Goal: Transaction & Acquisition: Download file/media

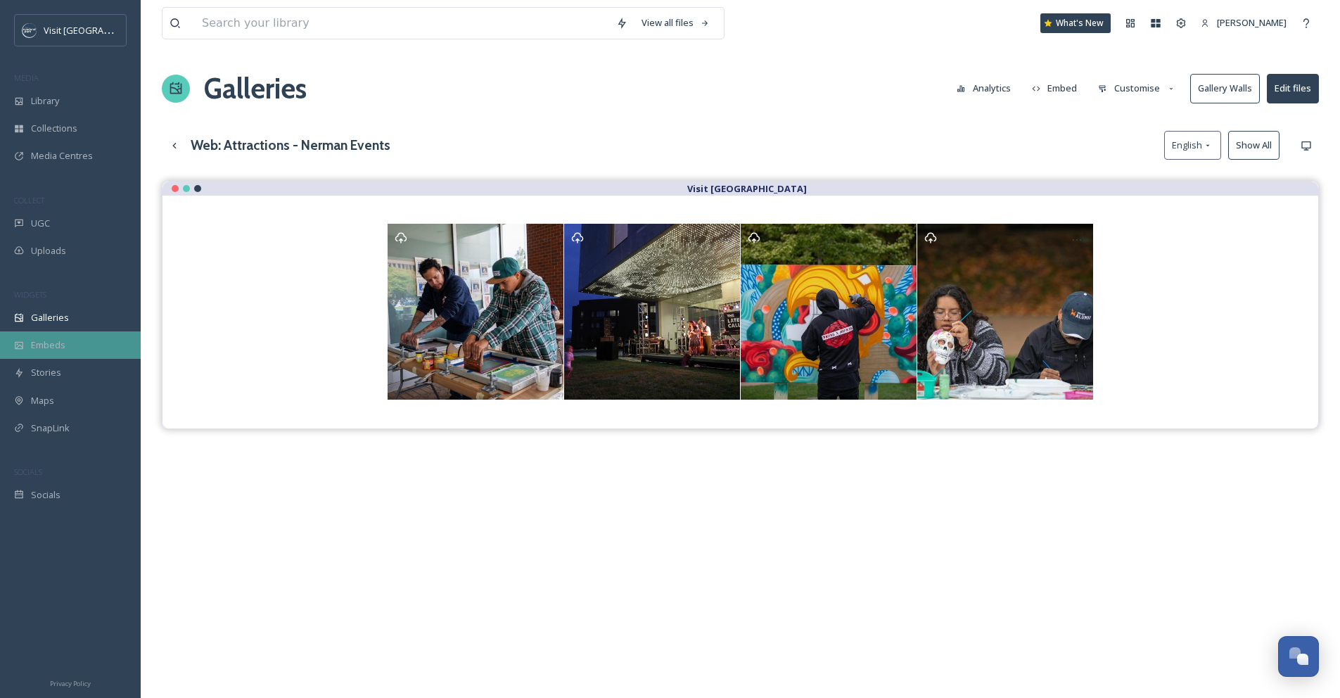
click at [56, 336] on div "Embeds" at bounding box center [70, 344] width 141 height 27
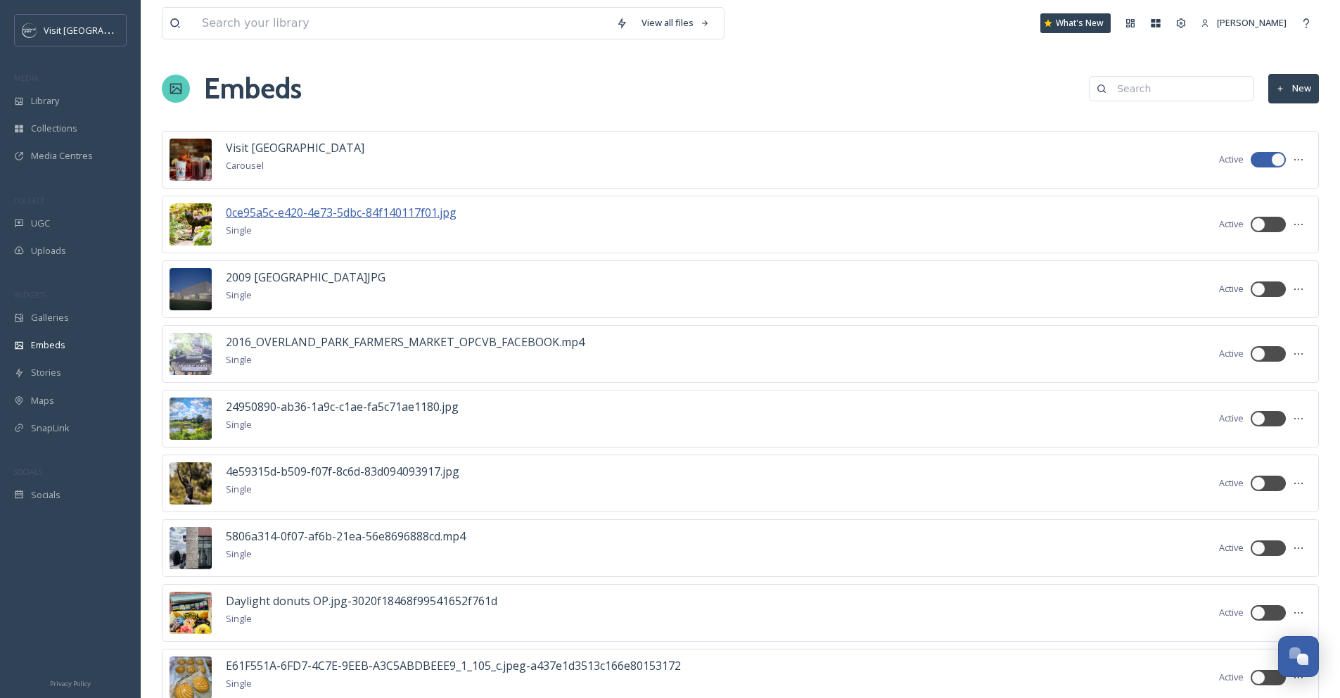
click at [391, 205] on span "0ce95a5c-e420-4e73-5dbc-84f140117f01.jpg" at bounding box center [341, 212] width 231 height 15
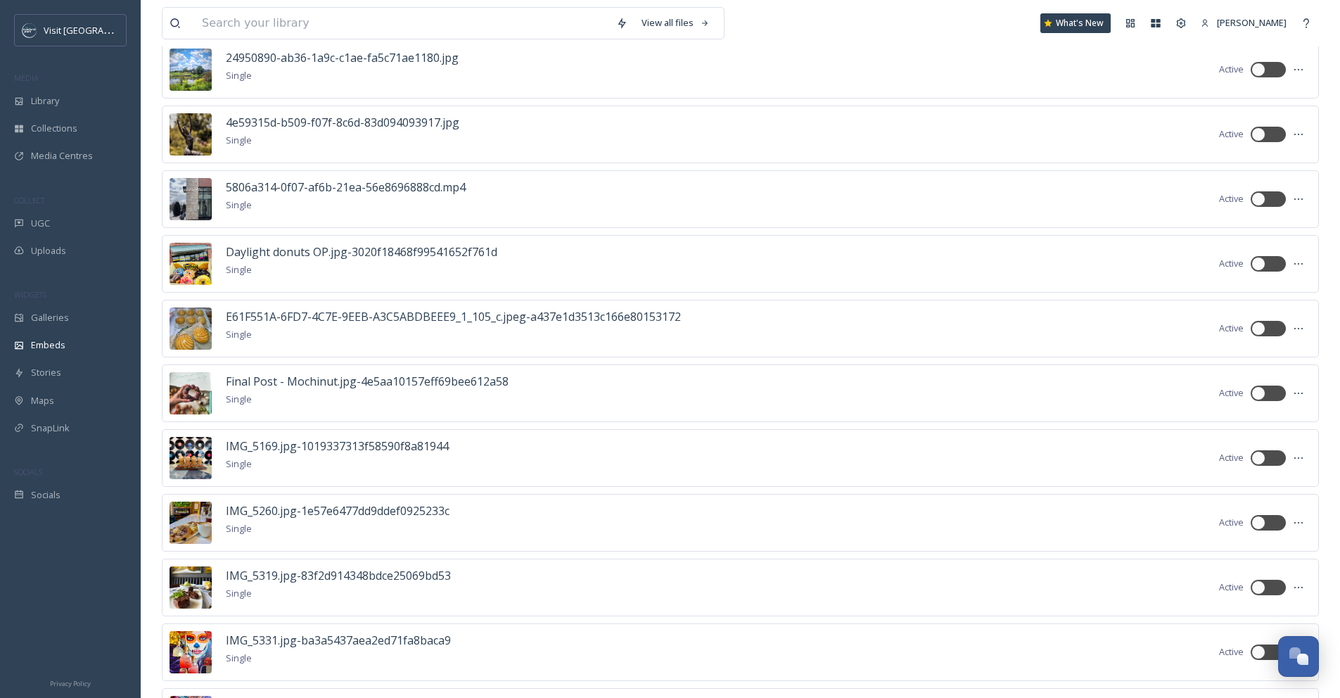
scroll to position [7, 0]
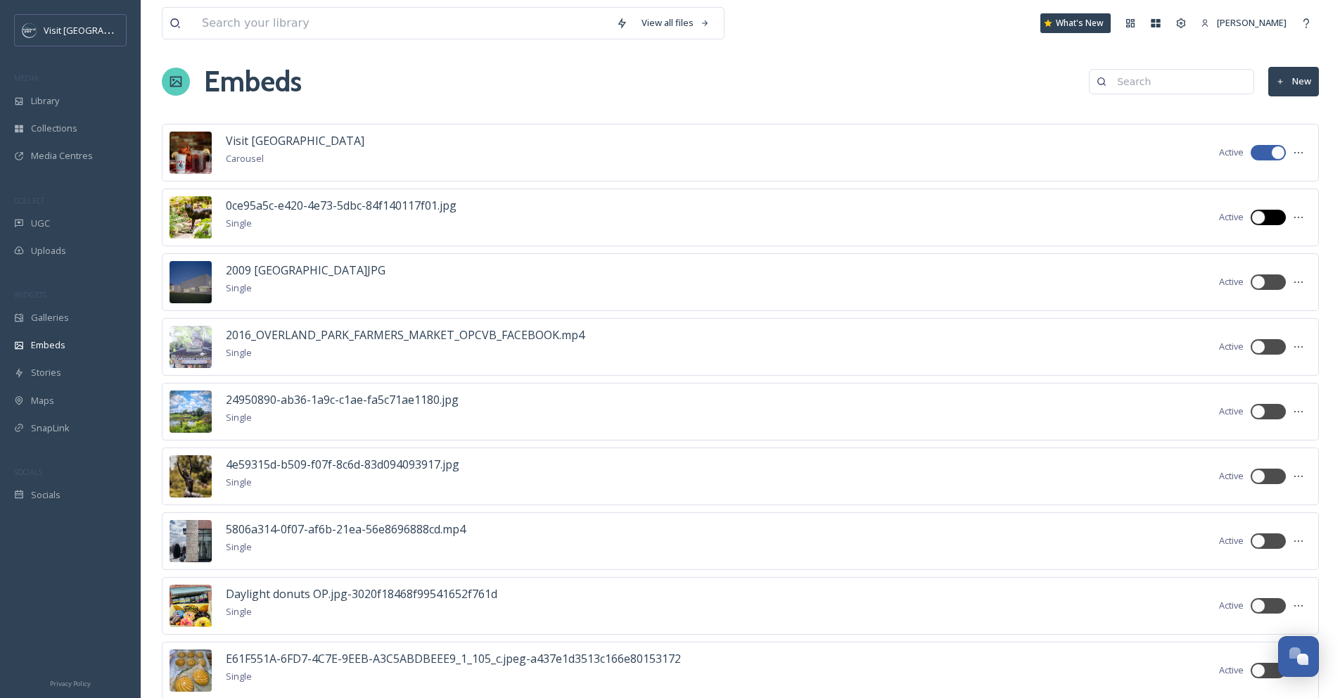
click at [1258, 213] on div at bounding box center [1259, 217] width 14 height 14
checkbox input "true"
click at [1256, 476] on div at bounding box center [1259, 476] width 14 height 14
checkbox input "true"
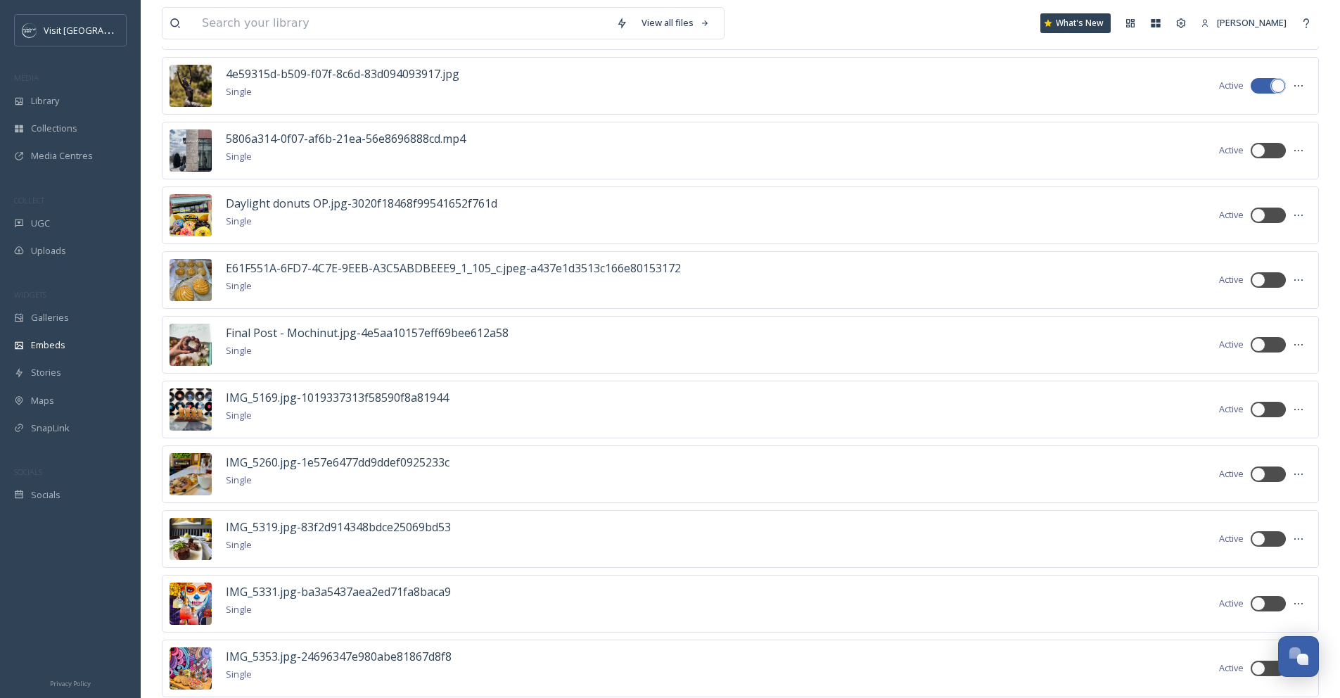
scroll to position [0, 0]
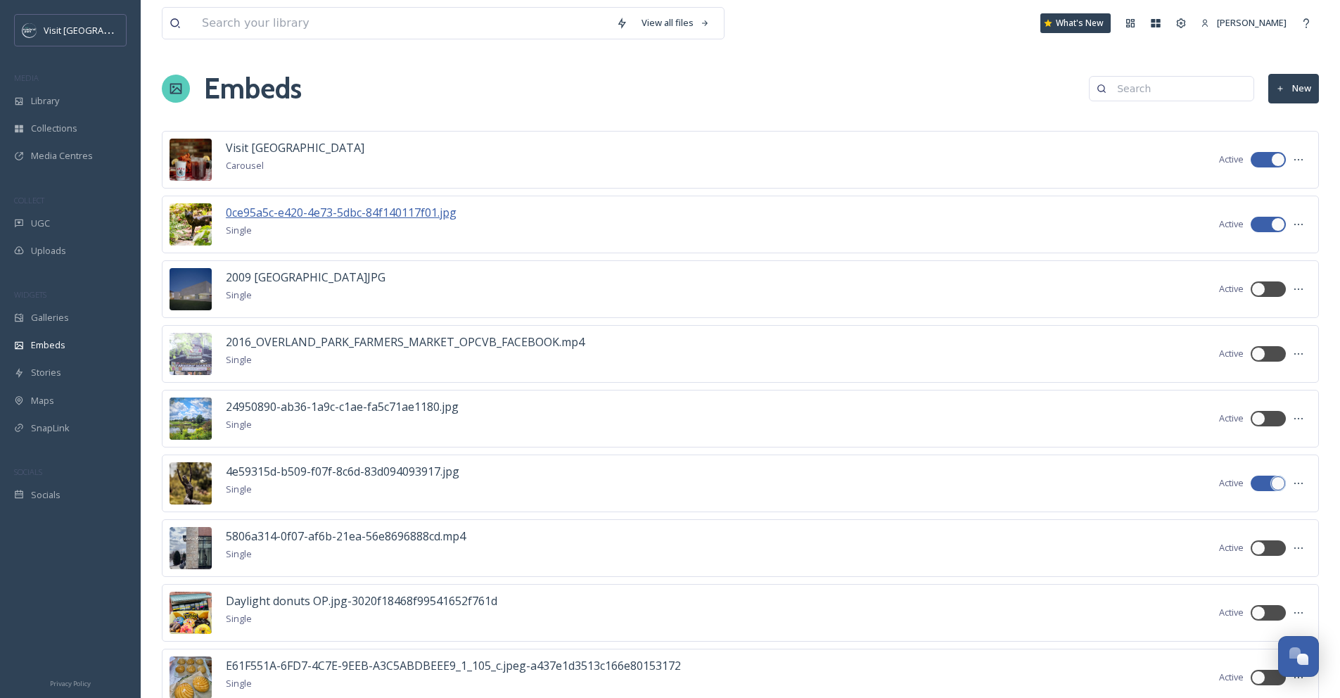
click at [300, 212] on span "0ce95a5c-e420-4e73-5dbc-84f140117f01.jpg" at bounding box center [341, 212] width 231 height 15
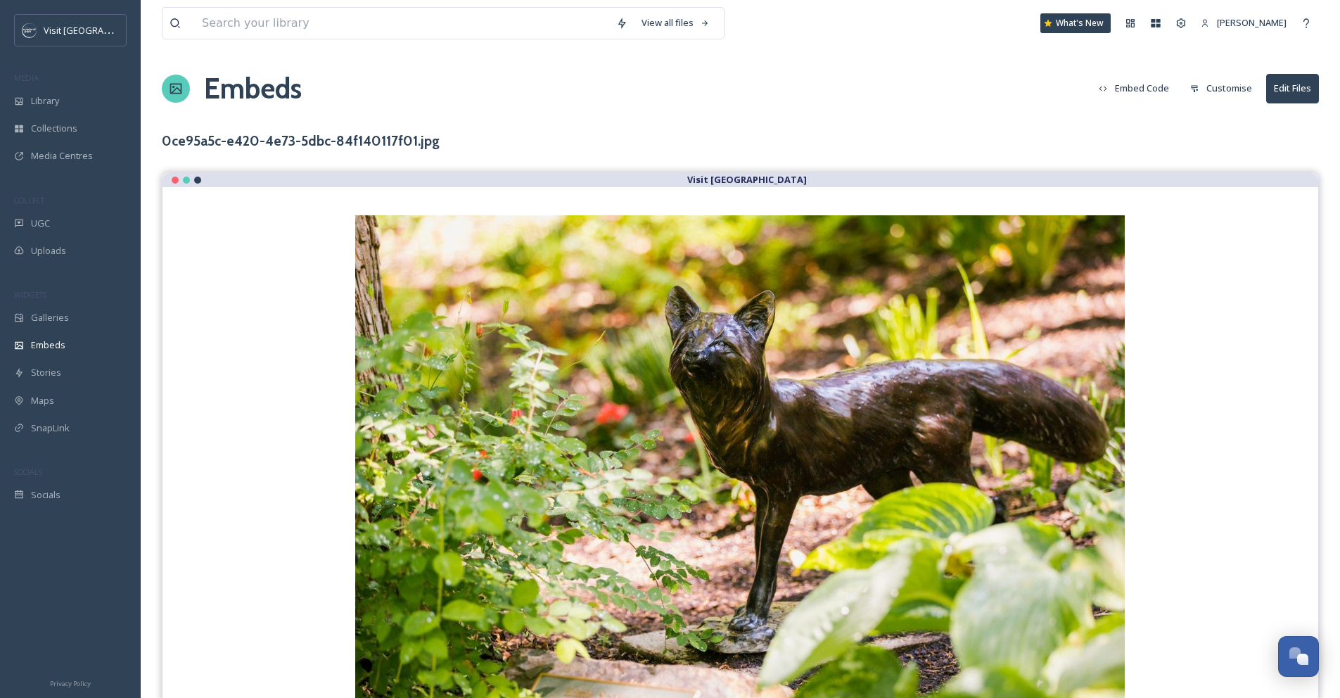
click at [1132, 84] on button "Embed Code" at bounding box center [1134, 88] width 84 height 27
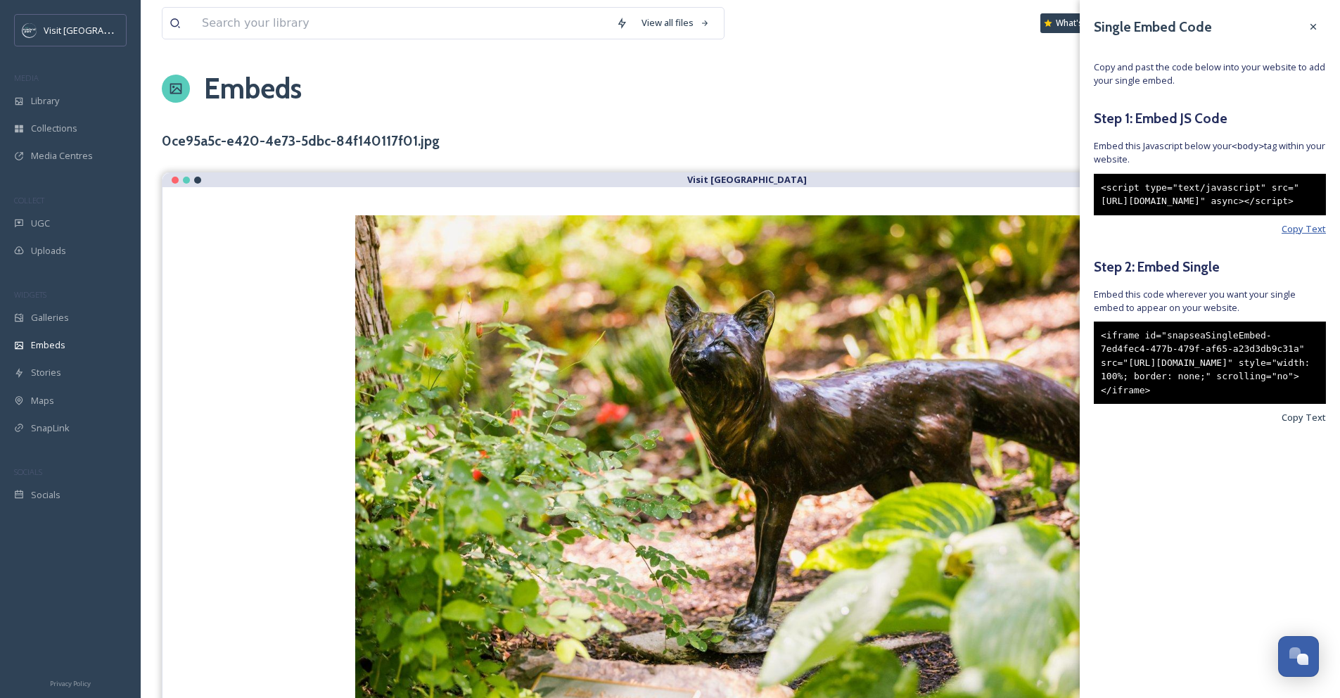
click at [1301, 236] on span "Copy Text" at bounding box center [1304, 228] width 44 height 13
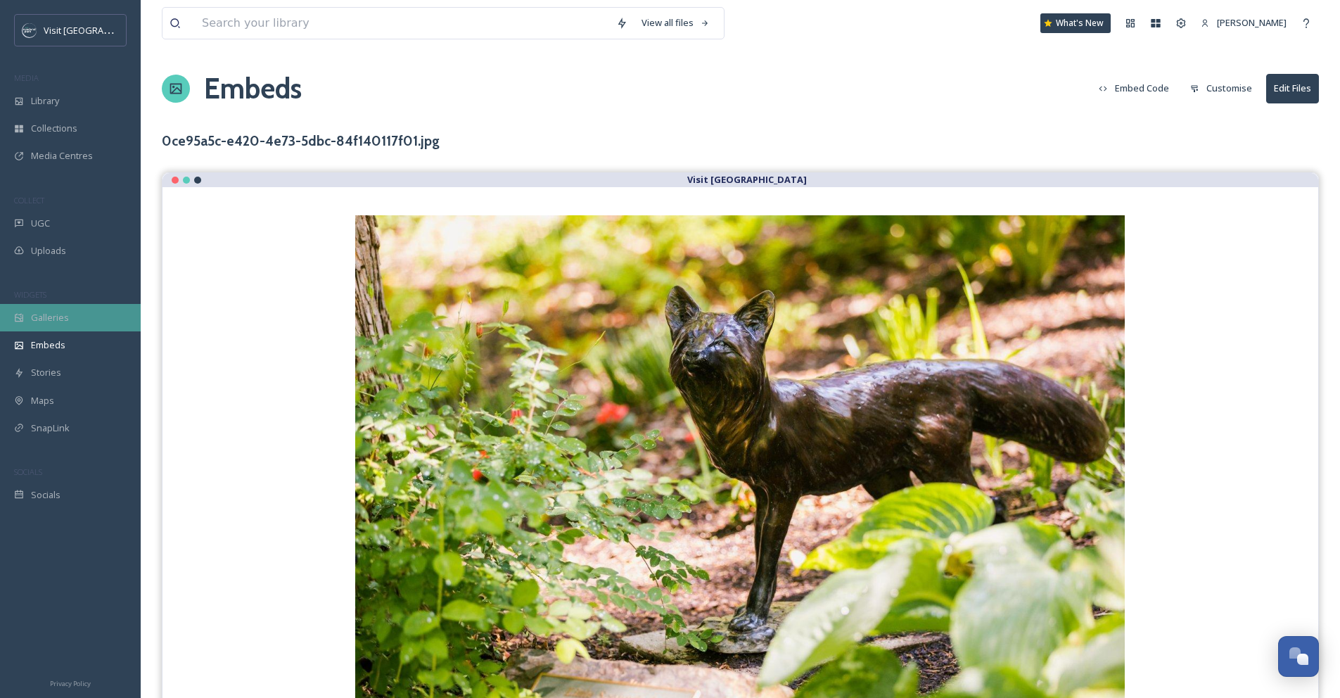
click at [63, 323] on span "Galleries" at bounding box center [50, 317] width 38 height 13
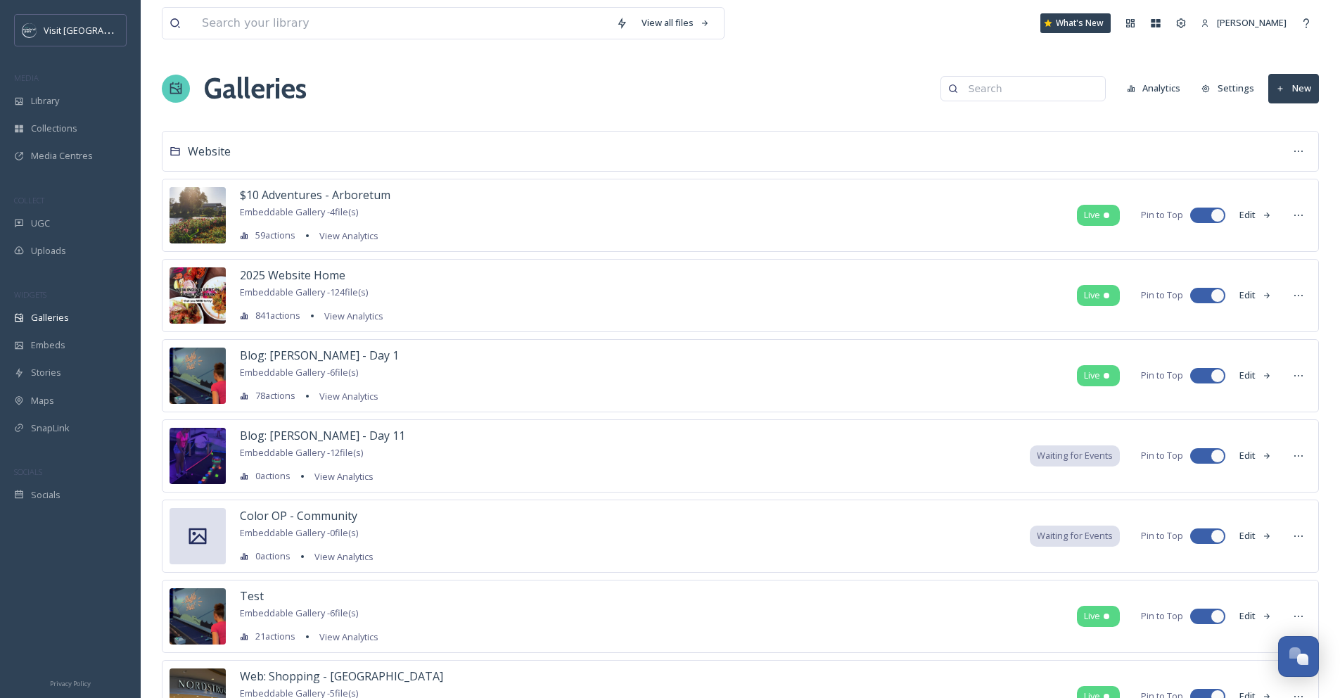
click at [1038, 94] on input at bounding box center [1030, 89] width 136 height 28
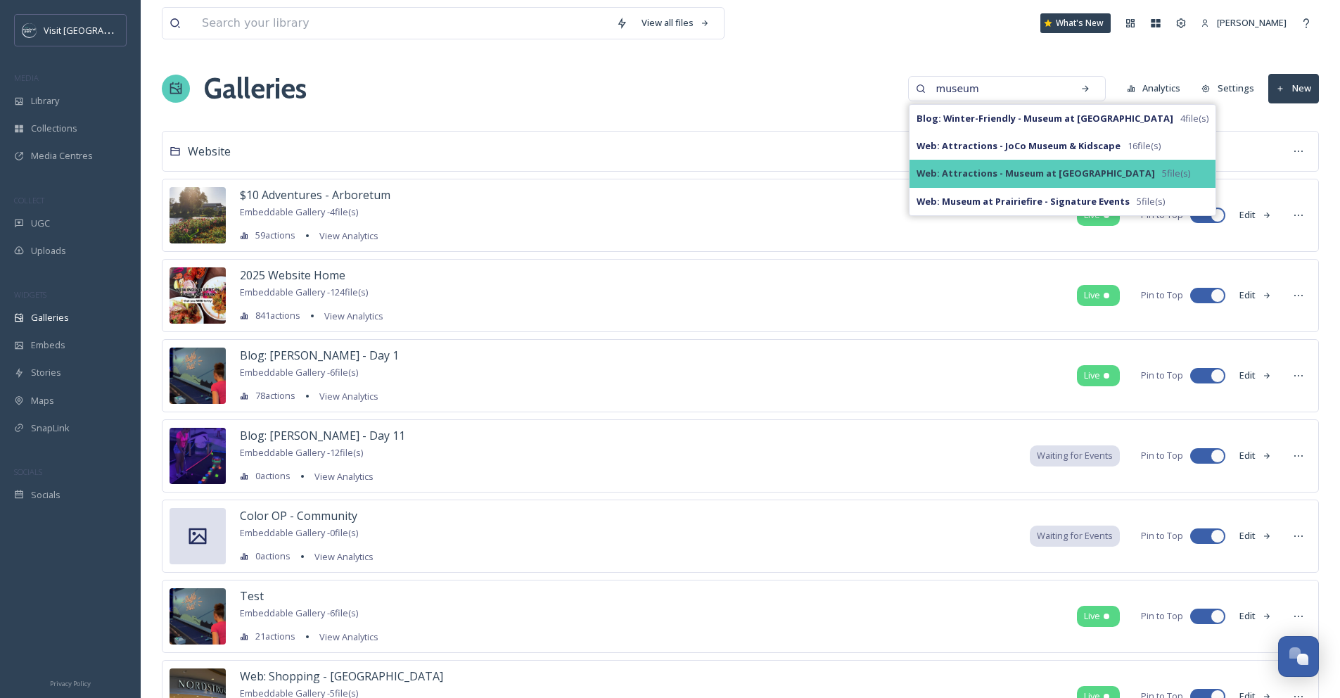
type input "museum"
click at [1051, 168] on strong "Web: Attractions - Museum at [GEOGRAPHIC_DATA]" at bounding box center [1036, 173] width 239 height 13
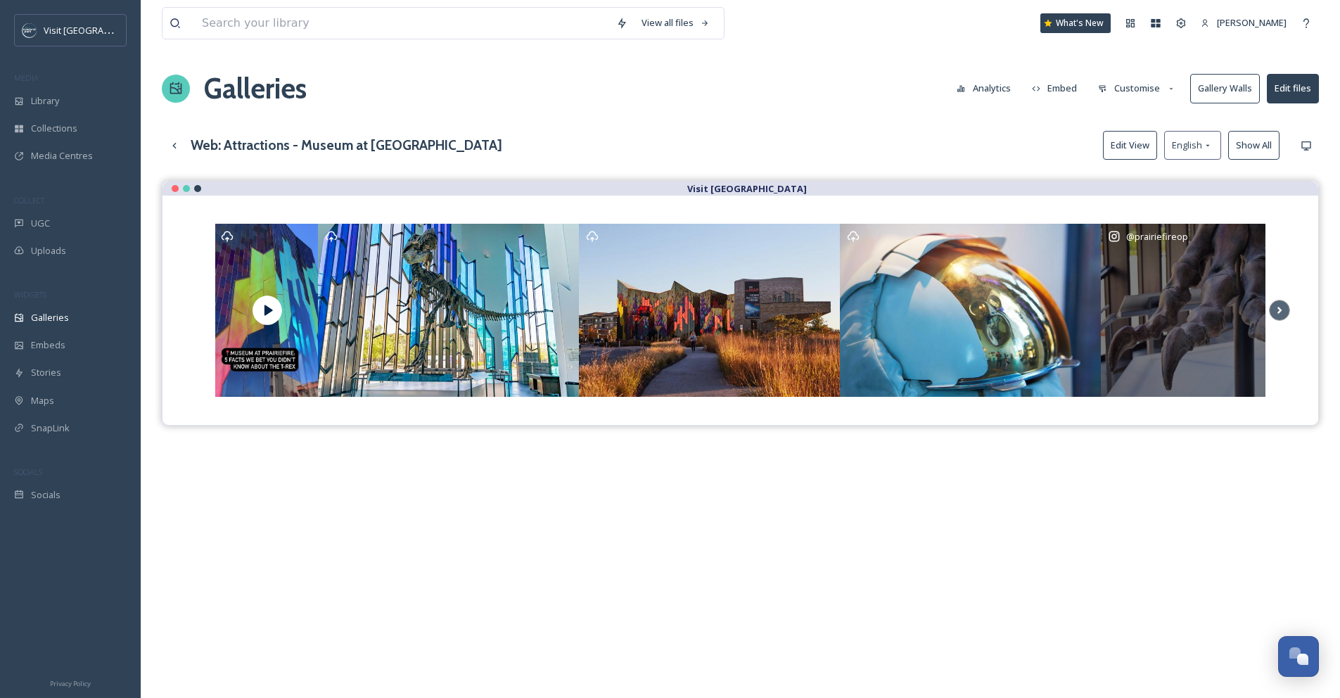
drag, startPoint x: 987, startPoint y: 281, endPoint x: 1160, endPoint y: 343, distance: 183.8
click at [1157, 344] on div "@ prairiefireop" at bounding box center [754, 310] width 1079 height 173
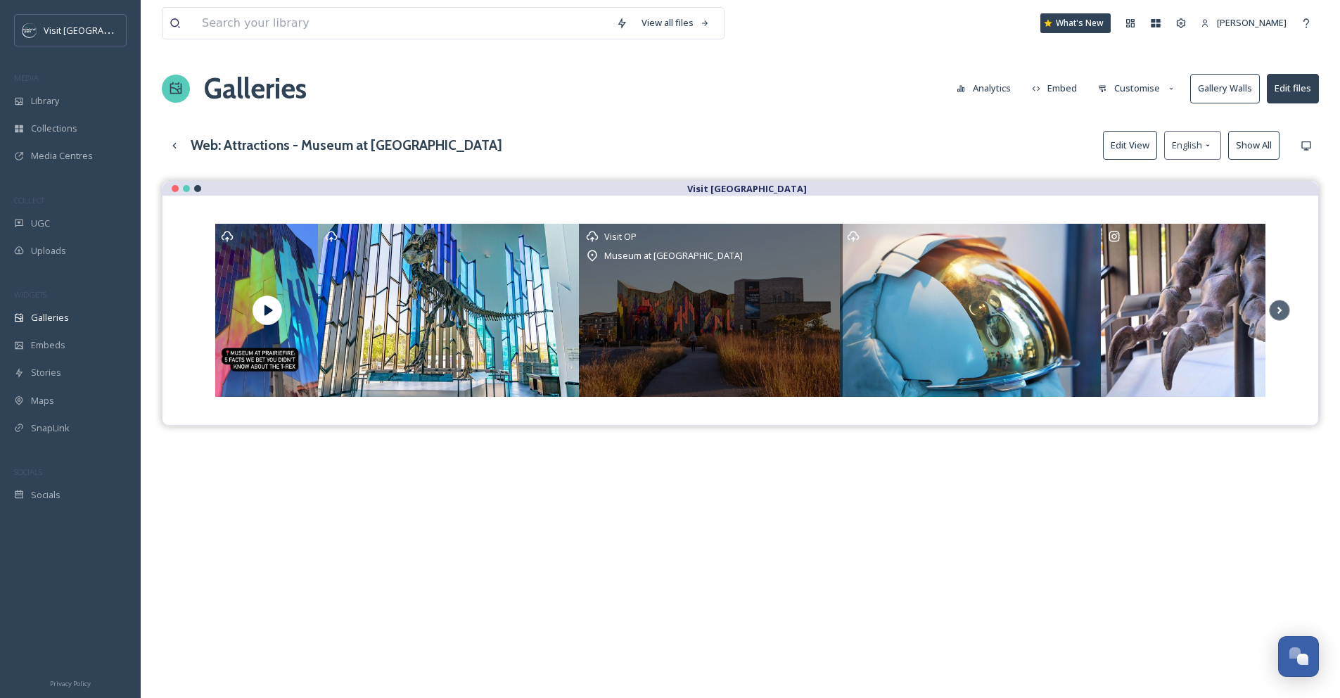
click at [811, 253] on div "Museum at [GEOGRAPHIC_DATA]" at bounding box center [711, 255] width 250 height 17
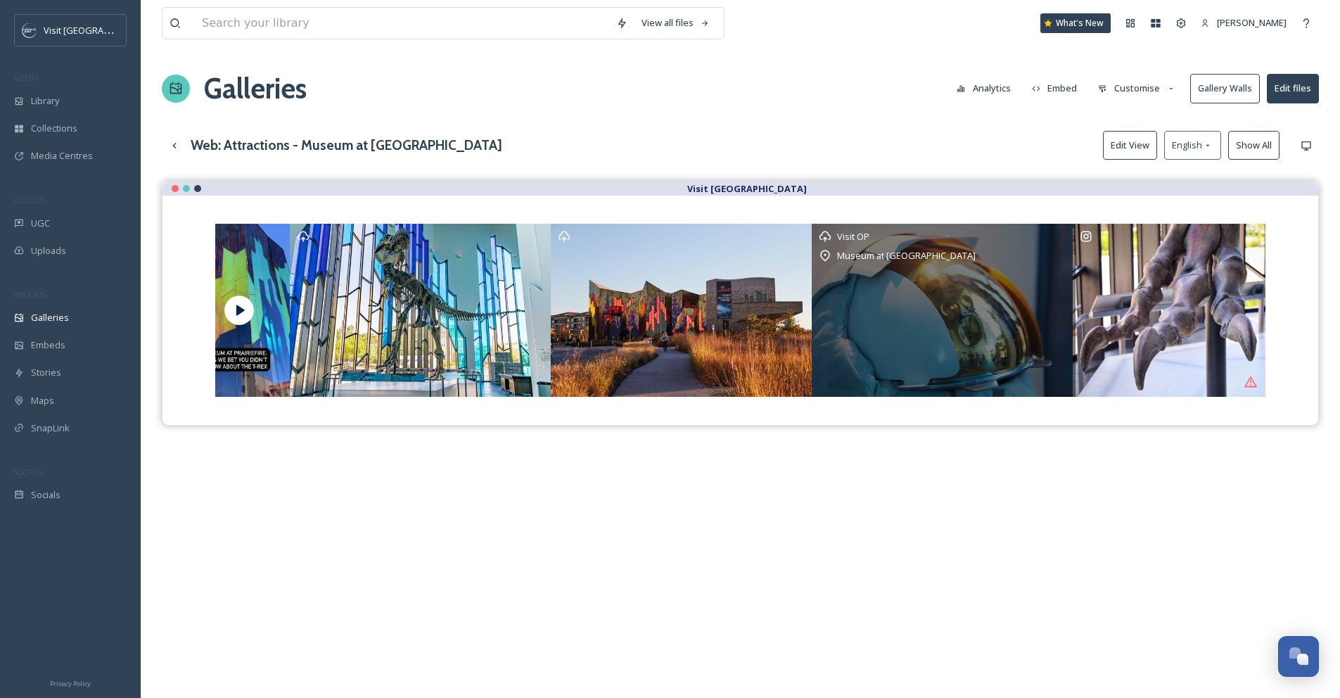
drag, startPoint x: 1183, startPoint y: 294, endPoint x: 1086, endPoint y: 214, distance: 126.5
click at [1005, 298] on div "Visit OP Museum at [GEOGRAPHIC_DATA]" at bounding box center [726, 310] width 1079 height 173
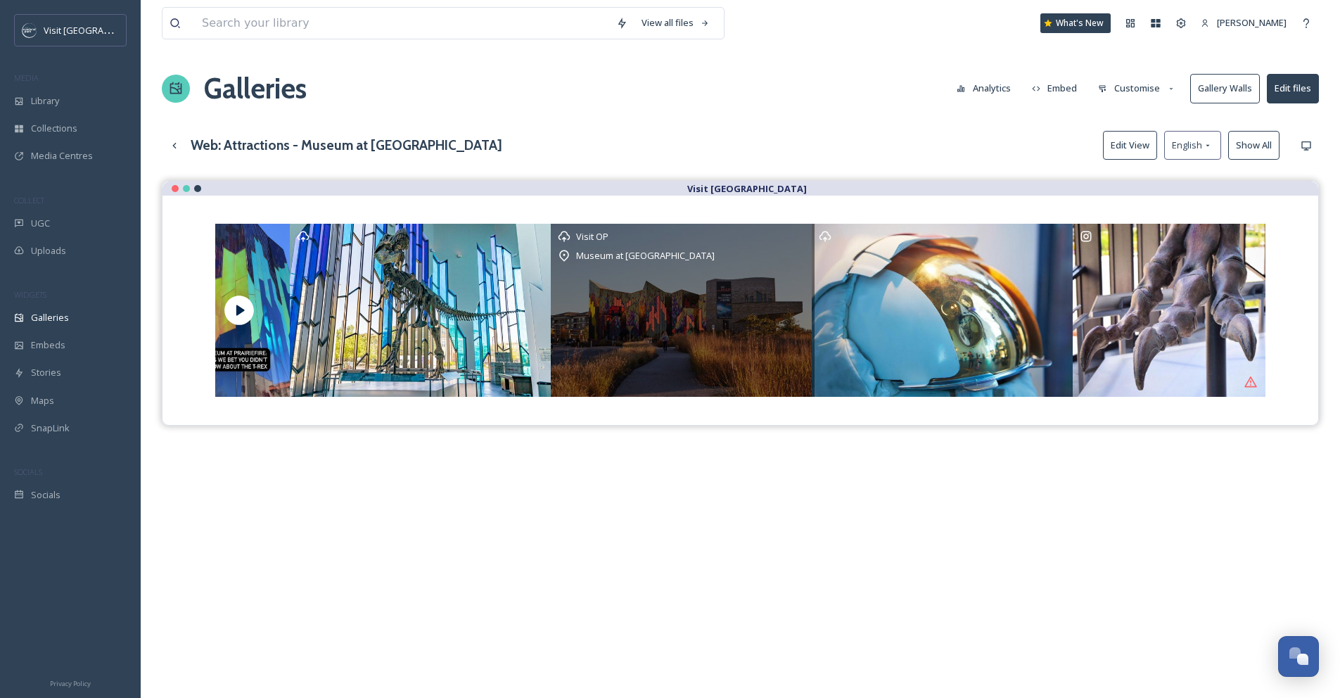
click at [775, 236] on div "Visit OP" at bounding box center [683, 236] width 250 height 14
click at [774, 307] on div "Visit OP Museum at [GEOGRAPHIC_DATA]" at bounding box center [683, 310] width 264 height 176
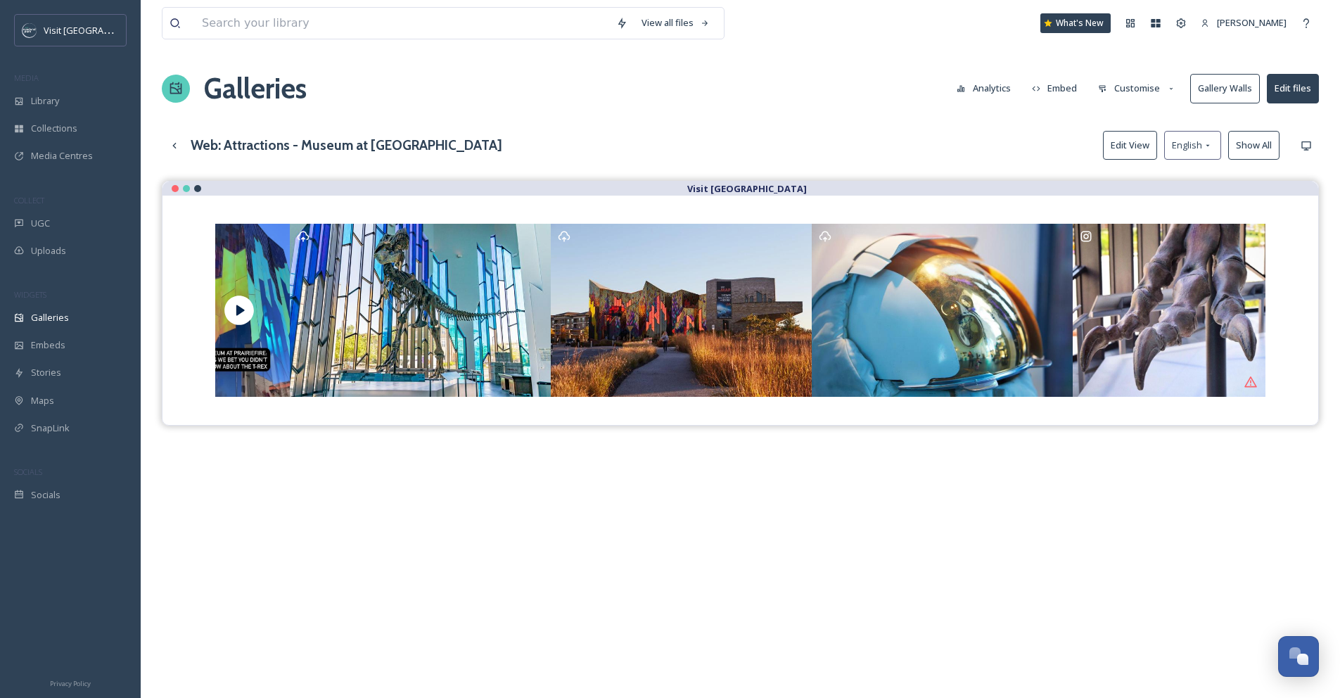
click at [1290, 87] on button "Edit files" at bounding box center [1293, 88] width 52 height 29
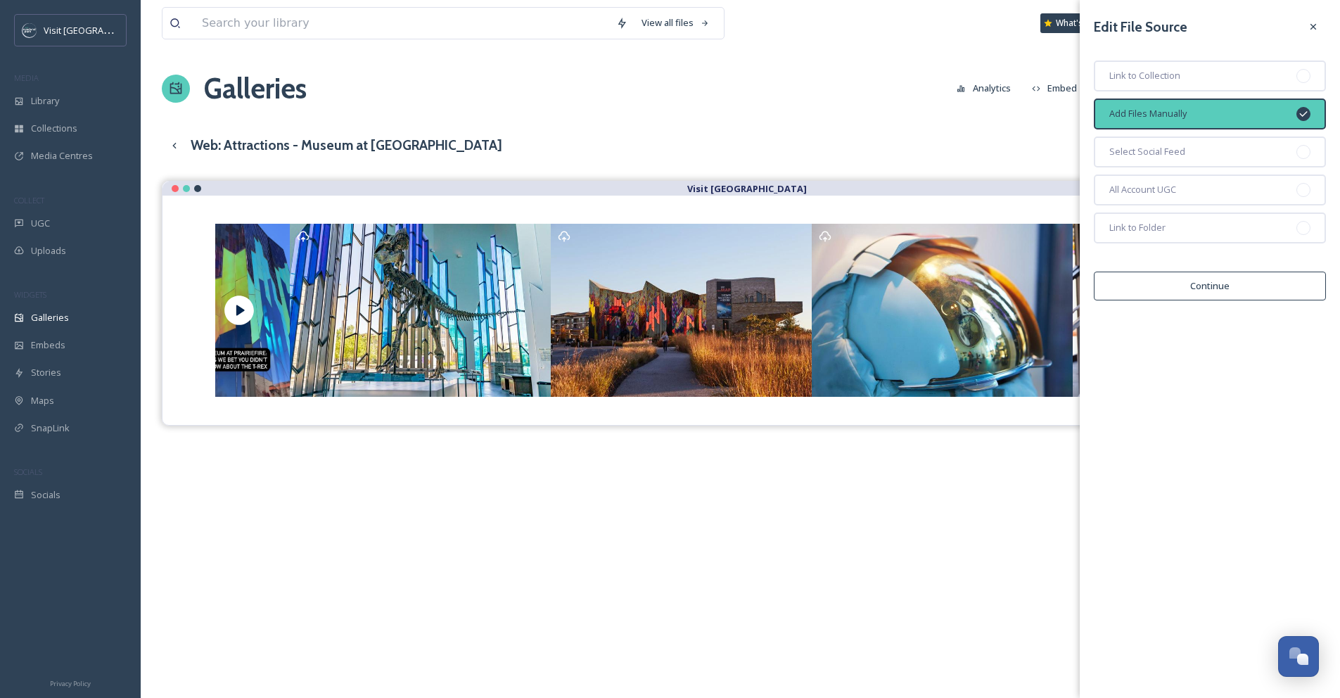
click at [1247, 279] on button "Continue" at bounding box center [1210, 286] width 232 height 29
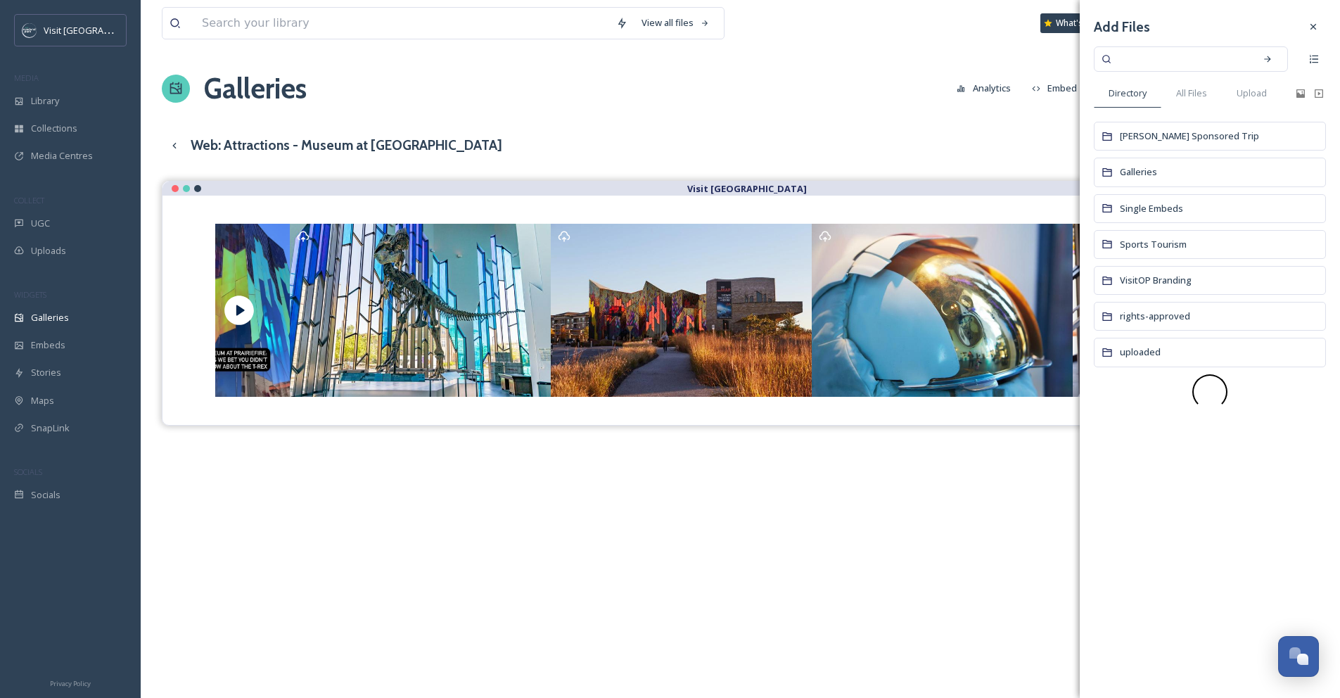
click at [828, 400] on div at bounding box center [741, 310] width 1156 height 229
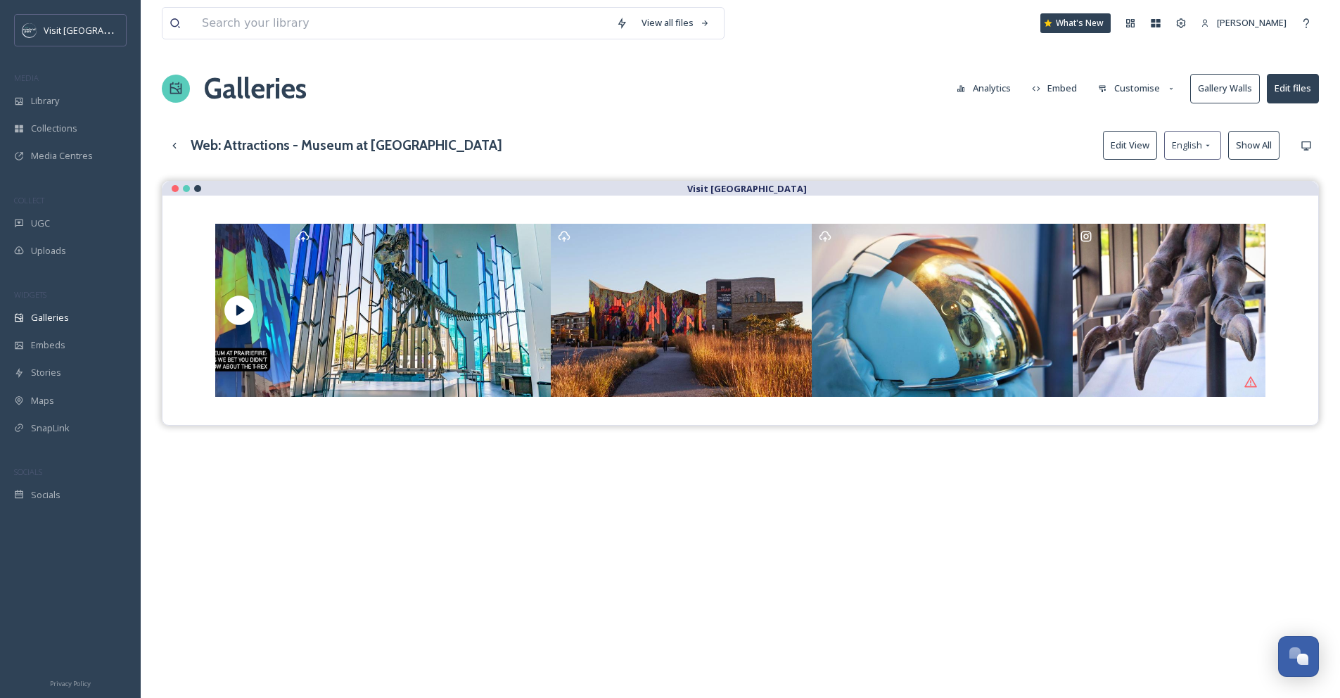
click at [1127, 93] on button "Customise" at bounding box center [1137, 88] width 92 height 27
click at [1130, 120] on div "Layout" at bounding box center [1141, 120] width 98 height 27
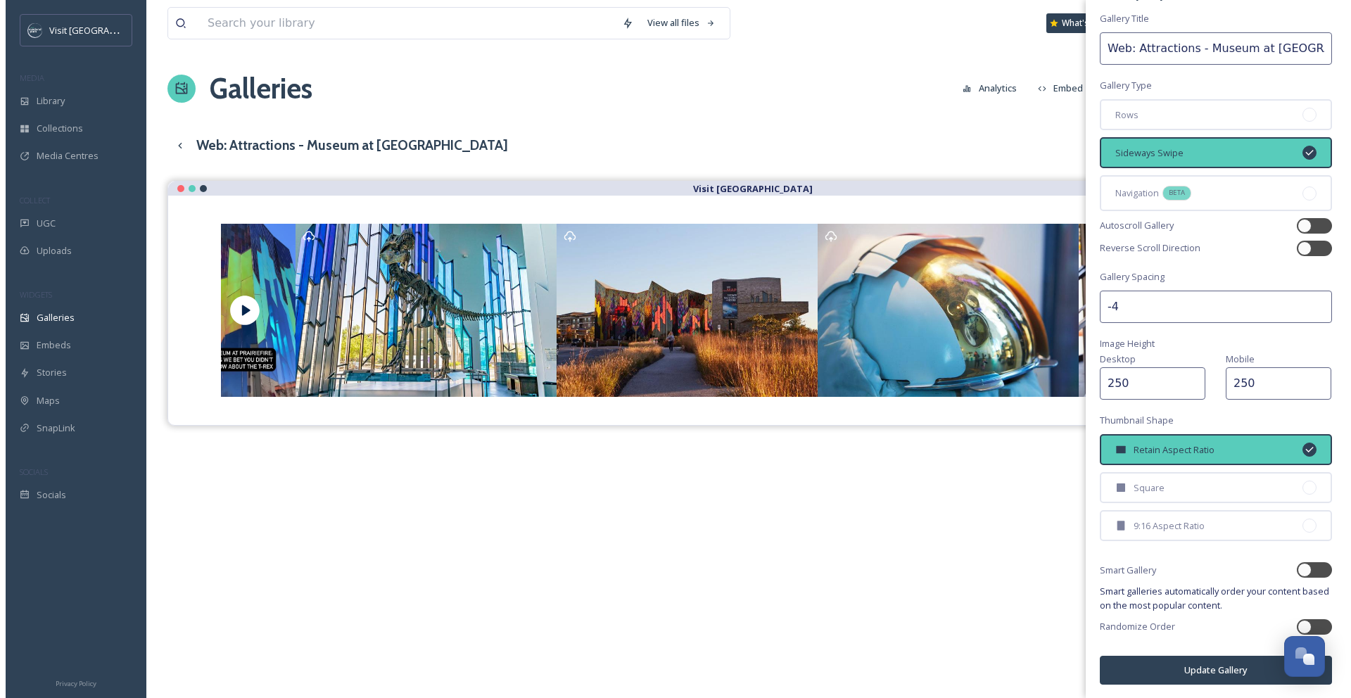
scroll to position [35, 0]
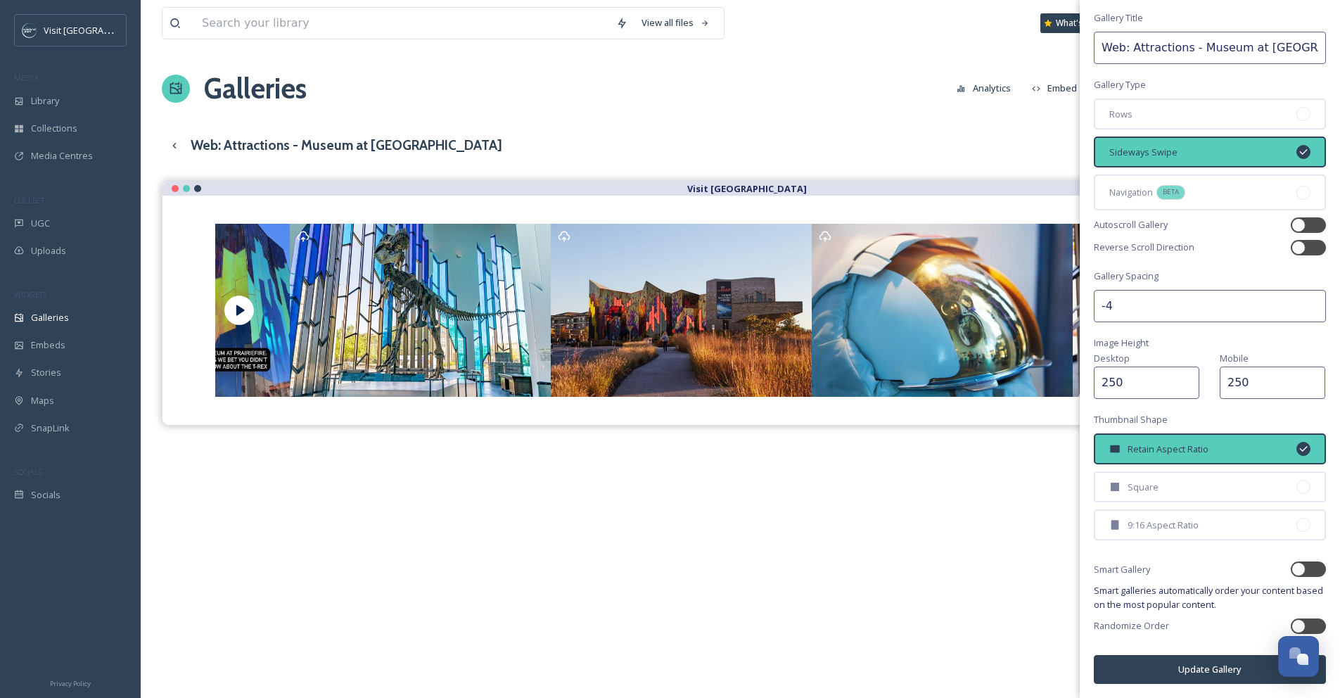
drag, startPoint x: 875, startPoint y: 662, endPoint x: 879, endPoint y: 616, distance: 45.9
click at [876, 662] on div "Visit [GEOGRAPHIC_DATA]" at bounding box center [740, 530] width 1157 height 698
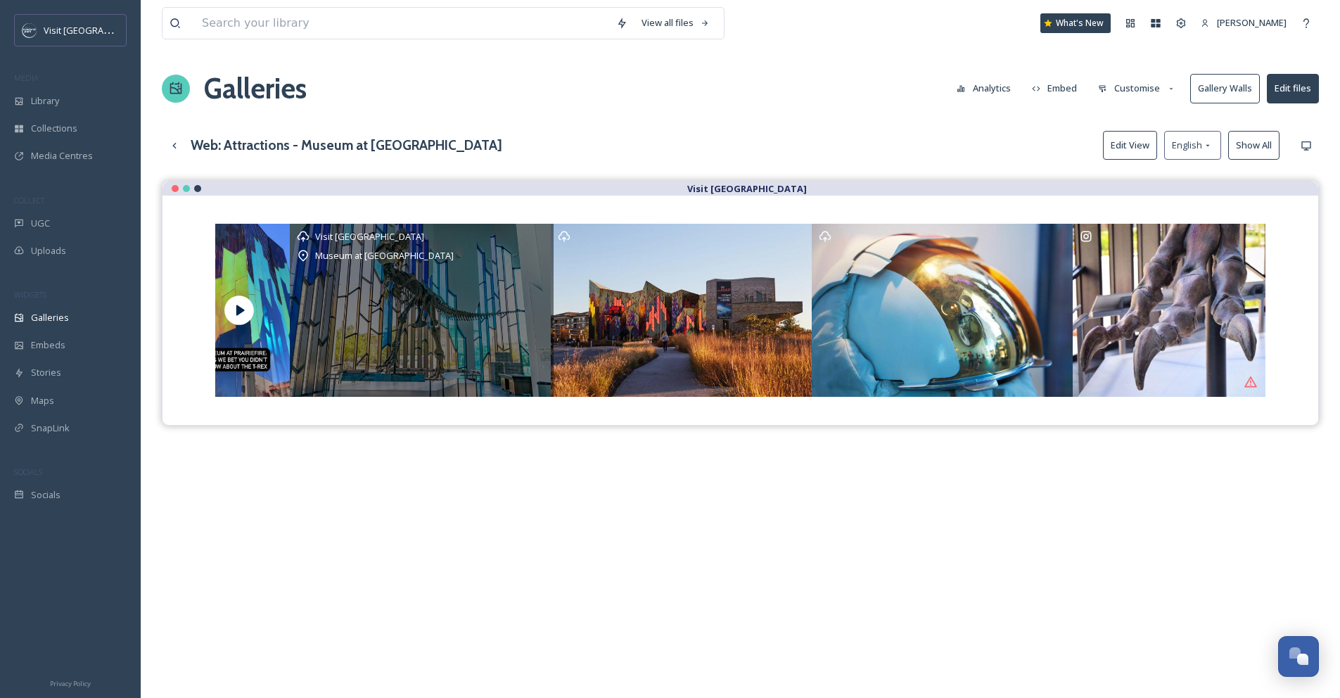
click at [539, 235] on div "Visit [GEOGRAPHIC_DATA]" at bounding box center [422, 236] width 250 height 14
drag, startPoint x: 545, startPoint y: 245, endPoint x: 457, endPoint y: 257, distance: 88.8
click at [456, 257] on div "Visit [GEOGRAPHIC_DATA] at [GEOGRAPHIC_DATA]" at bounding box center [422, 310] width 264 height 176
click at [558, 233] on icon at bounding box center [564, 236] width 13 height 13
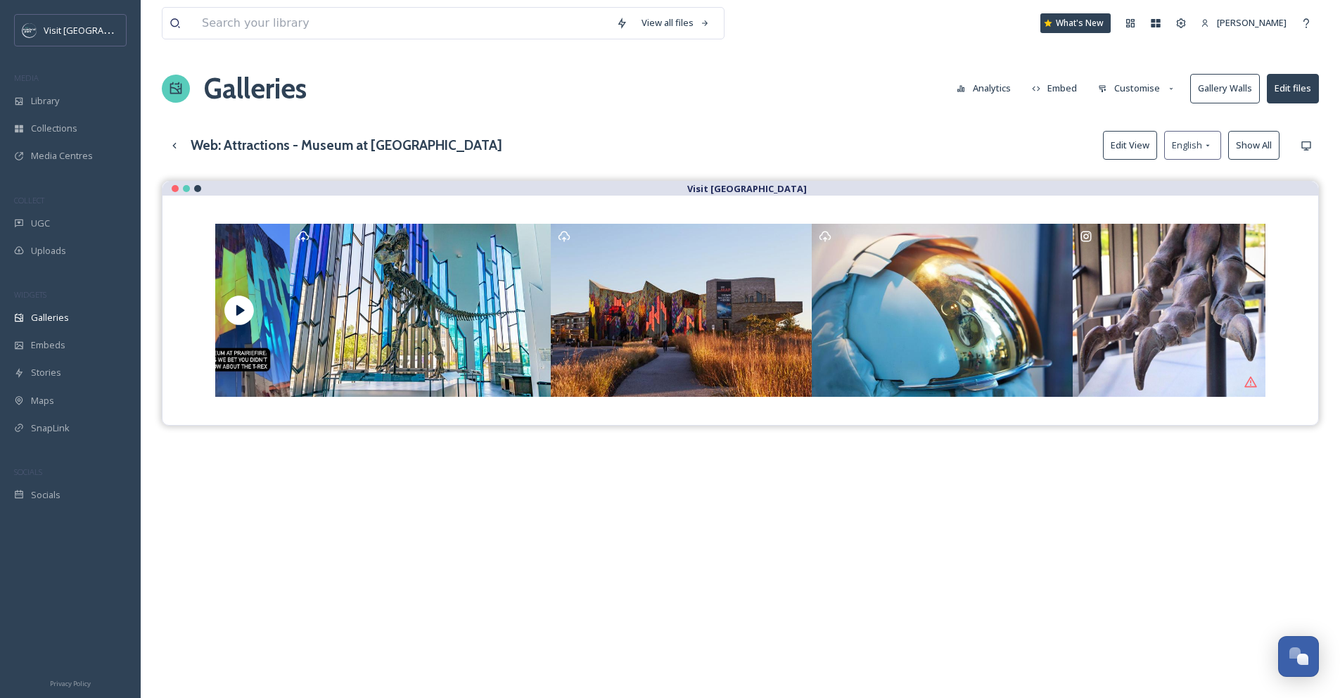
click at [1116, 89] on button "Customise" at bounding box center [1137, 88] width 92 height 27
click at [1132, 119] on div "Layout" at bounding box center [1141, 120] width 98 height 27
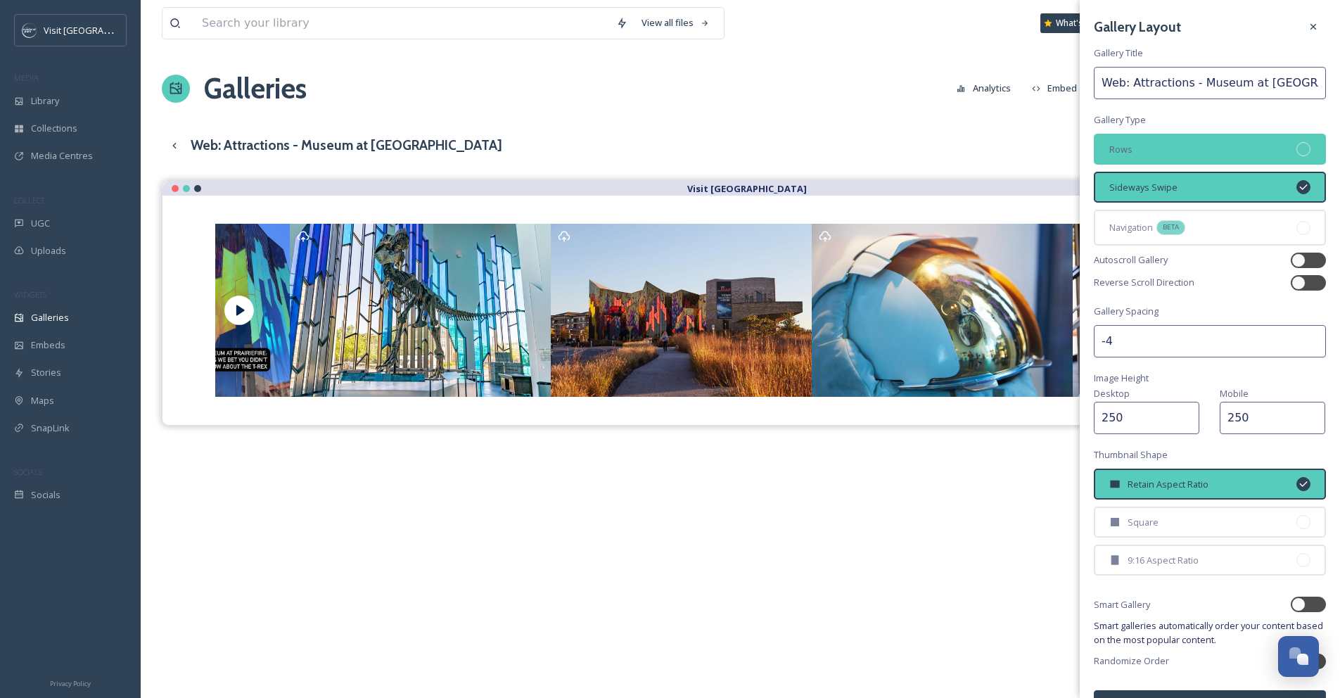
click at [1154, 152] on div "Rows" at bounding box center [1210, 149] width 232 height 31
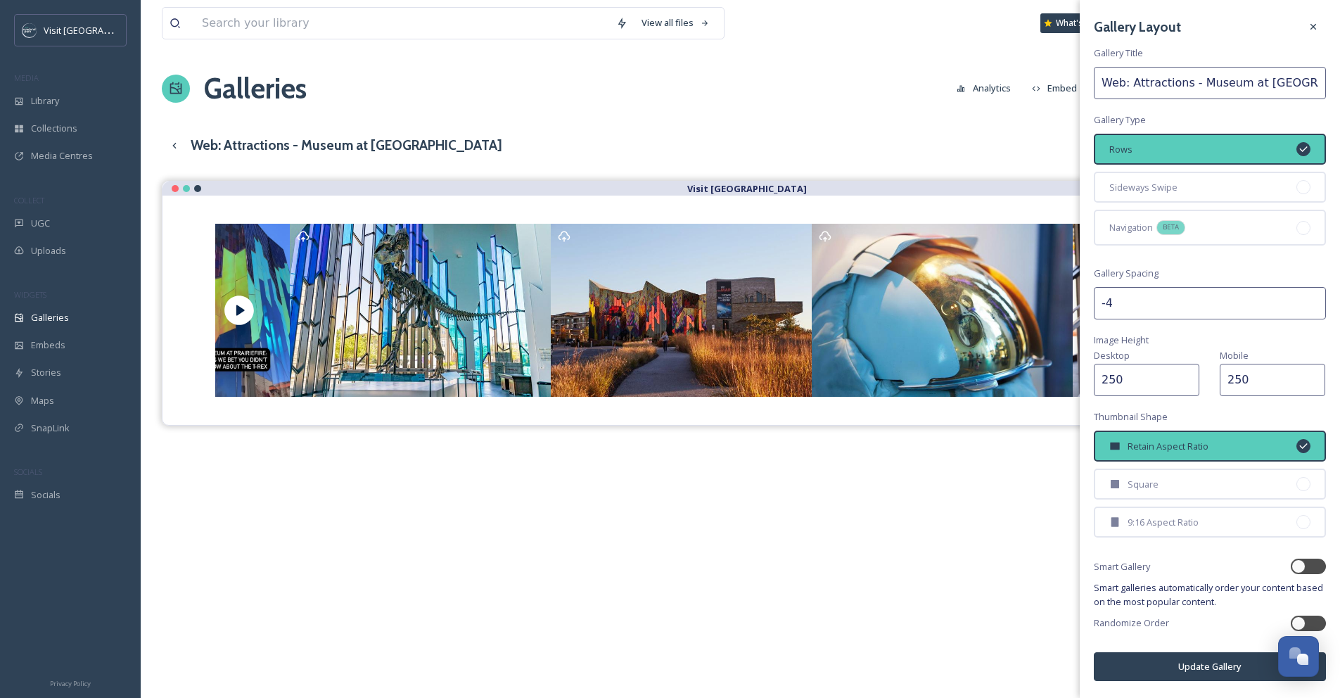
click at [1203, 671] on button "Update Gallery" at bounding box center [1210, 666] width 232 height 29
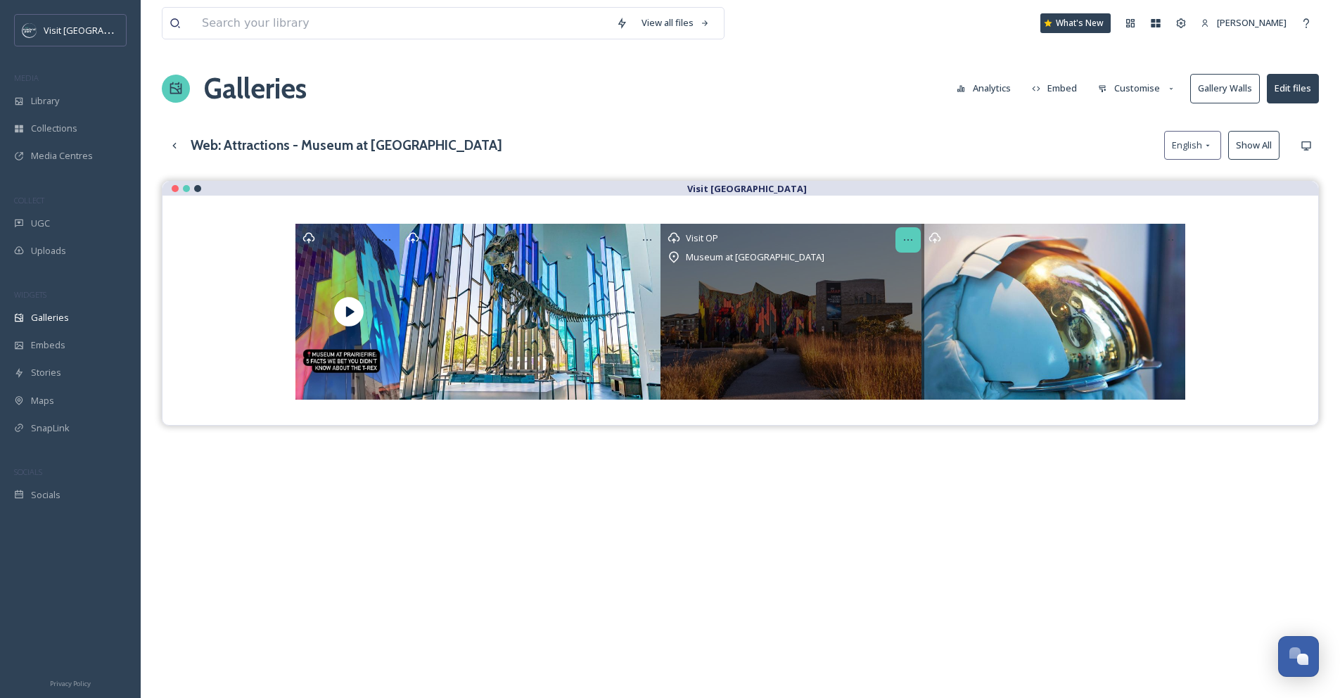
click at [912, 239] on icon at bounding box center [908, 239] width 11 height 11
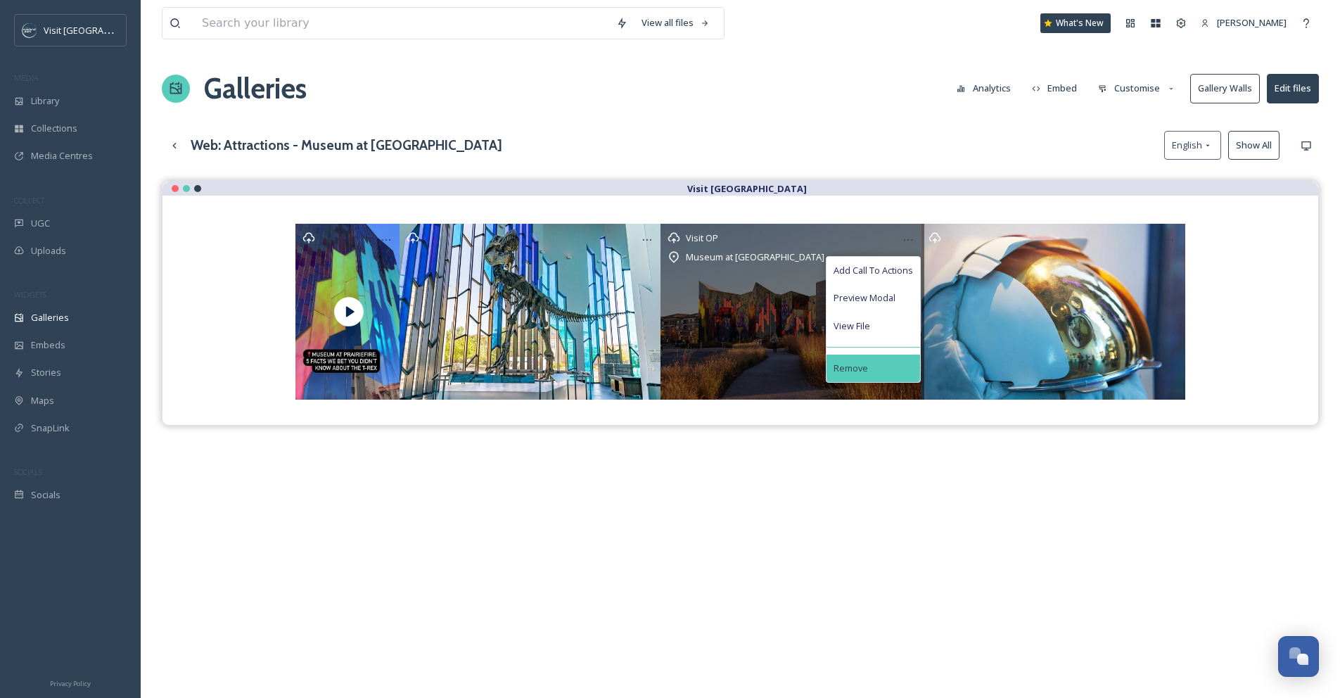
click at [891, 369] on div "Remove" at bounding box center [874, 368] width 94 height 27
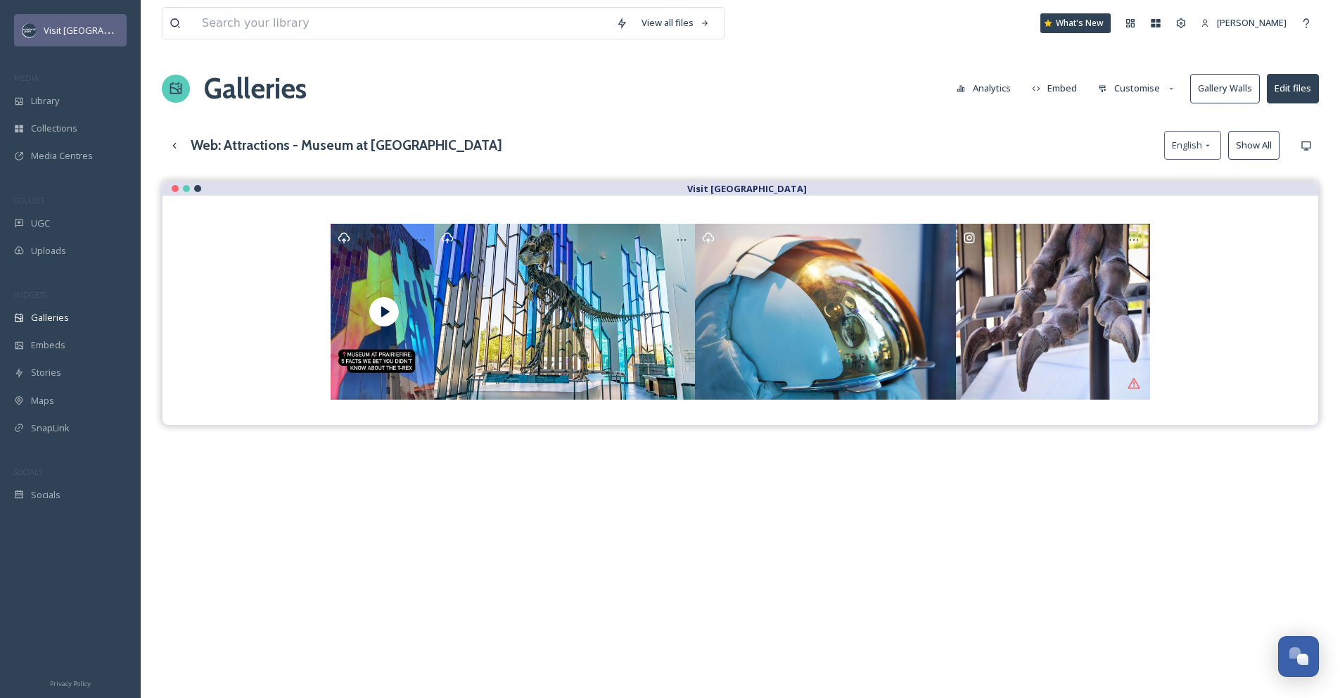
drag, startPoint x: 563, startPoint y: 298, endPoint x: 46, endPoint y: 15, distance: 588.8
click at [371, 35] on input at bounding box center [402, 23] width 414 height 31
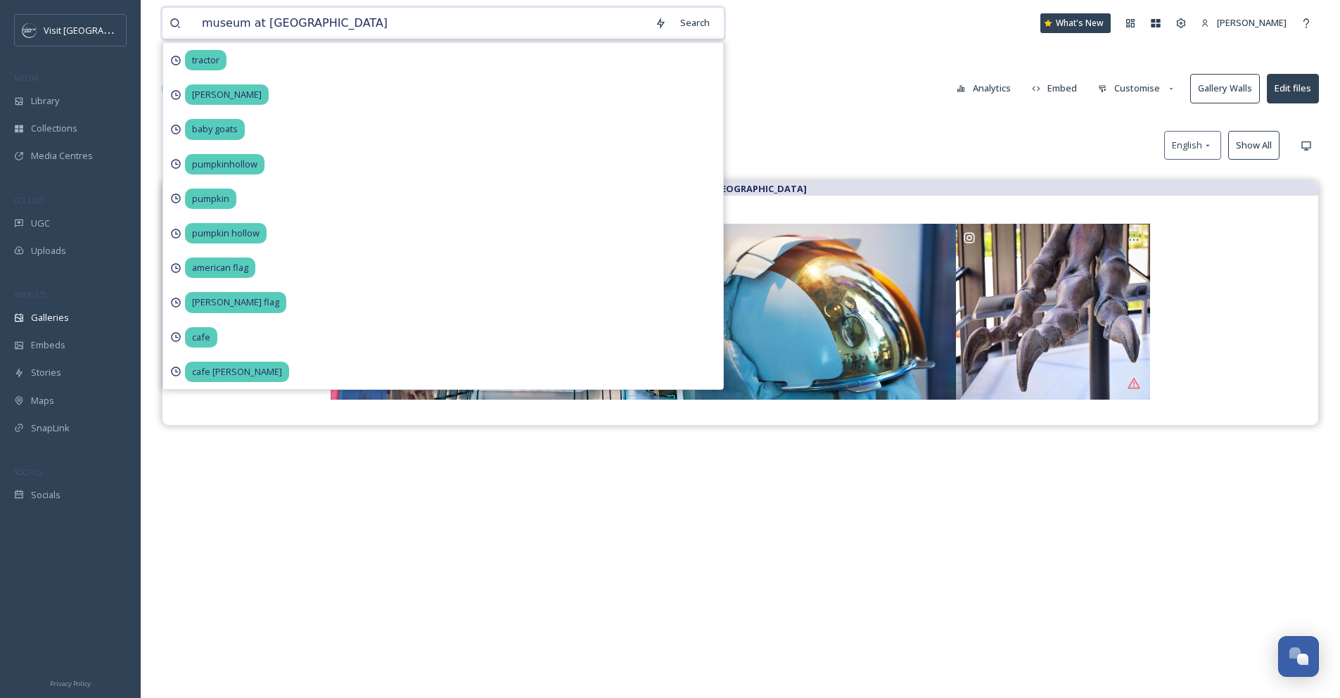
type input "museum at prairiefire"
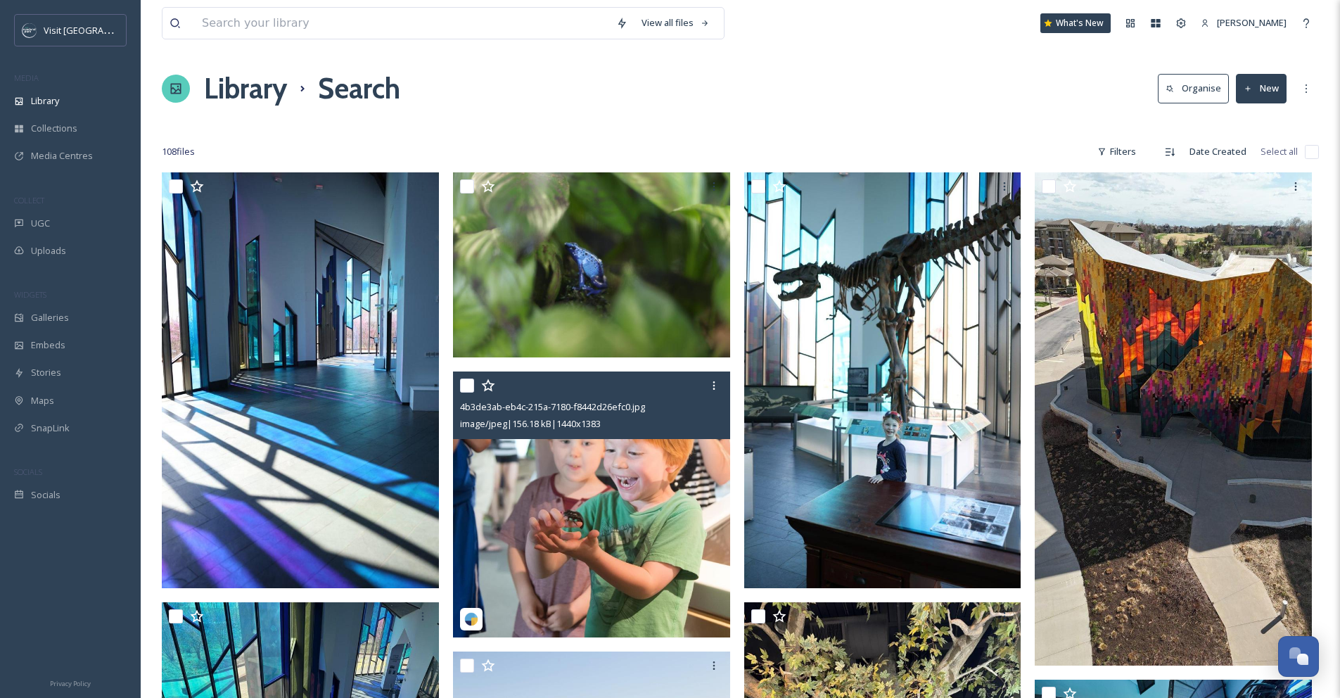
click at [650, 501] on img at bounding box center [591, 504] width 277 height 266
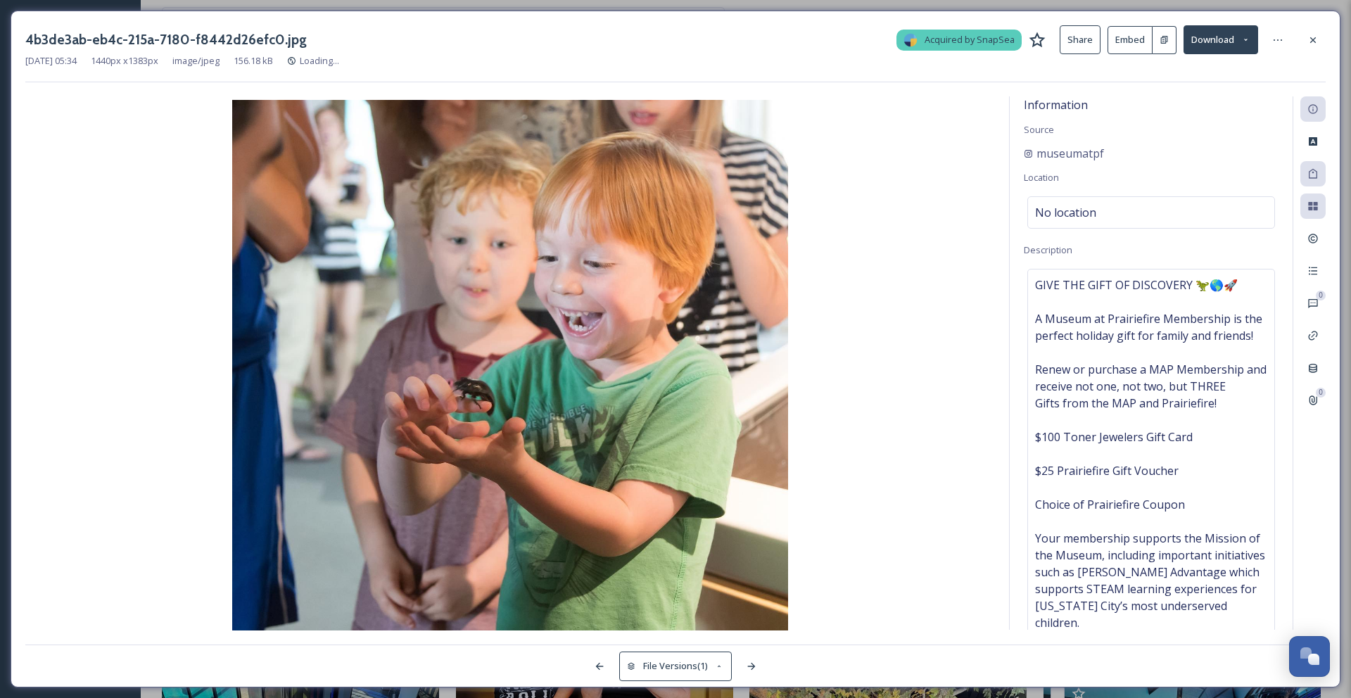
click at [1158, 44] on button at bounding box center [1164, 40] width 24 height 28
click at [1125, 42] on button "Embed" at bounding box center [1129, 40] width 45 height 28
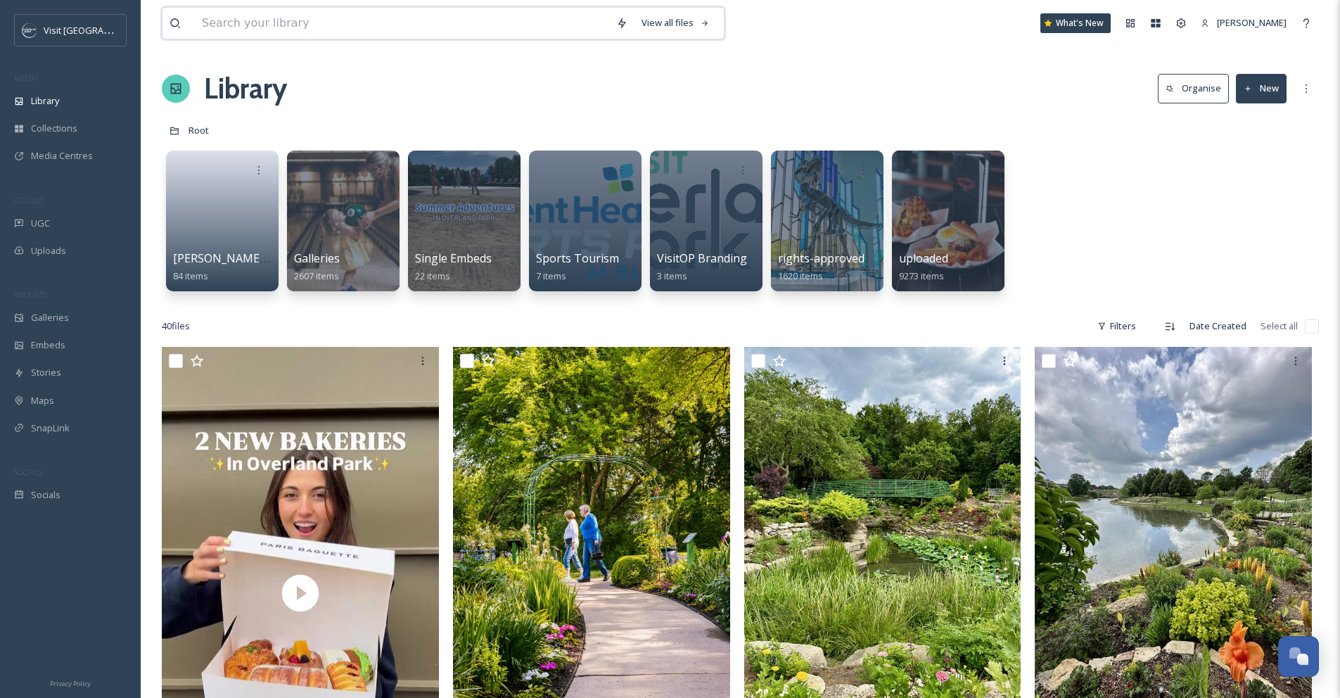
click at [212, 22] on input at bounding box center [402, 23] width 414 height 31
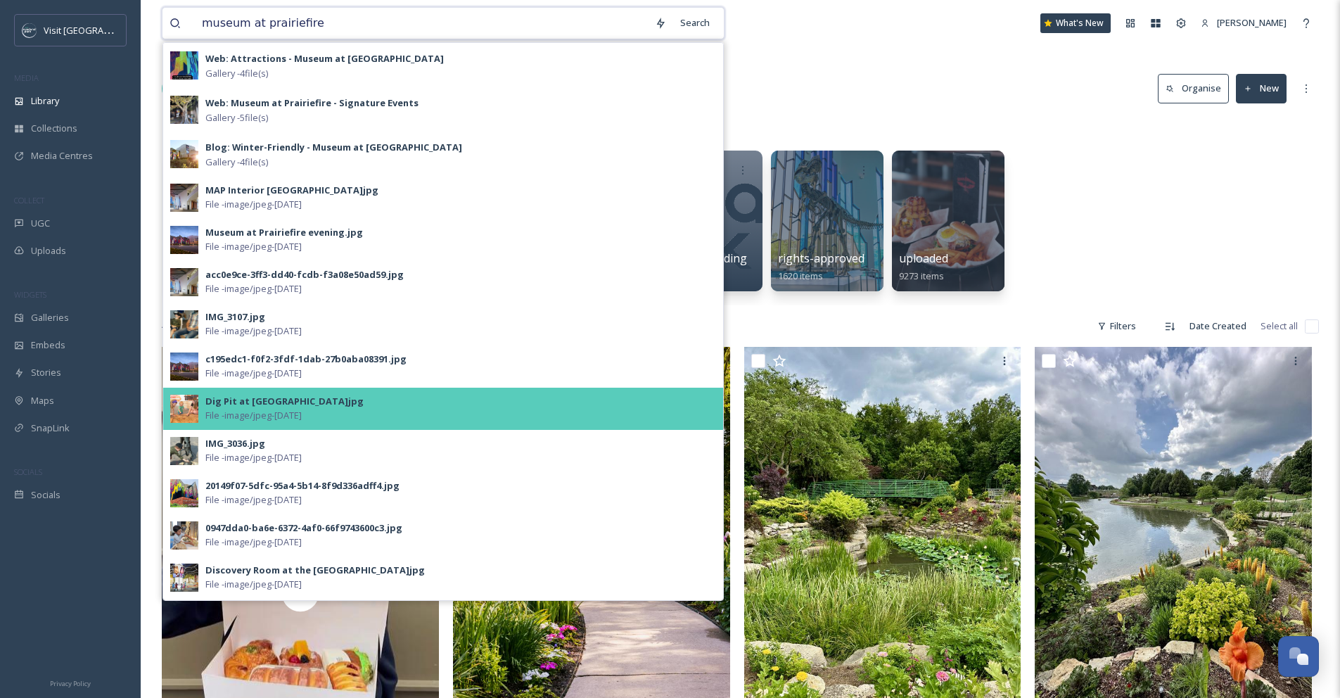
type input "museum at prairiefire"
click at [265, 407] on div "Dig Pit at [GEOGRAPHIC_DATA]jpg" at bounding box center [284, 401] width 158 height 13
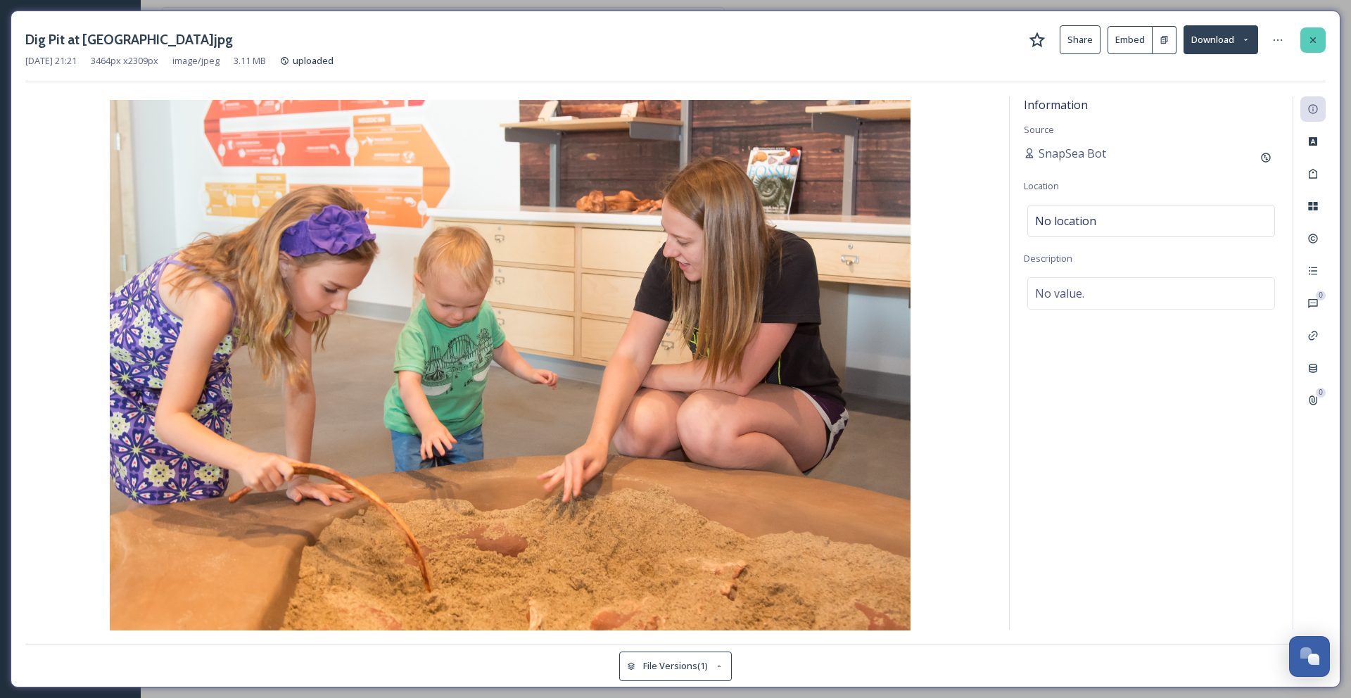
click at [1320, 39] on div at bounding box center [1312, 39] width 25 height 25
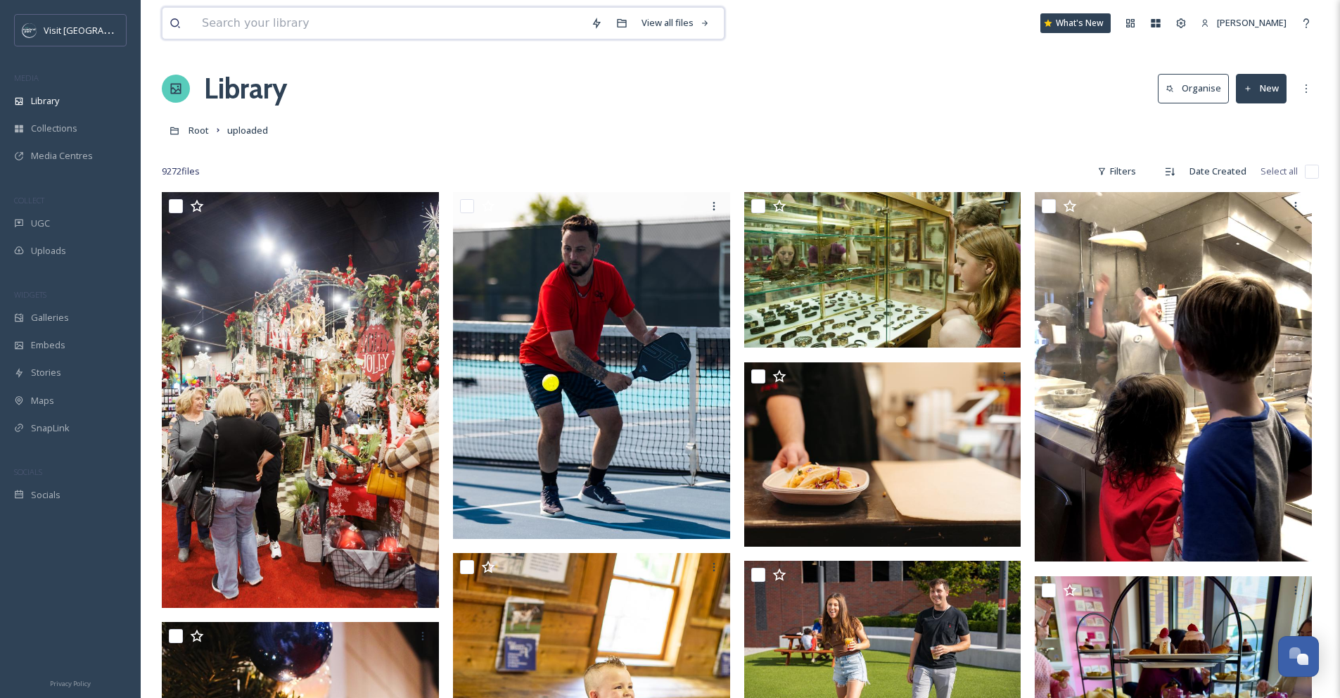
click at [223, 28] on input at bounding box center [389, 23] width 389 height 31
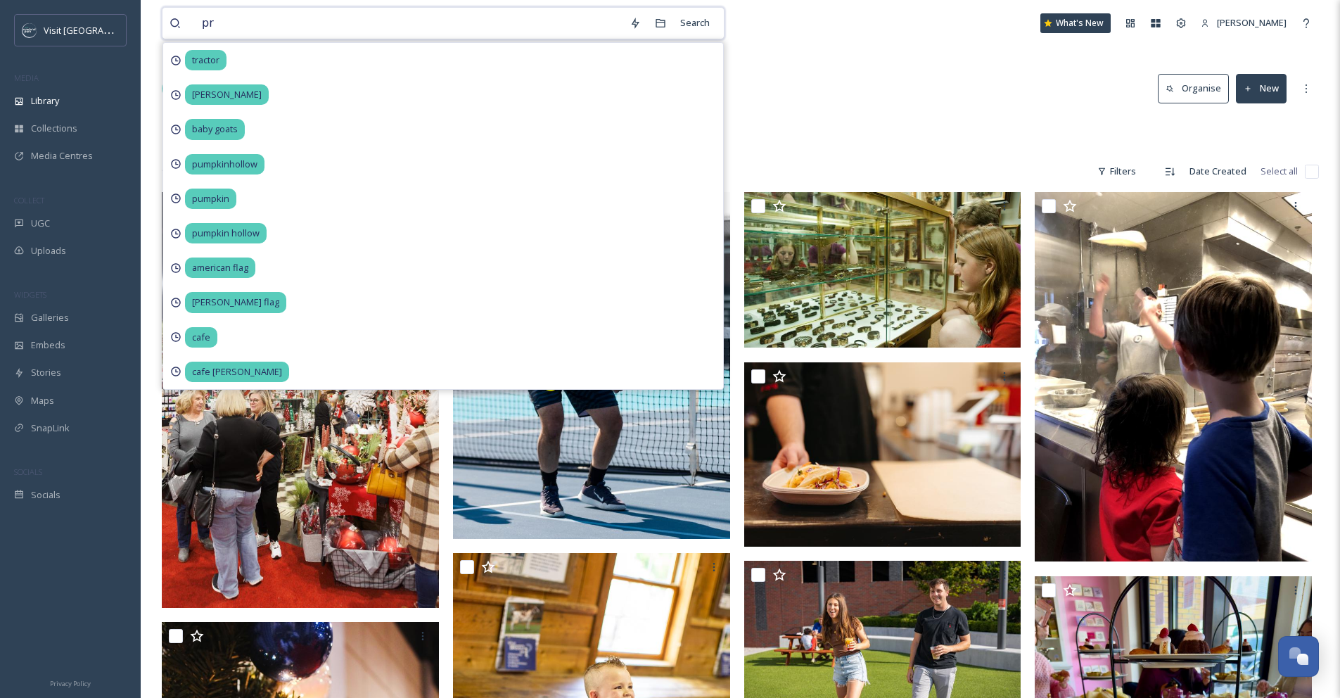
type input "p"
type input ","
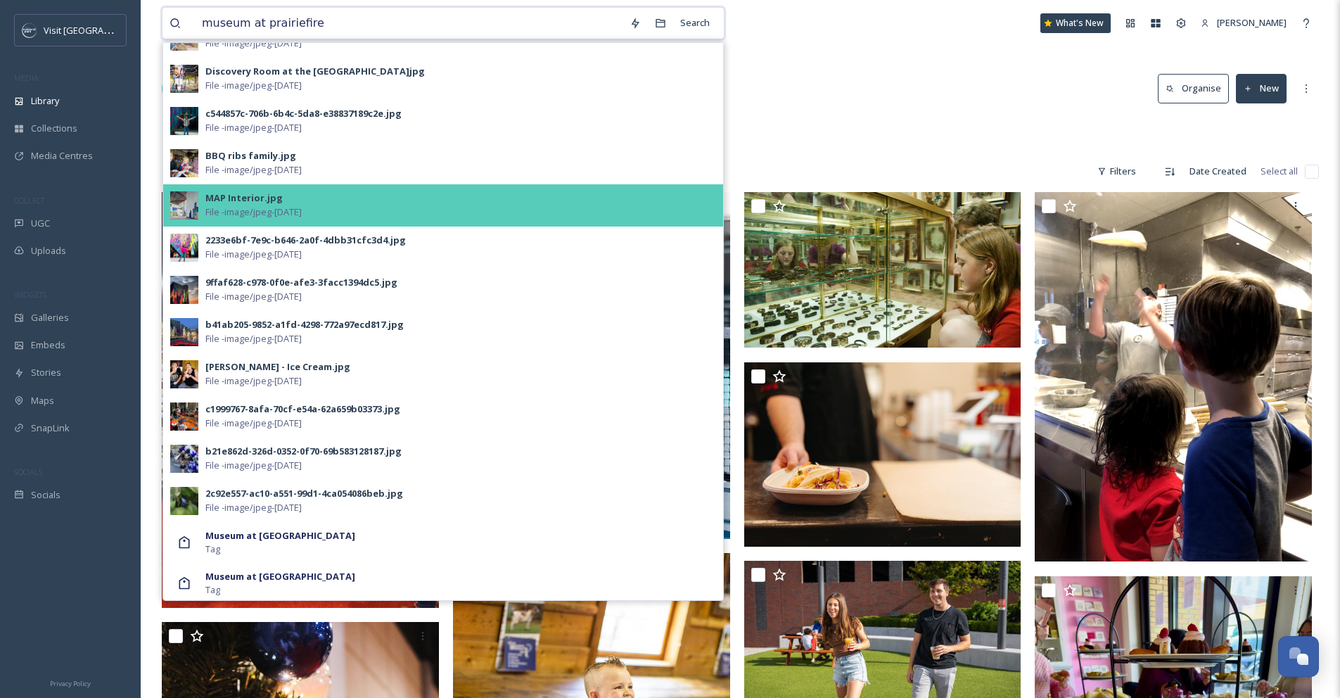
scroll to position [502, 0]
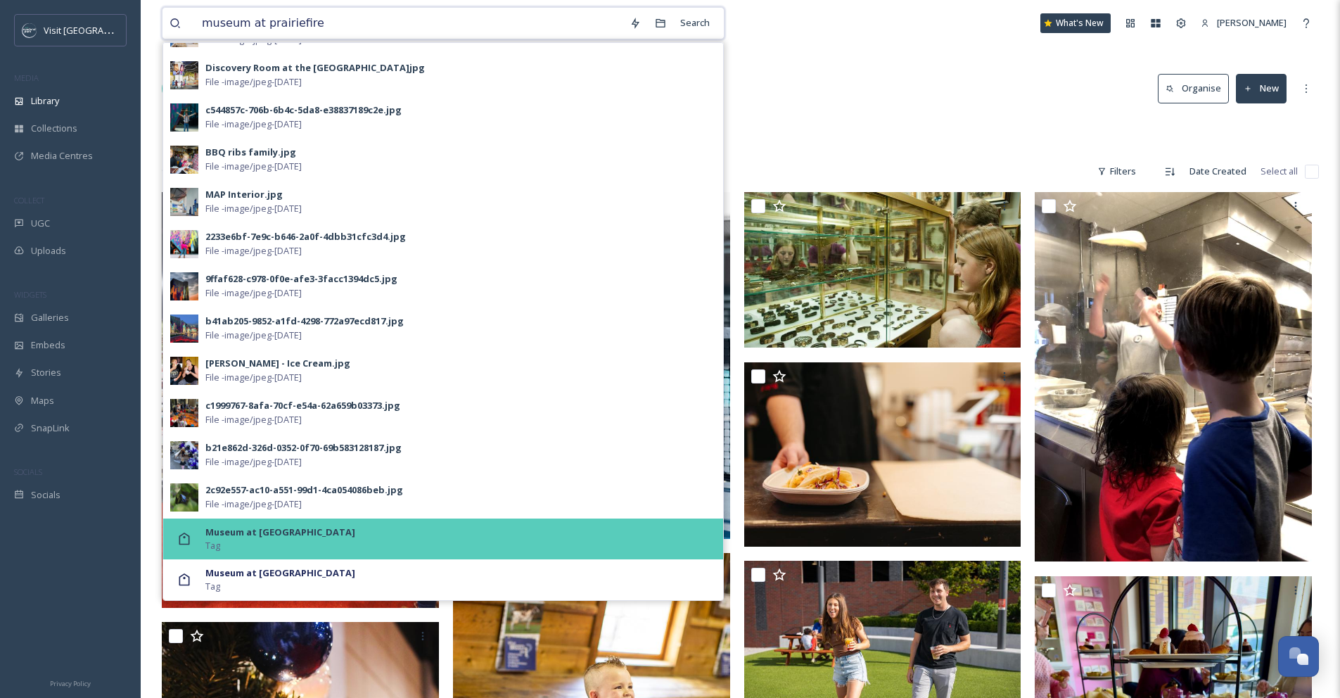
type input "museum at prairiefire"
click at [290, 536] on strong "Museum at [GEOGRAPHIC_DATA]" at bounding box center [280, 532] width 150 height 13
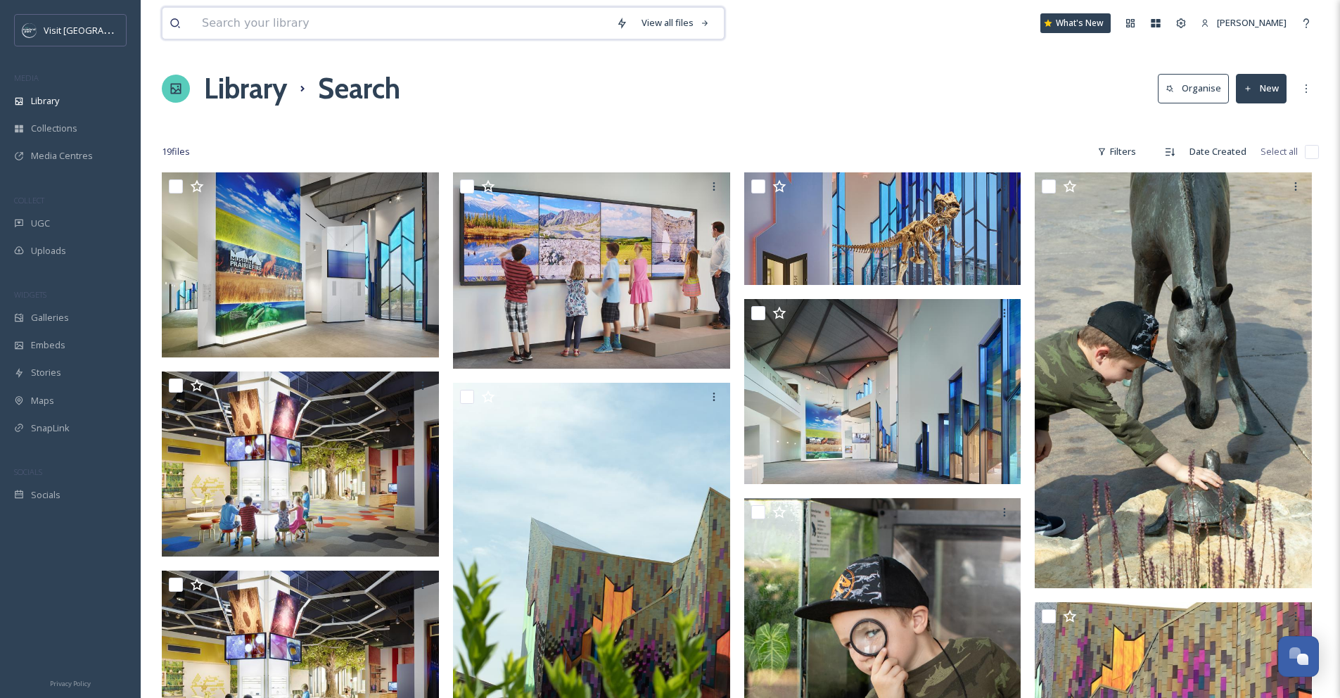
click at [237, 25] on input at bounding box center [402, 23] width 414 height 31
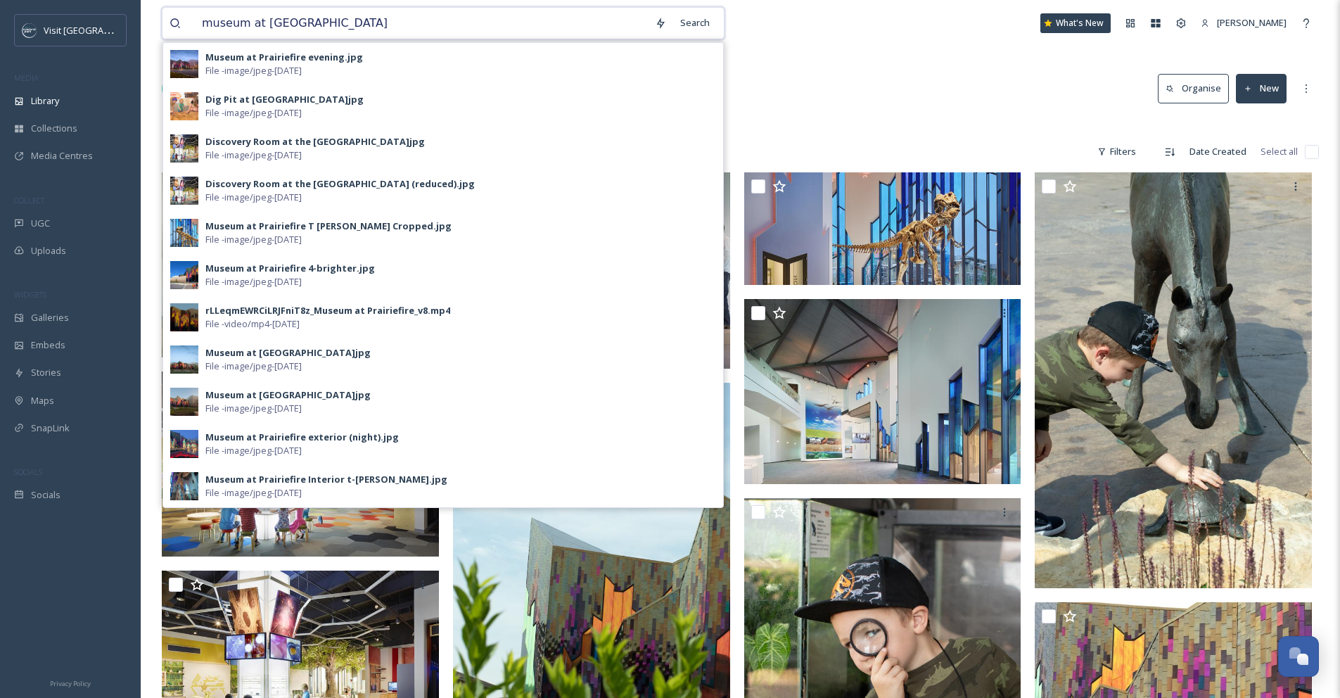
type input "museum at prairiefire"
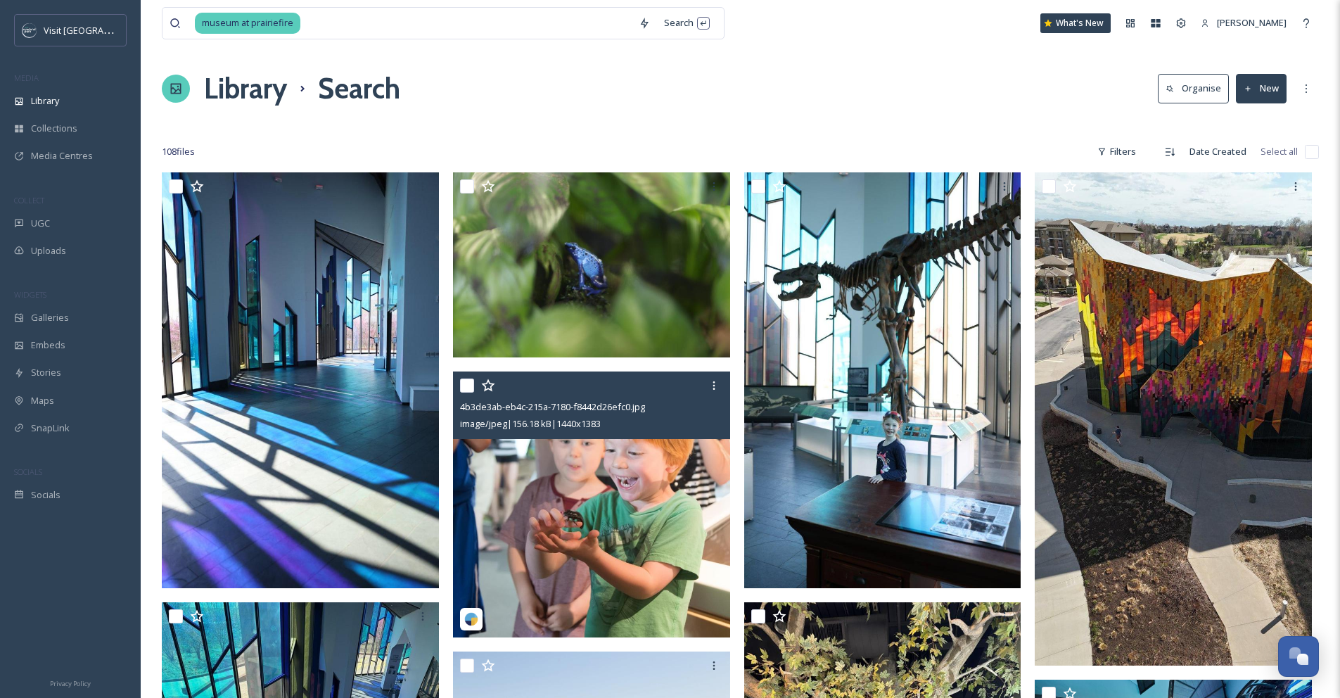
click at [577, 461] on img at bounding box center [591, 504] width 277 height 266
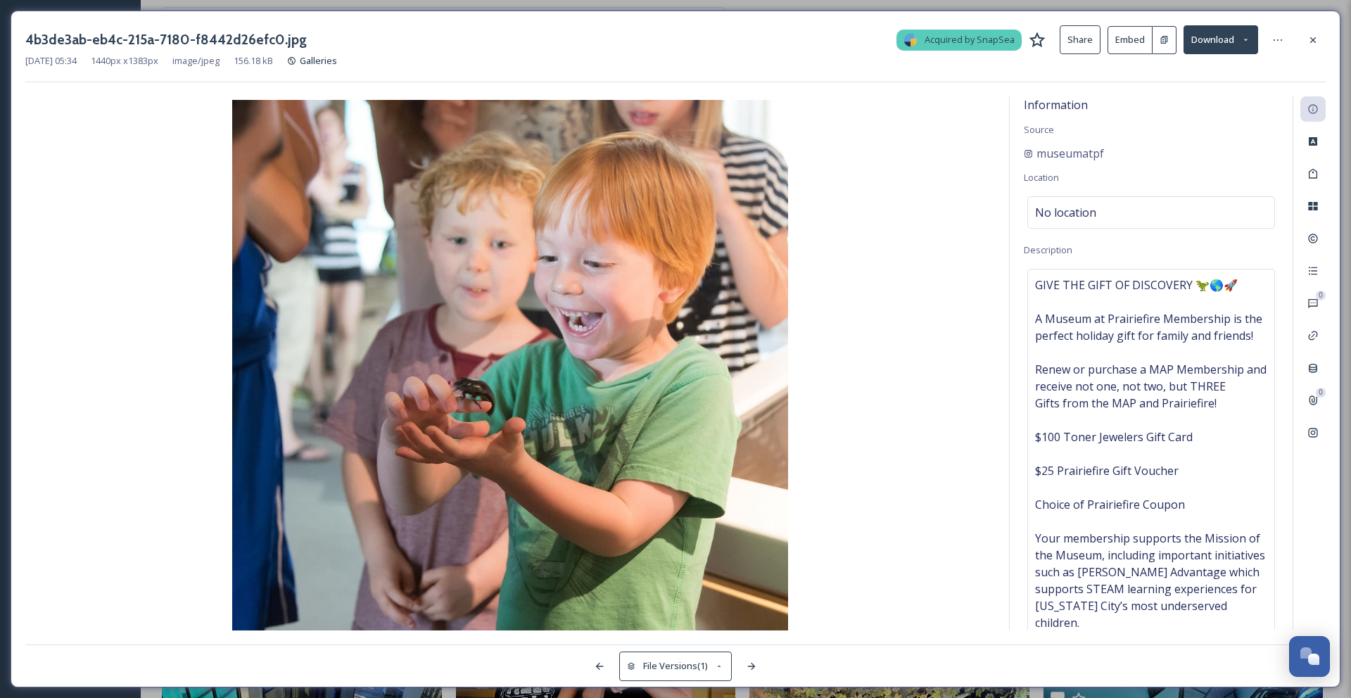
click at [574, 343] on img at bounding box center [509, 366] width 969 height 533
click at [1245, 71] on div "4b3de3ab-eb4c-215a-7180-f8442d26efc0.jpg Acquired by SnapSea Share Embed Downlo…" at bounding box center [675, 53] width 1300 height 57
click at [1283, 40] on div at bounding box center [1277, 39] width 25 height 25
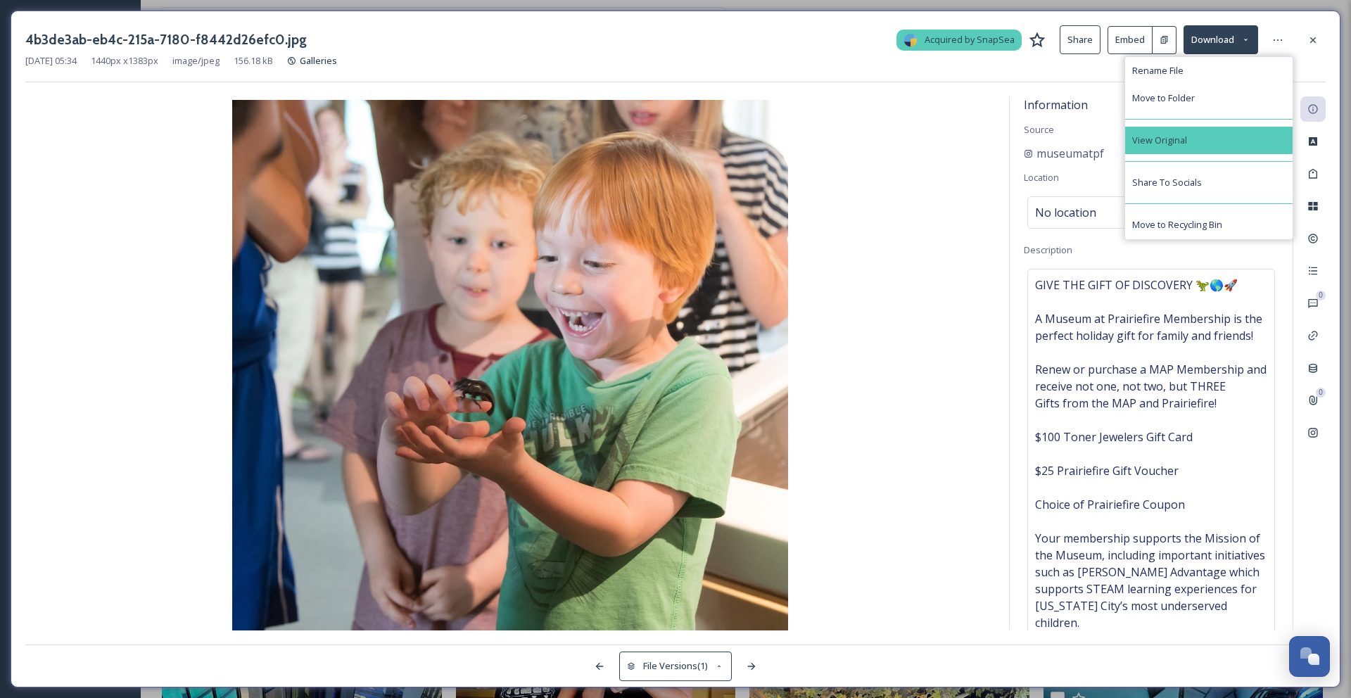
click at [1180, 138] on span "View Original" at bounding box center [1159, 140] width 55 height 13
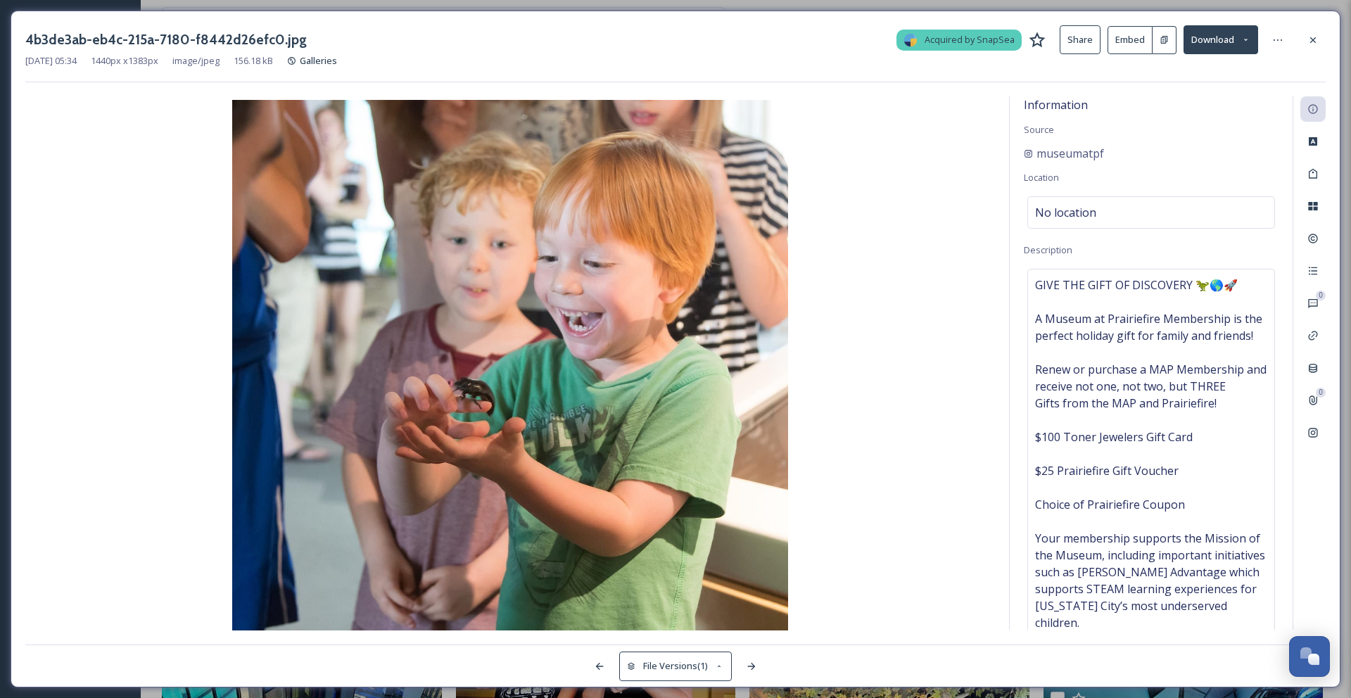
click at [521, 167] on img at bounding box center [509, 366] width 969 height 533
click at [748, 661] on icon at bounding box center [751, 666] width 11 height 11
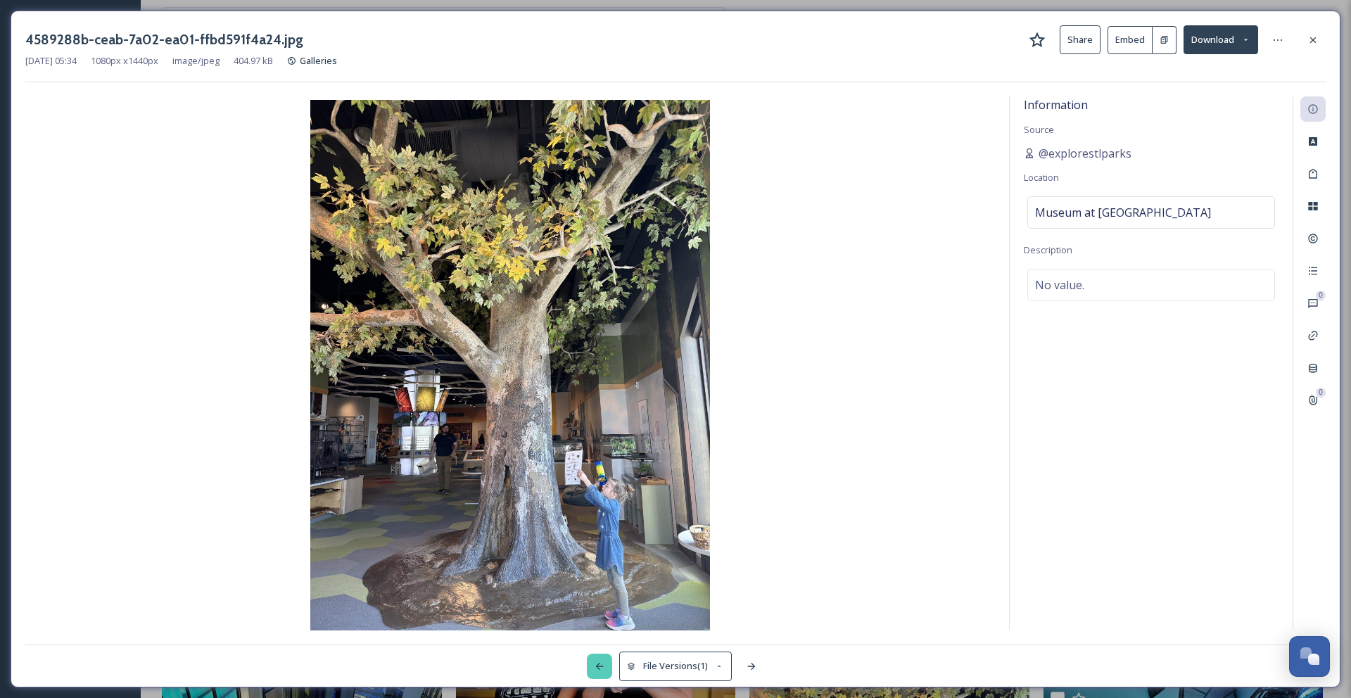
click at [604, 663] on div at bounding box center [599, 666] width 25 height 25
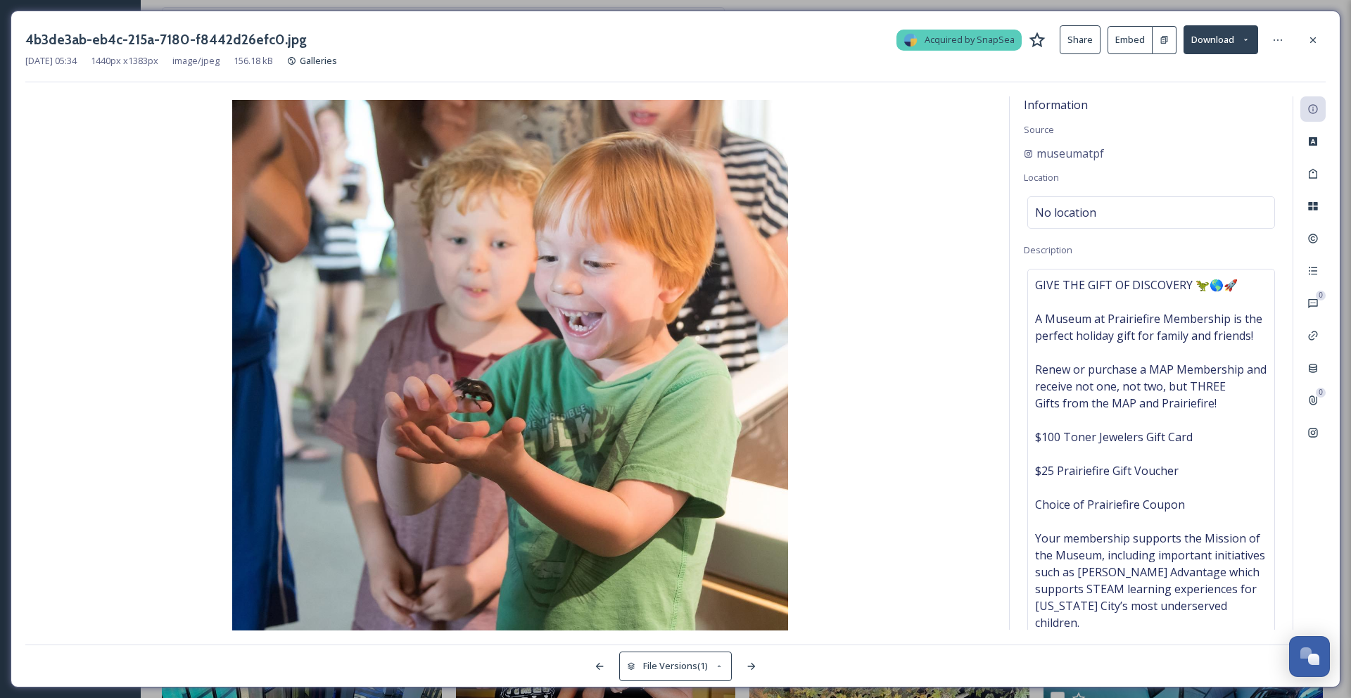
click at [1117, 38] on button "Embed" at bounding box center [1129, 40] width 45 height 28
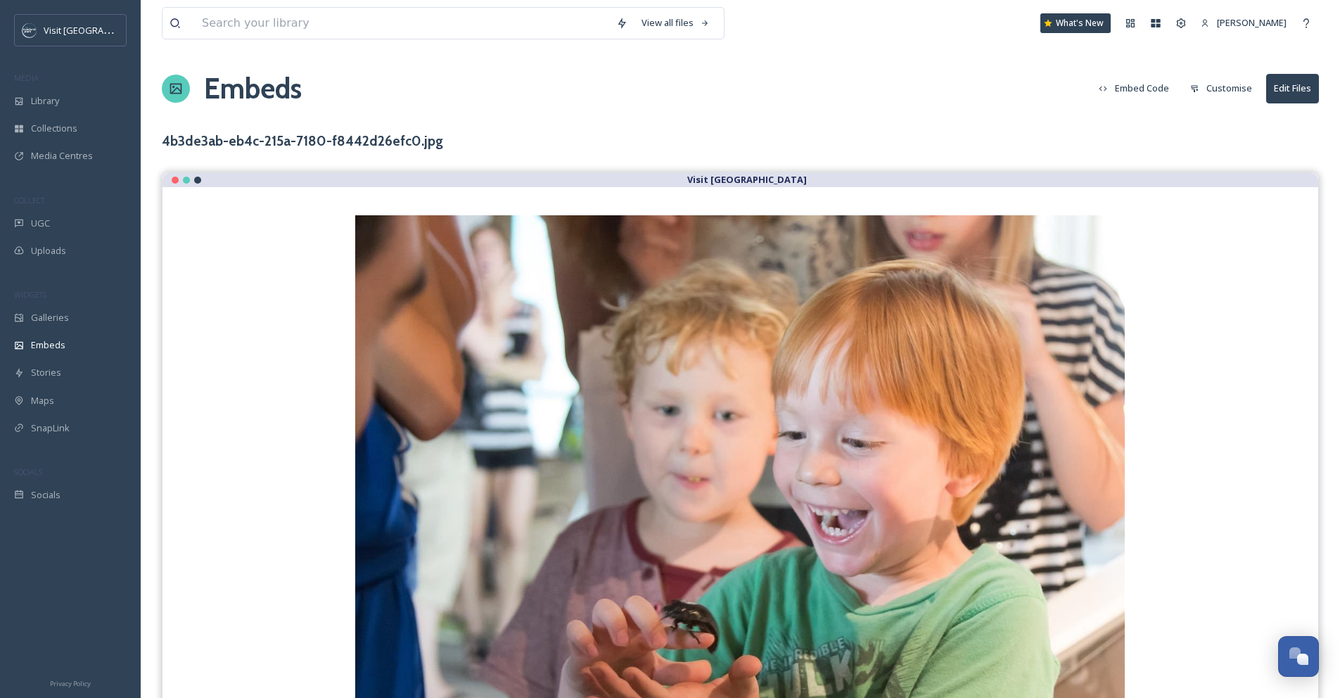
click at [1146, 89] on button "Embed Code" at bounding box center [1134, 88] width 84 height 27
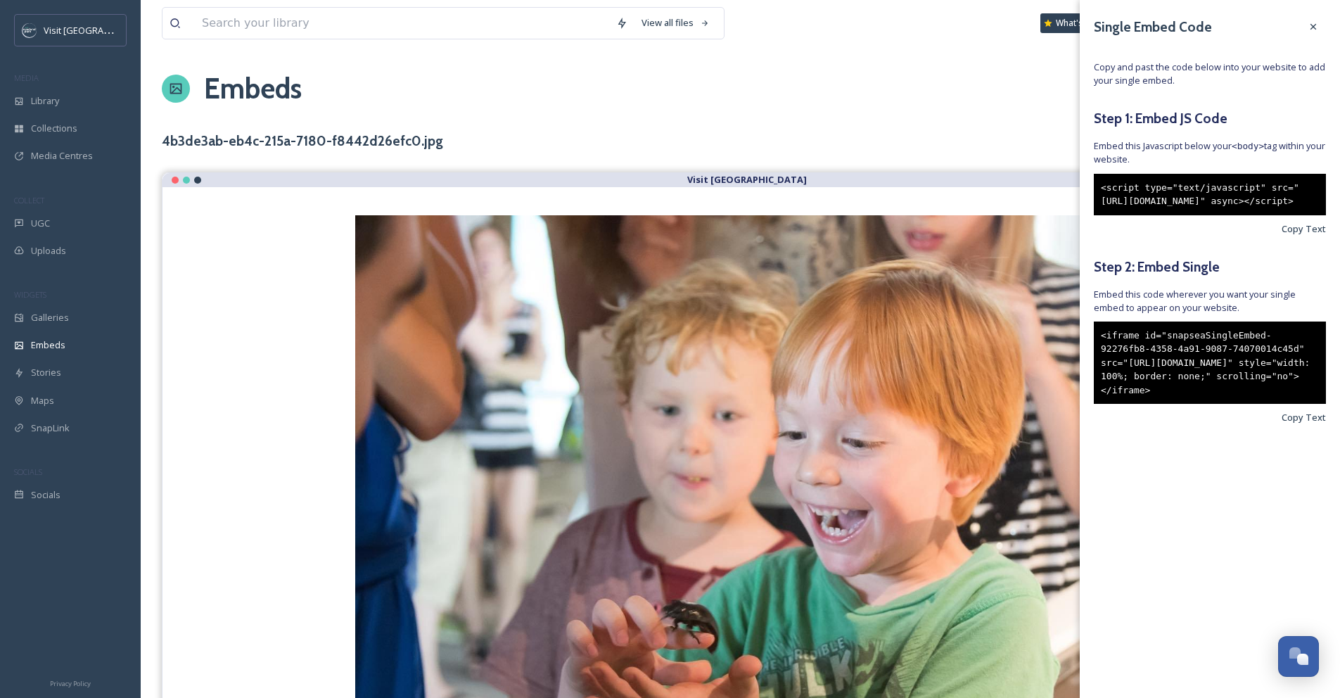
click at [1243, 215] on div "<script type="text/javascript" src="[URL][DOMAIN_NAME]" async></script>" at bounding box center [1210, 195] width 232 height 42
drag, startPoint x: 1218, startPoint y: 233, endPoint x: 1156, endPoint y: 230, distance: 62.0
click at [1156, 215] on div "<script type="text/javascript" src="[URL][DOMAIN_NAME]" async></script>" at bounding box center [1210, 195] width 232 height 42
click at [1222, 215] on div "<script type="text/javascript" src="[URL][DOMAIN_NAME]" async></script>" at bounding box center [1210, 195] width 232 height 42
click at [1304, 236] on span "Copy Text" at bounding box center [1304, 228] width 44 height 13
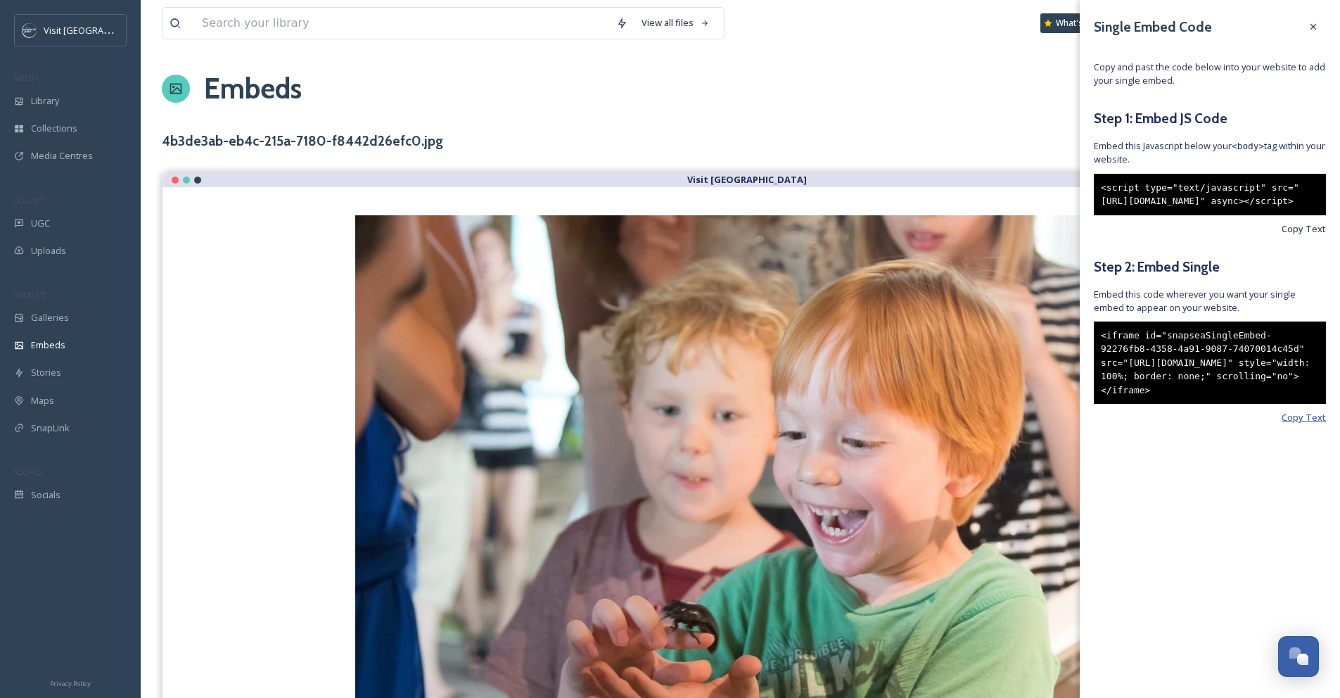
click at [1300, 424] on span "Copy Text" at bounding box center [1304, 417] width 44 height 13
click at [1318, 28] on icon at bounding box center [1313, 26] width 11 height 11
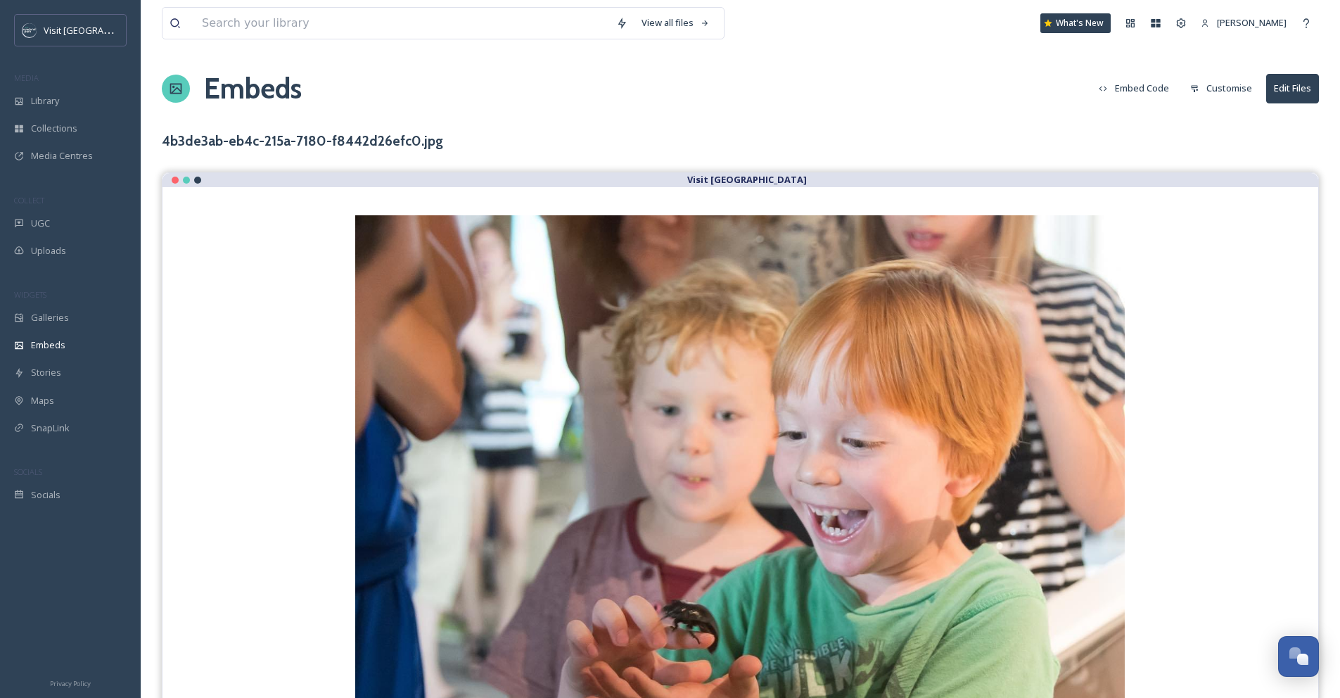
click at [1306, 89] on button "Edit Files" at bounding box center [1292, 88] width 53 height 29
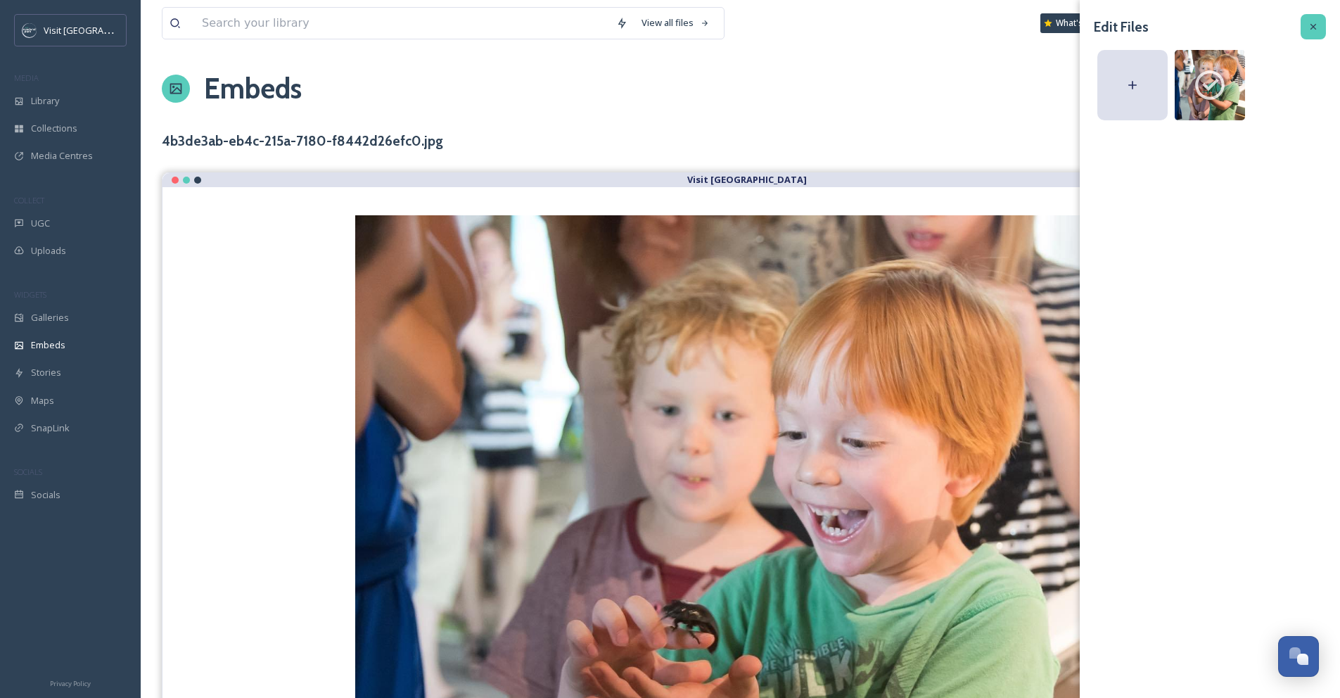
click at [1306, 30] on div at bounding box center [1313, 26] width 25 height 25
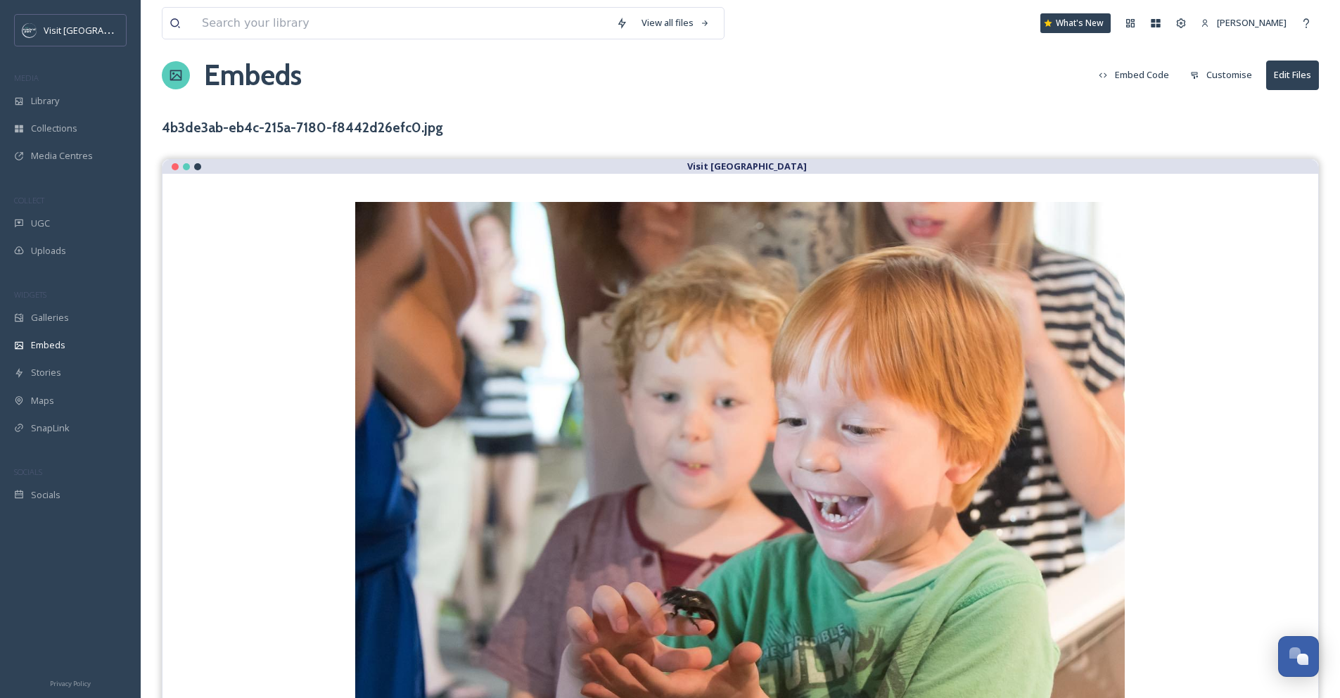
scroll to position [18, 0]
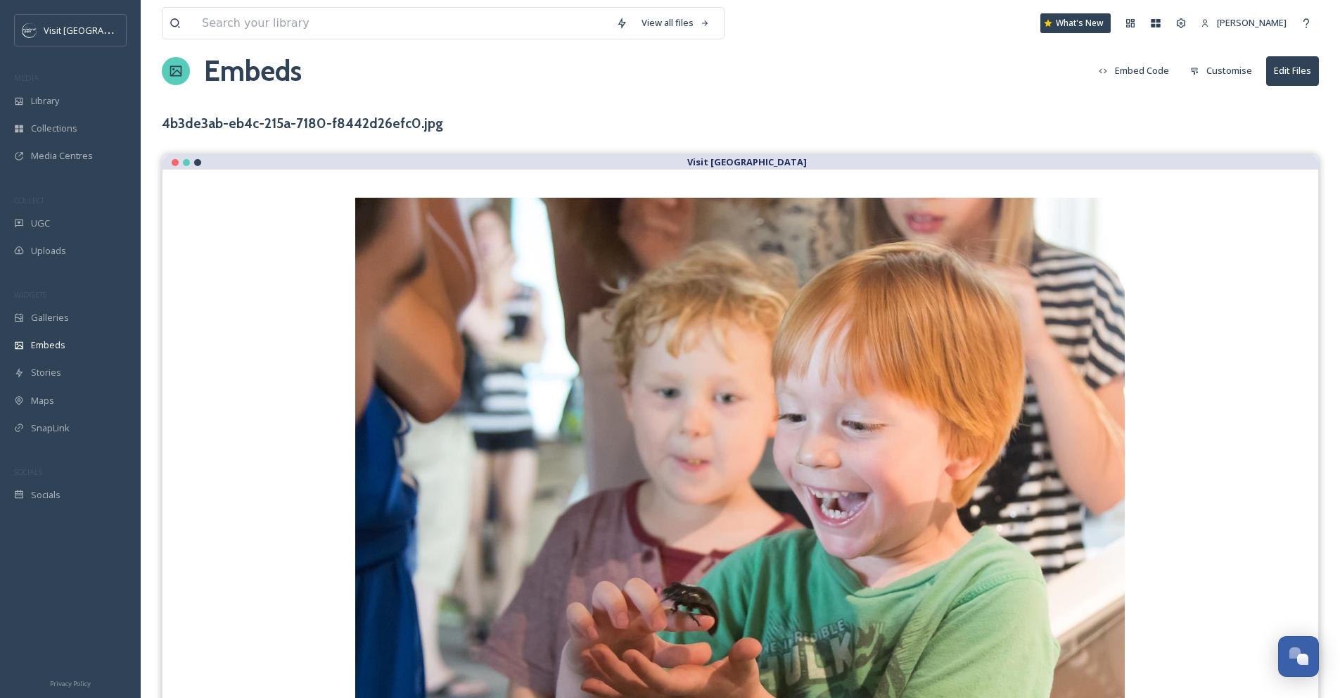
click at [969, 295] on img at bounding box center [740, 567] width 770 height 739
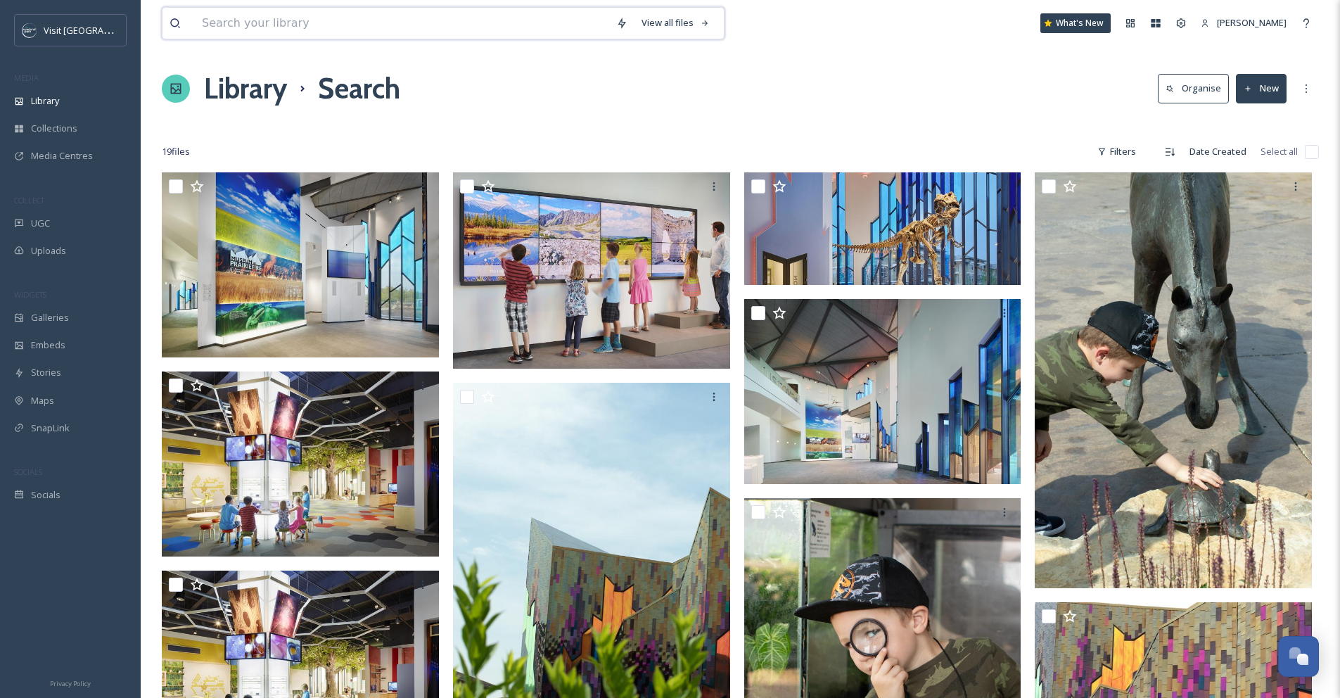
click at [319, 37] on input at bounding box center [402, 23] width 414 height 31
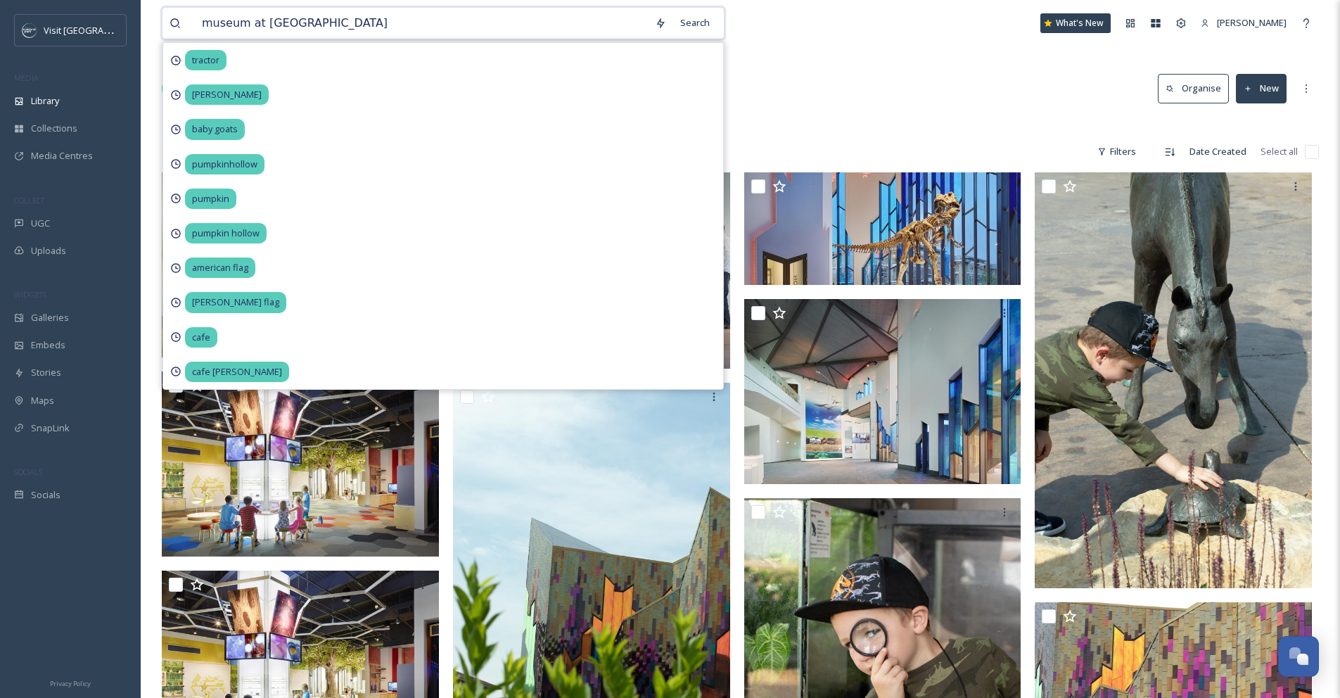
type input "museum at prairiefire"
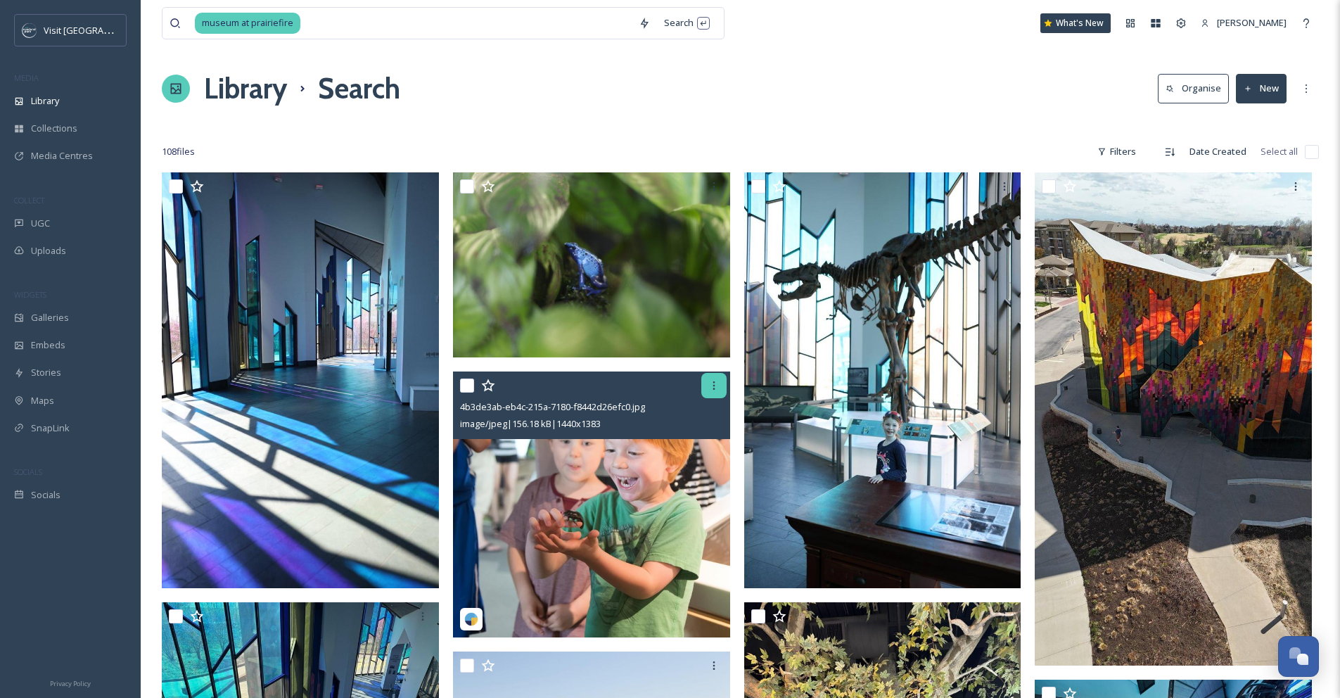
click at [721, 385] on div at bounding box center [713, 385] width 25 height 25
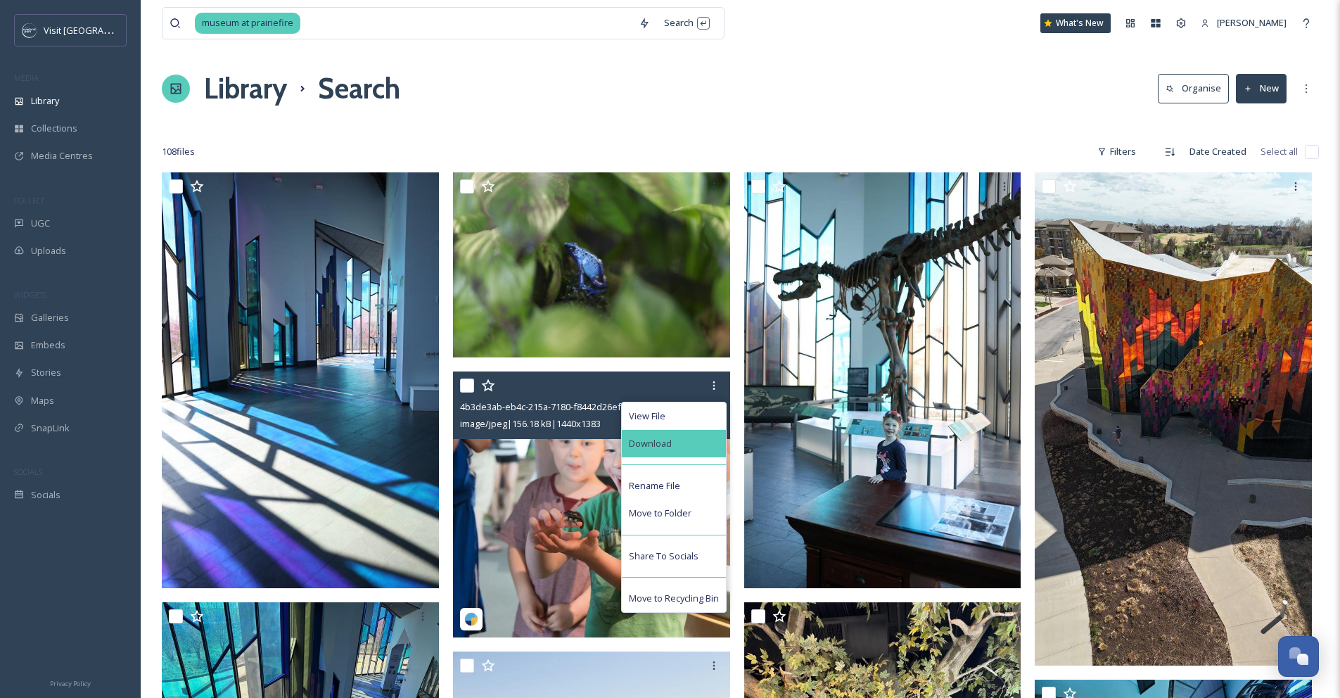
click at [709, 444] on div "Download" at bounding box center [674, 443] width 104 height 27
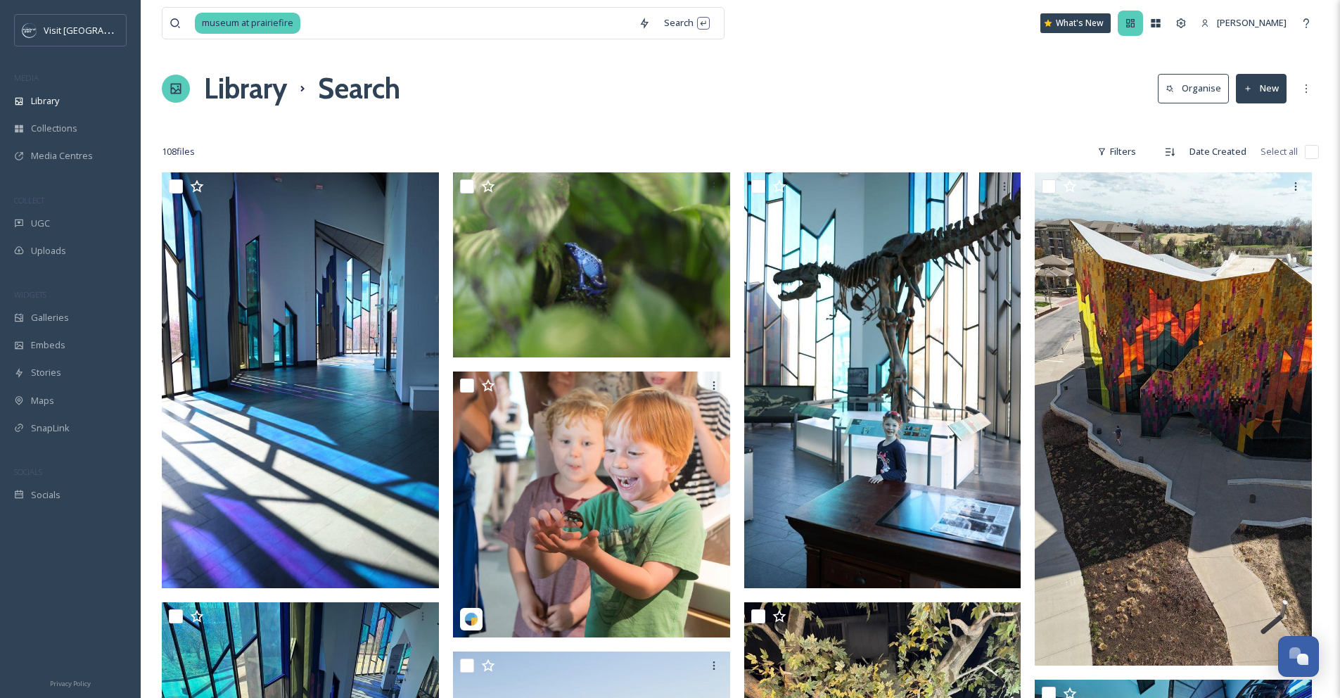
click at [1143, 32] on div at bounding box center [1130, 23] width 25 height 25
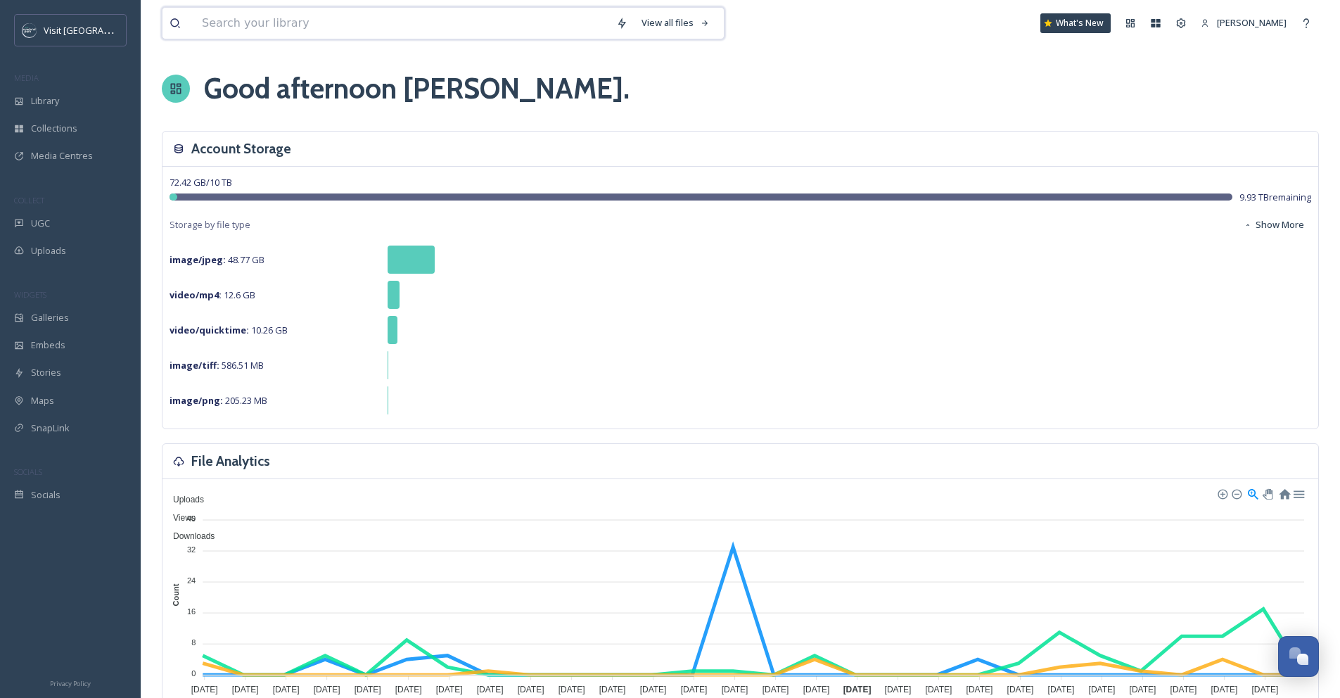
click at [272, 20] on input at bounding box center [402, 23] width 414 height 31
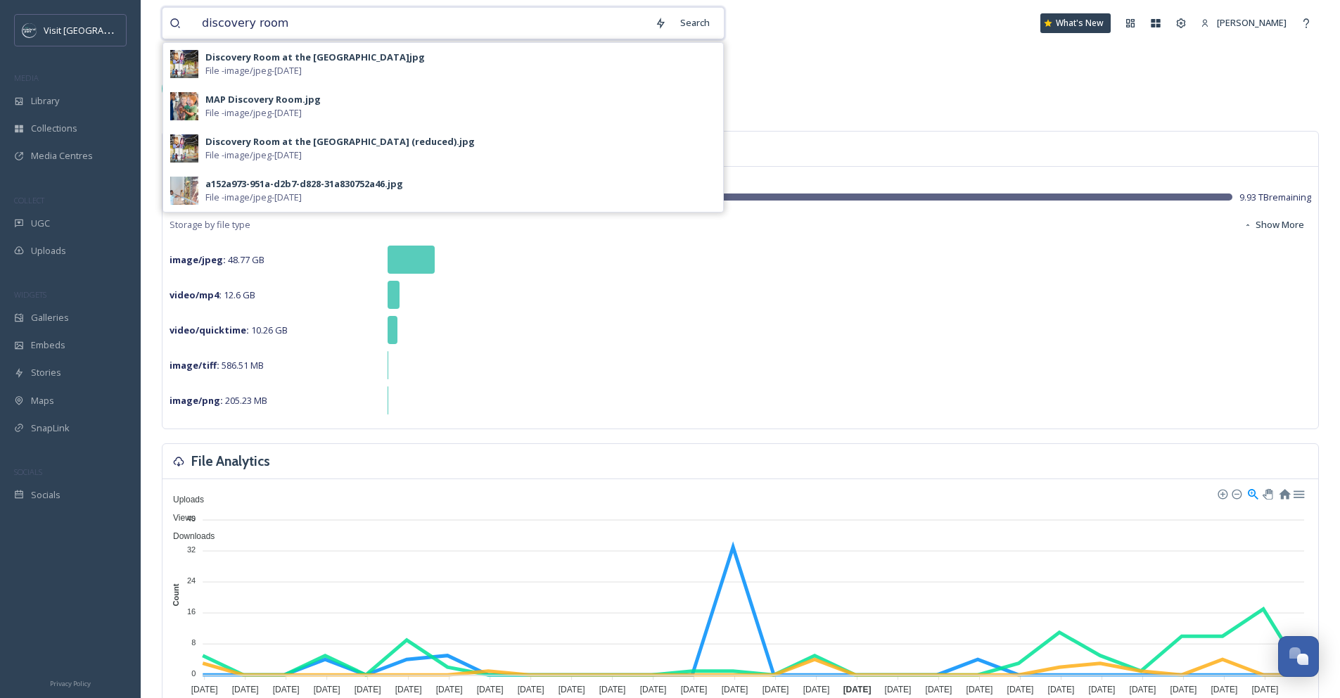
drag, startPoint x: 294, startPoint y: 20, endPoint x: 260, endPoint y: 24, distance: 34.0
click at [260, 24] on input "discovery room" at bounding box center [421, 23] width 453 height 31
drag, startPoint x: 288, startPoint y: 25, endPoint x: 160, endPoint y: 34, distance: 128.4
click at [165, 37] on div "discovery room Search Discovery Room at the Museum at Prairiefire.jpg File - im…" at bounding box center [443, 23] width 563 height 32
type input "d"
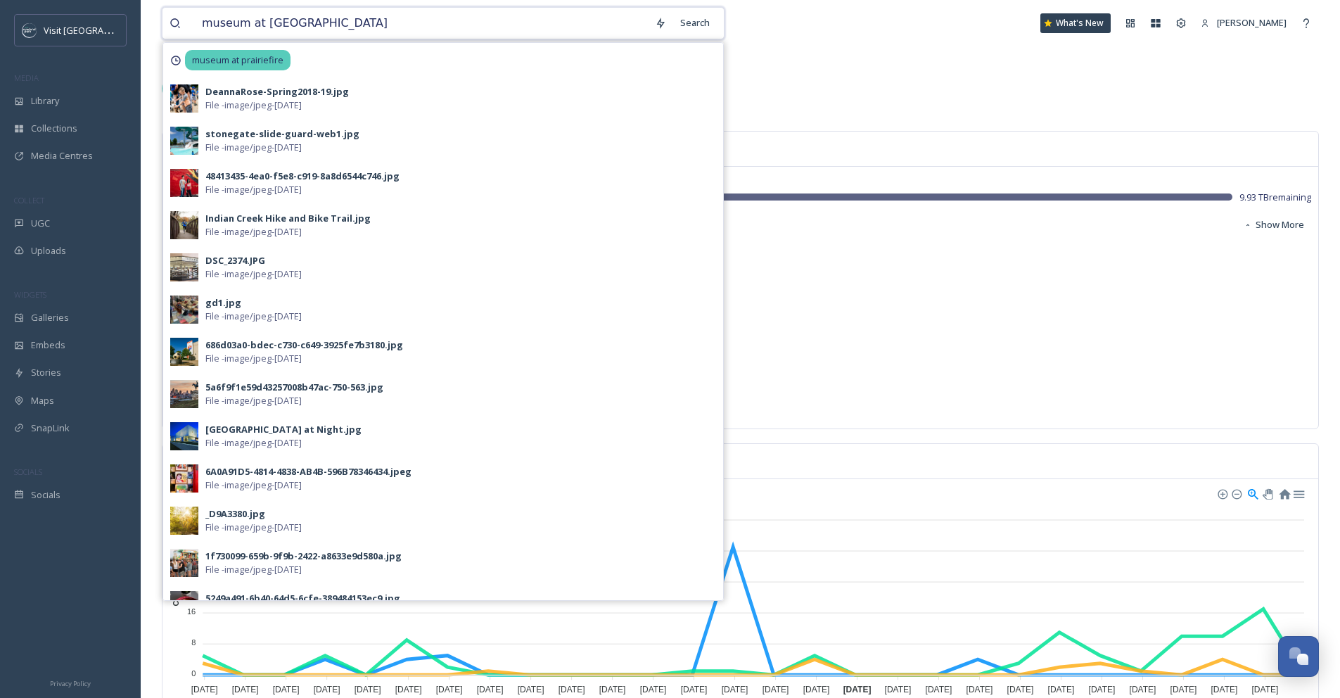
type input "museum at prairiefire"
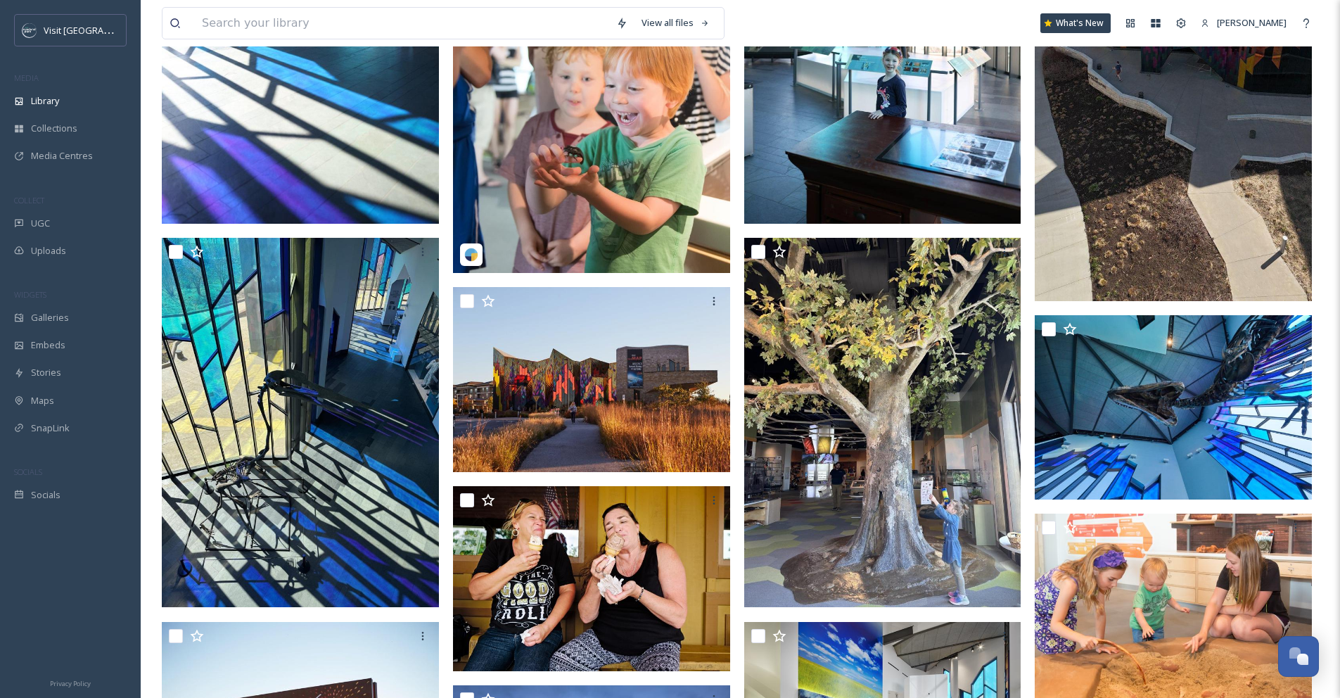
scroll to position [410, 0]
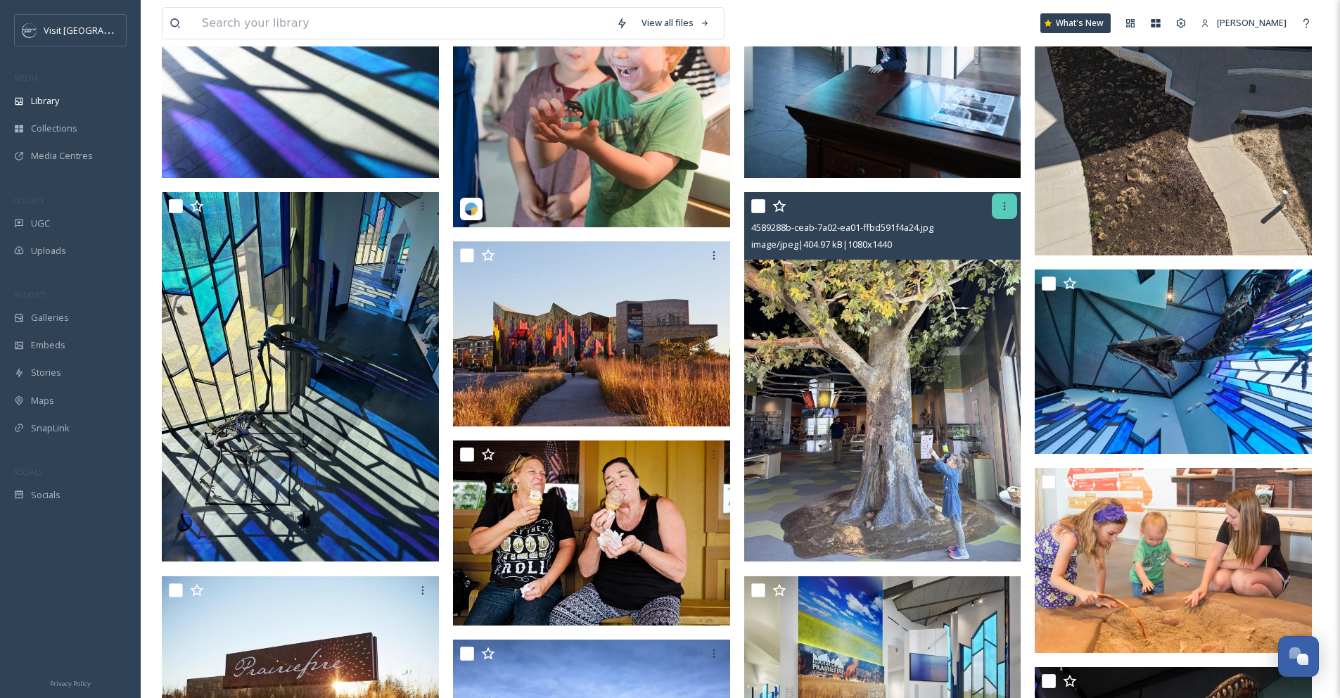
click at [1006, 206] on icon at bounding box center [1004, 206] width 11 height 11
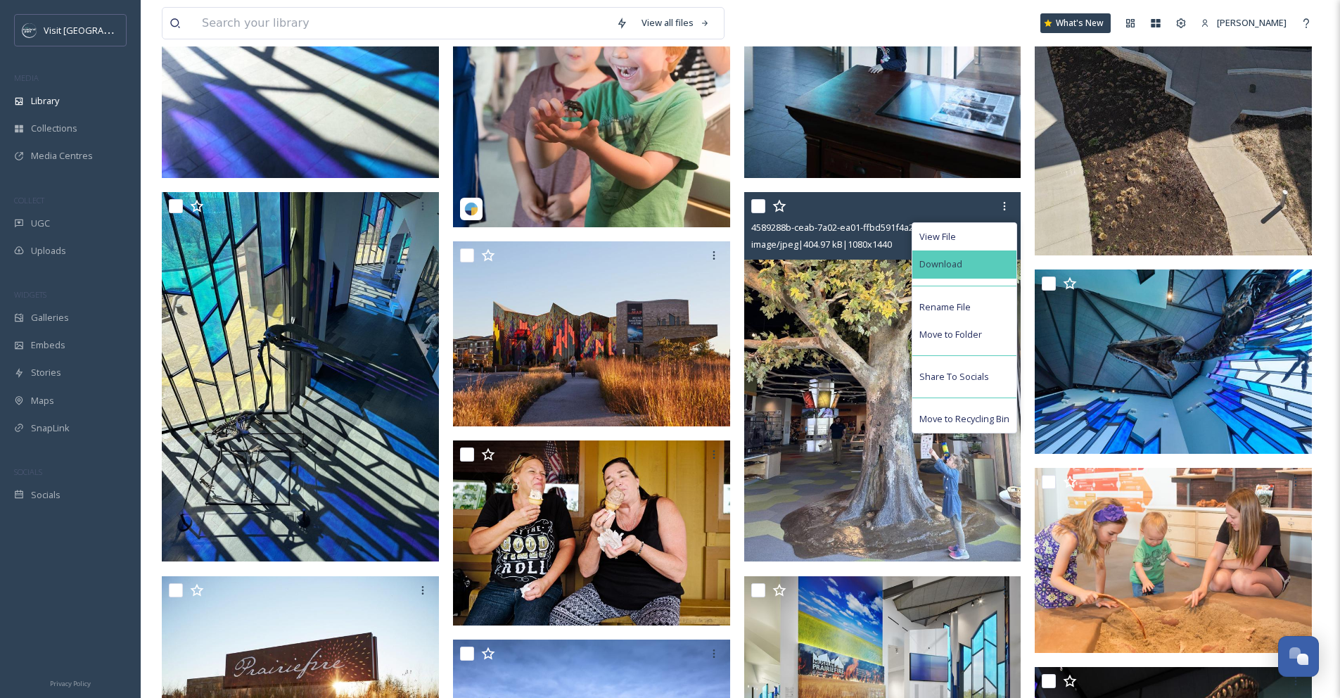
click at [993, 269] on div "Download" at bounding box center [964, 263] width 104 height 27
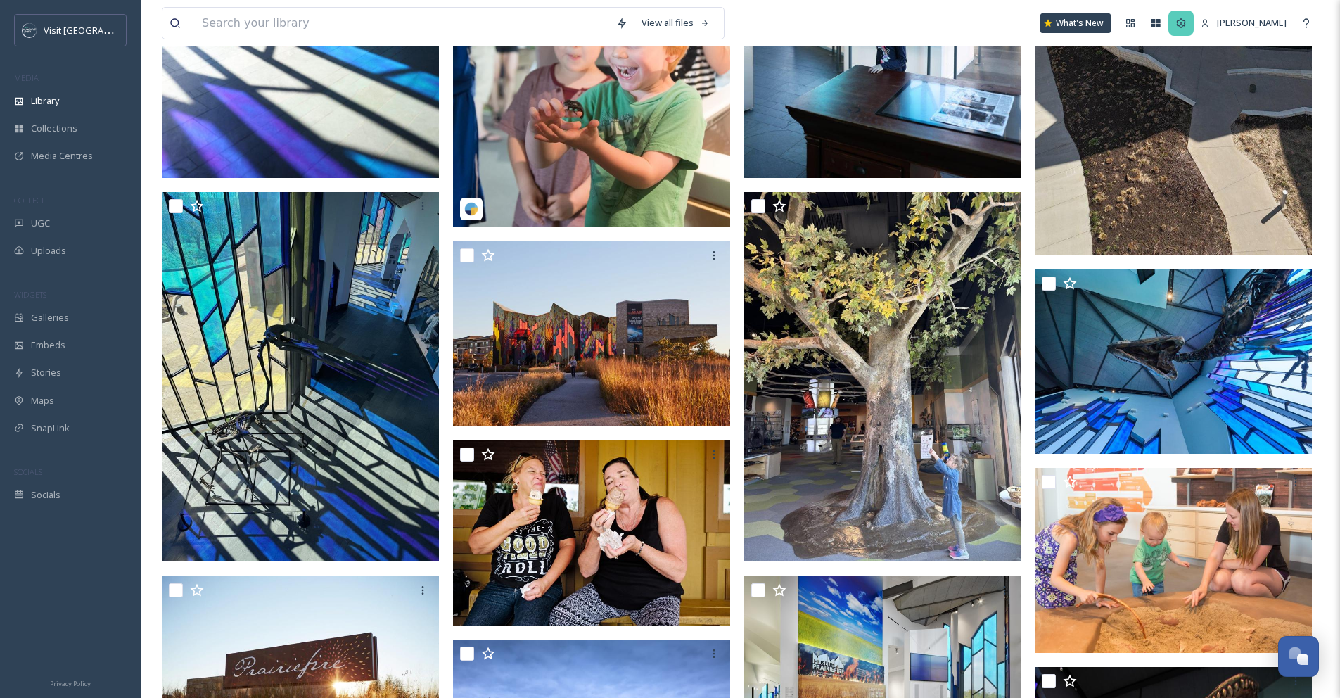
click at [1186, 19] on icon at bounding box center [1181, 22] width 9 height 9
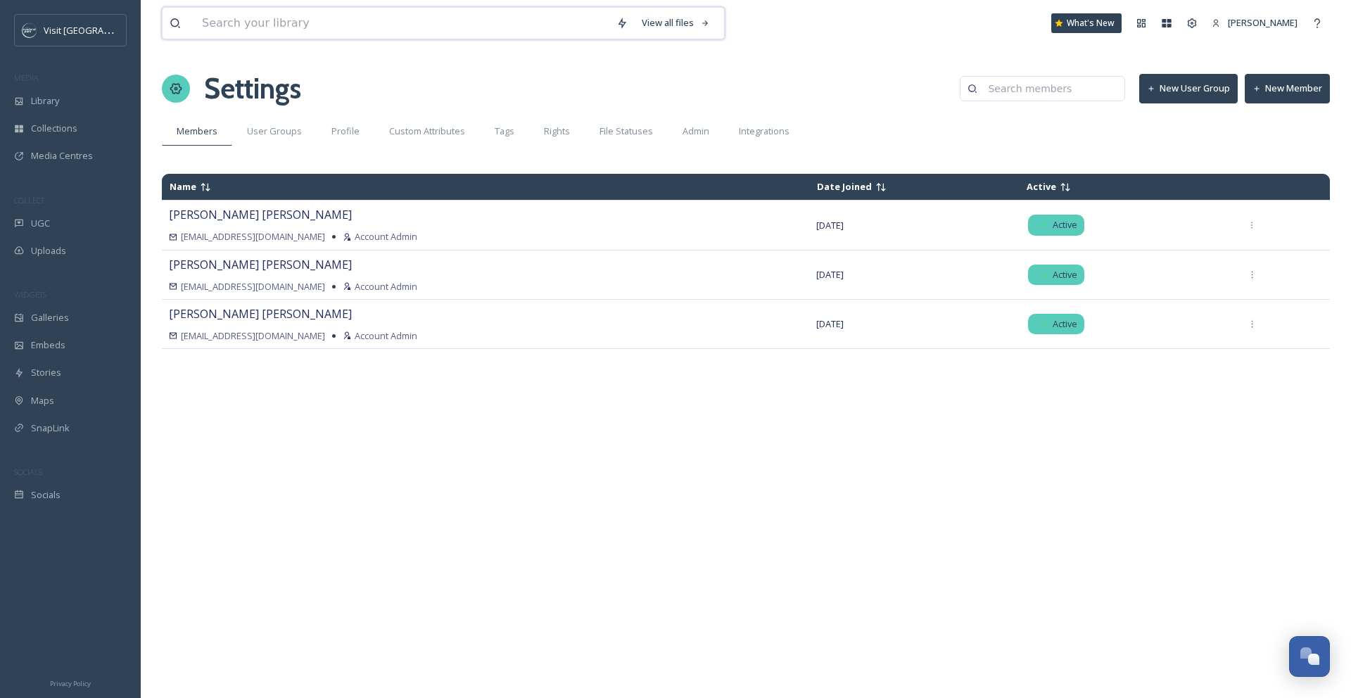
click at [243, 27] on input at bounding box center [402, 23] width 414 height 31
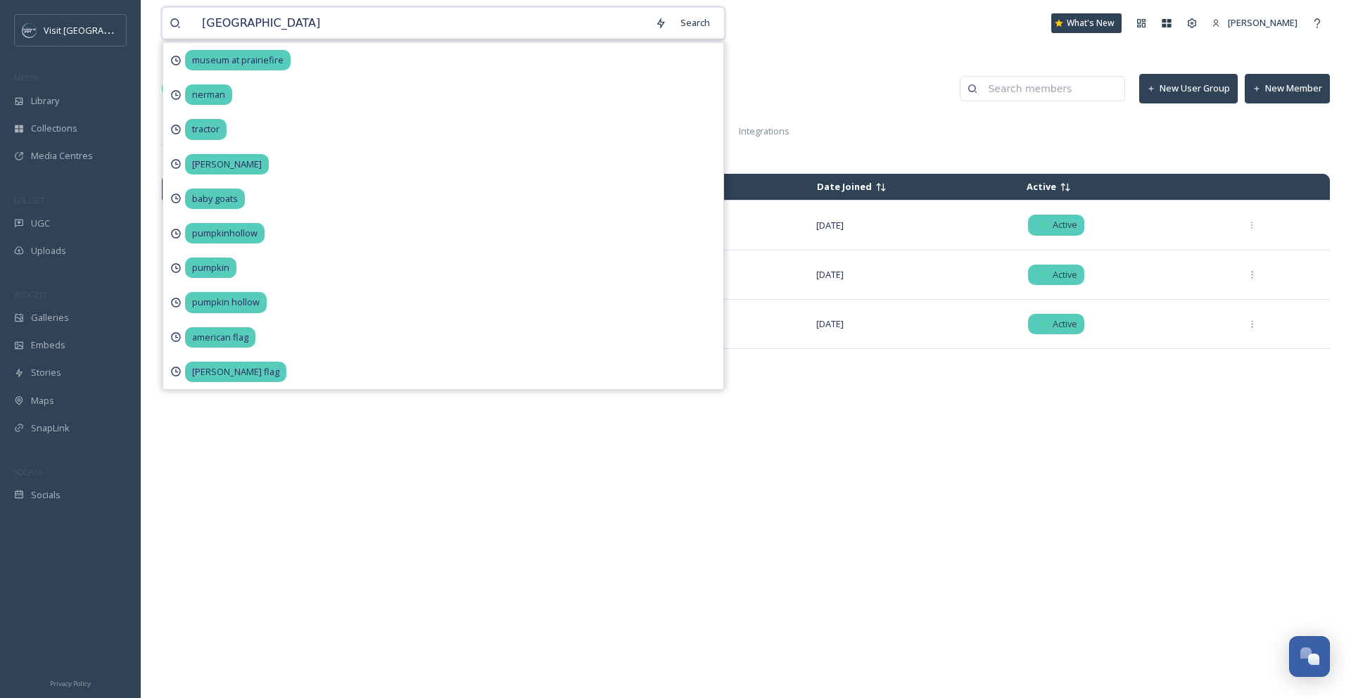
type input "johnson county museum"
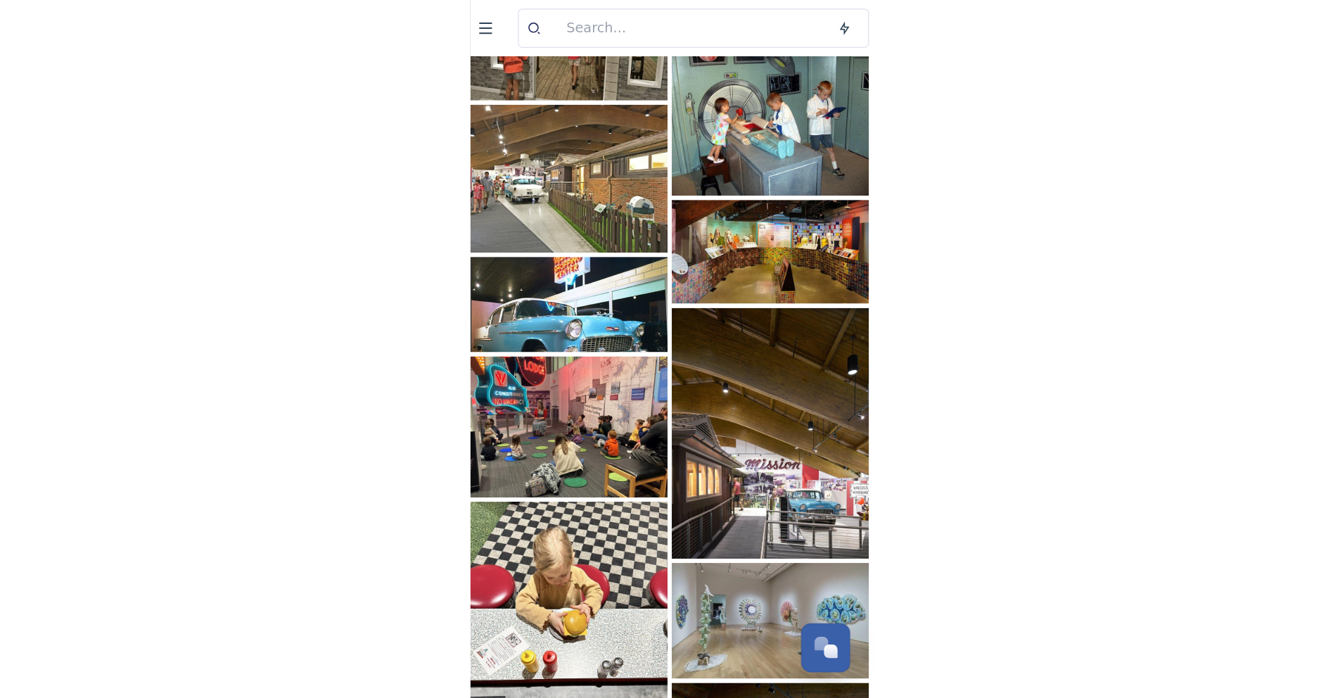
scroll to position [695, 0]
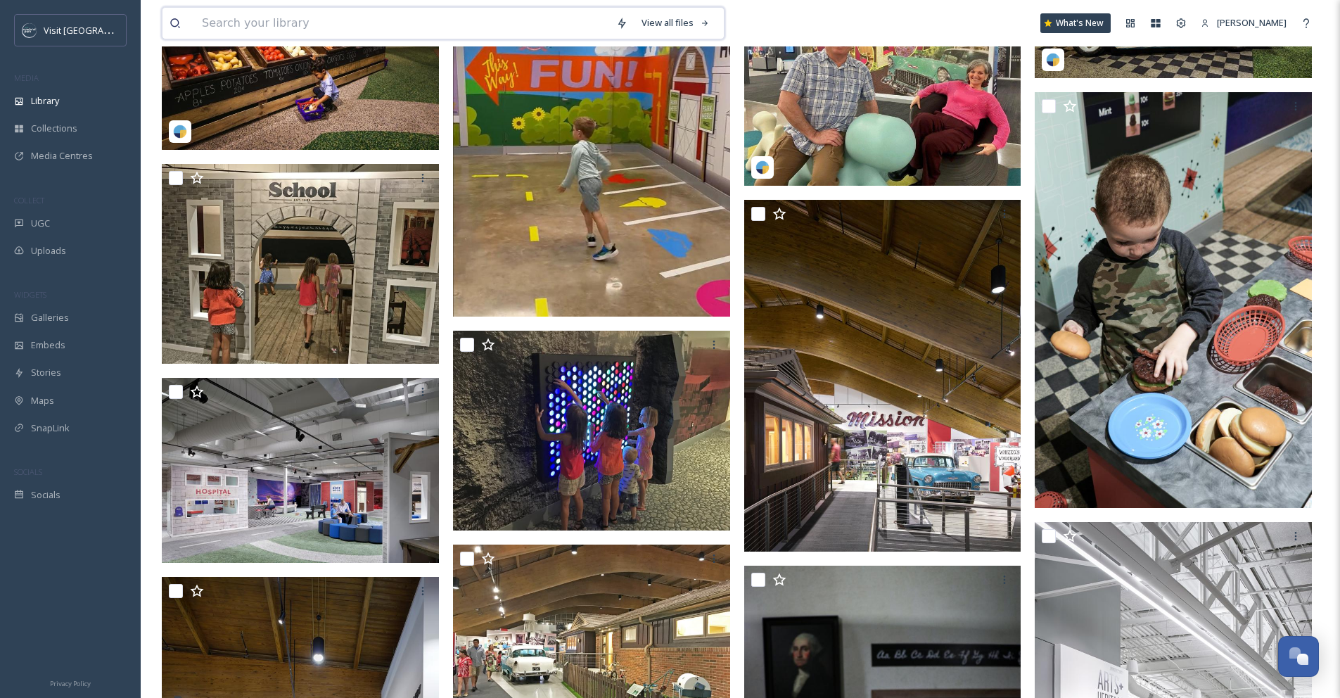
click at [469, 26] on input at bounding box center [402, 23] width 414 height 31
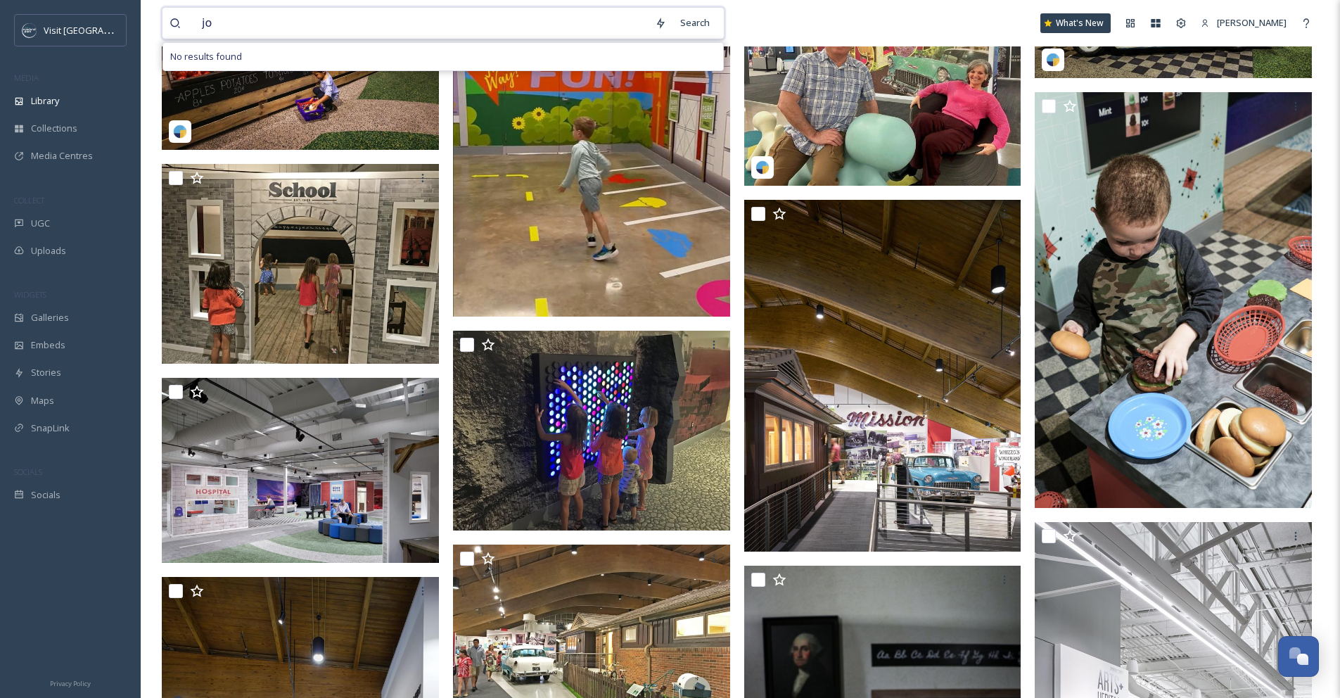
type input "j"
type input "Johnson county museum events"
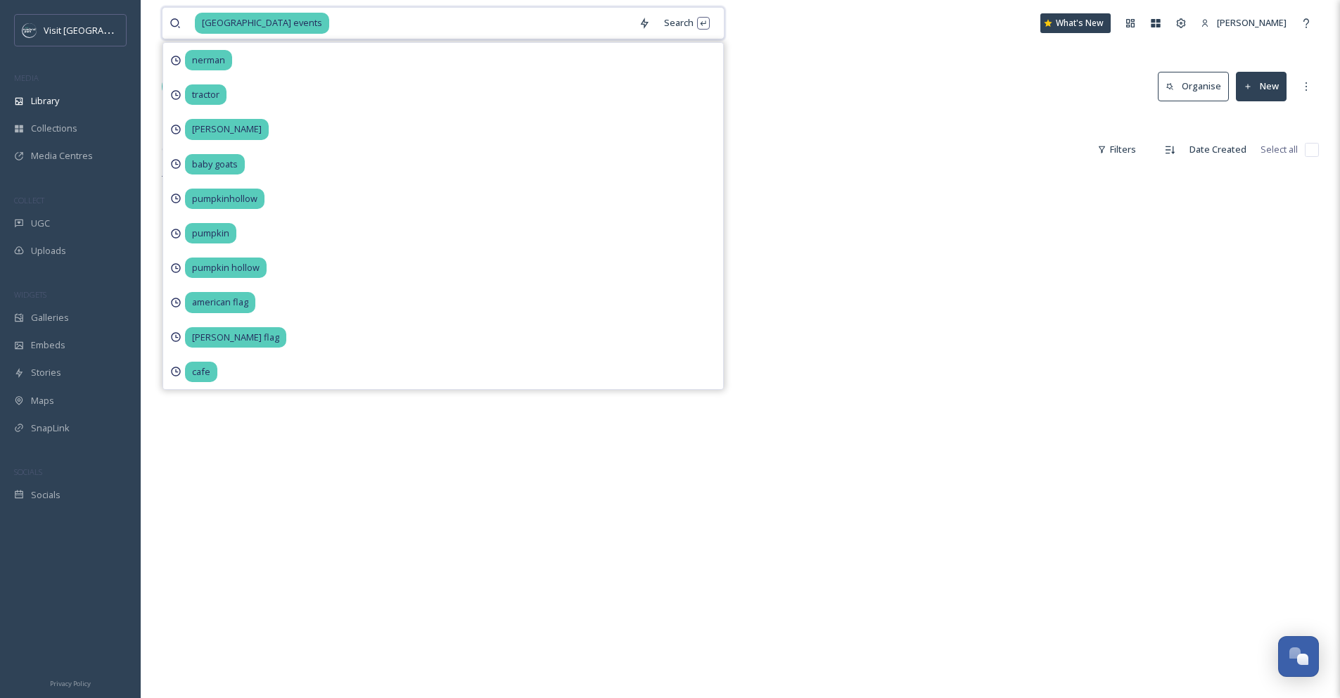
scroll to position [3, 0]
click at [858, 102] on div "Library Search Organise New" at bounding box center [740, 86] width 1157 height 42
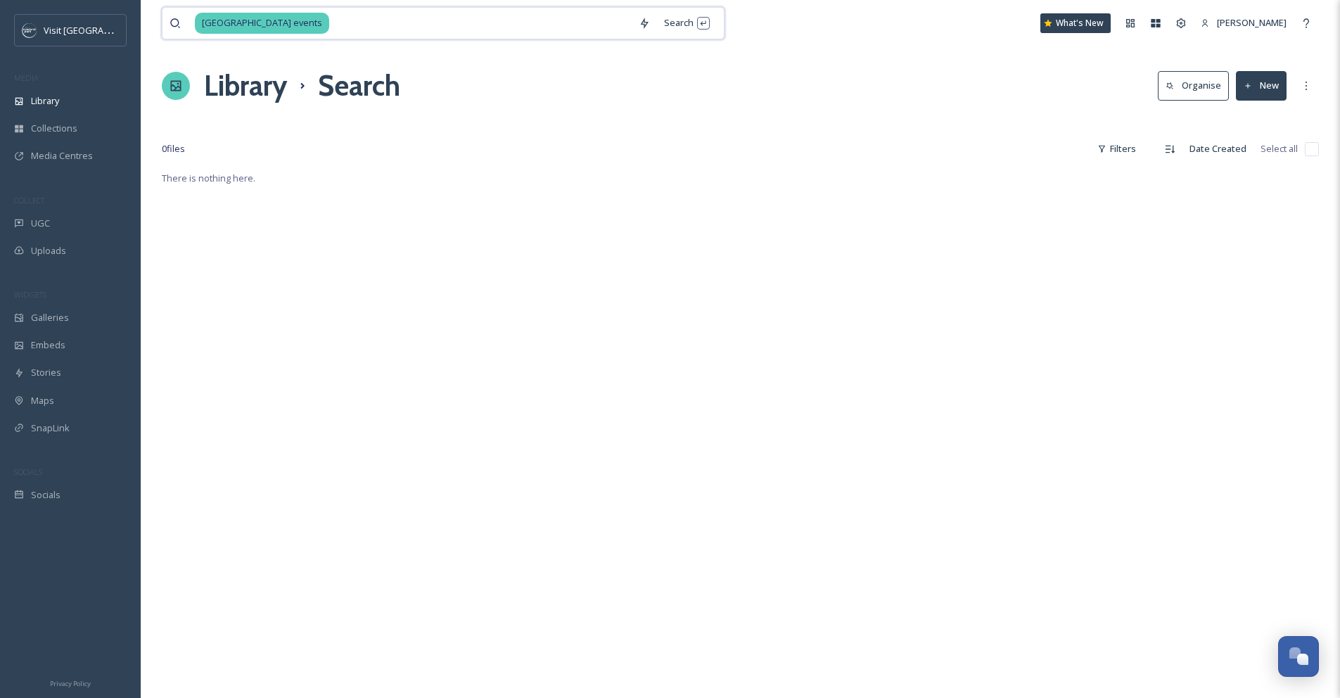
click at [388, 17] on input at bounding box center [481, 23] width 301 height 31
type input "J"
click at [55, 322] on span "Galleries" at bounding box center [50, 317] width 38 height 13
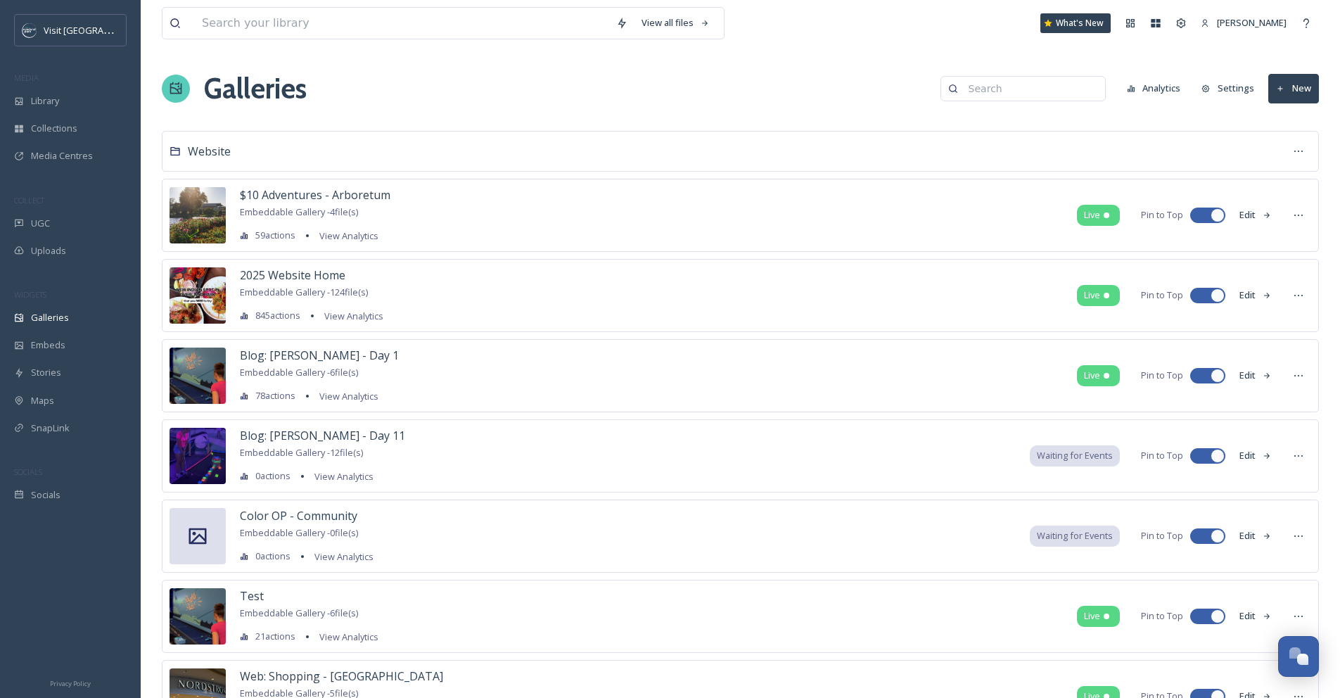
click at [1062, 85] on input at bounding box center [1030, 89] width 136 height 28
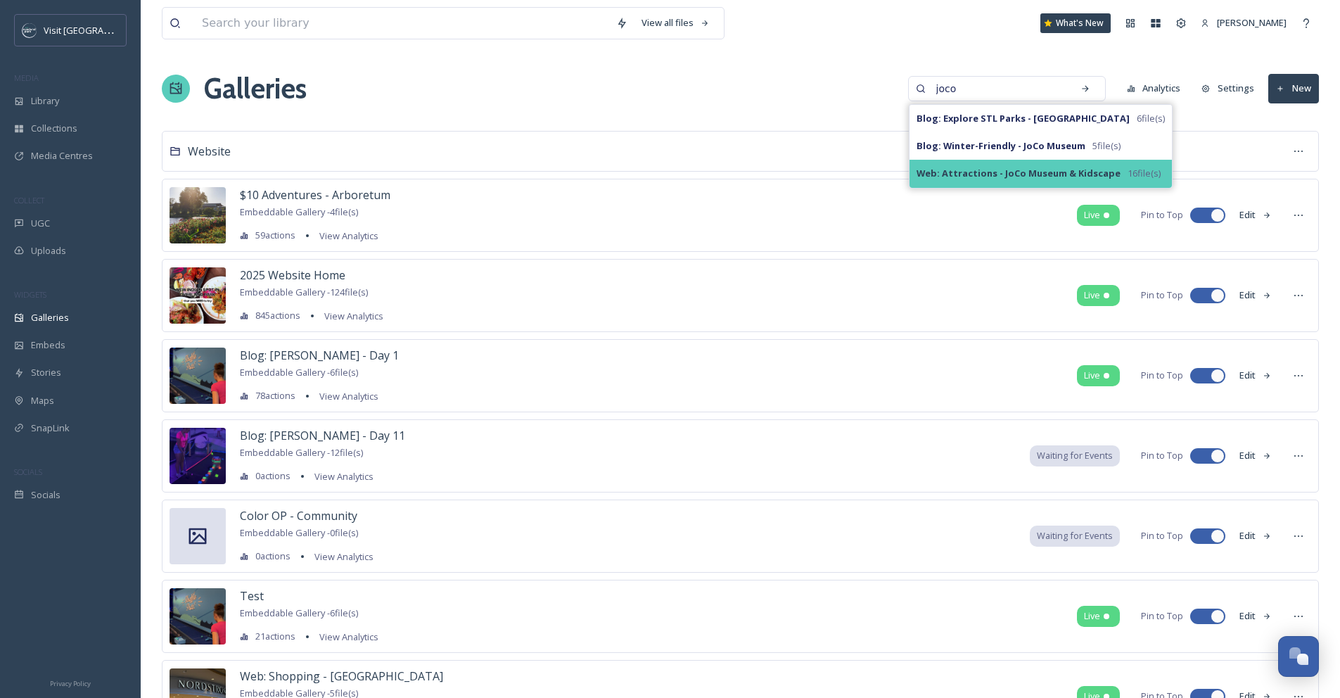
type input "joco"
click at [1100, 173] on strong "Web: Attractions - JoCo Museum & Kidscape" at bounding box center [1019, 173] width 204 height 13
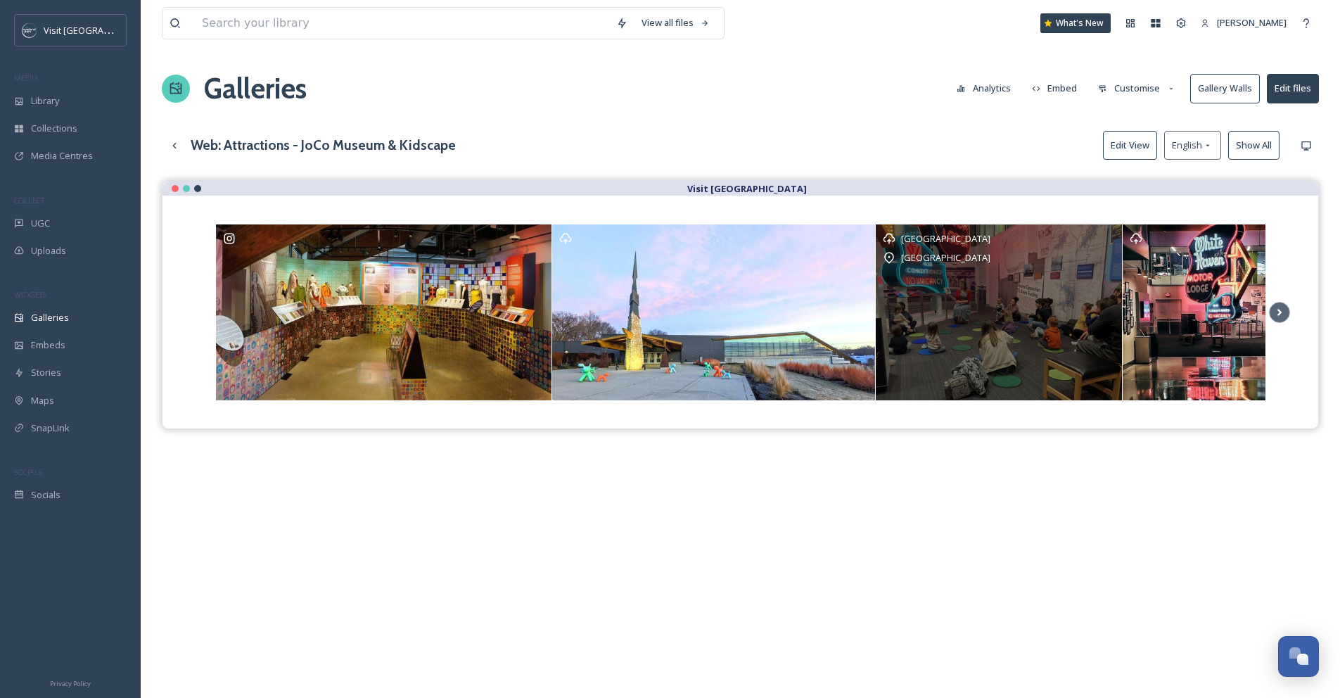
click at [1051, 259] on div "Johnson County Museum" at bounding box center [999, 257] width 232 height 17
click at [1105, 241] on div "Johnson County Museum" at bounding box center [999, 238] width 232 height 14
click at [1007, 292] on div "Johnson County Museum Johnson County Museum" at bounding box center [999, 312] width 246 height 176
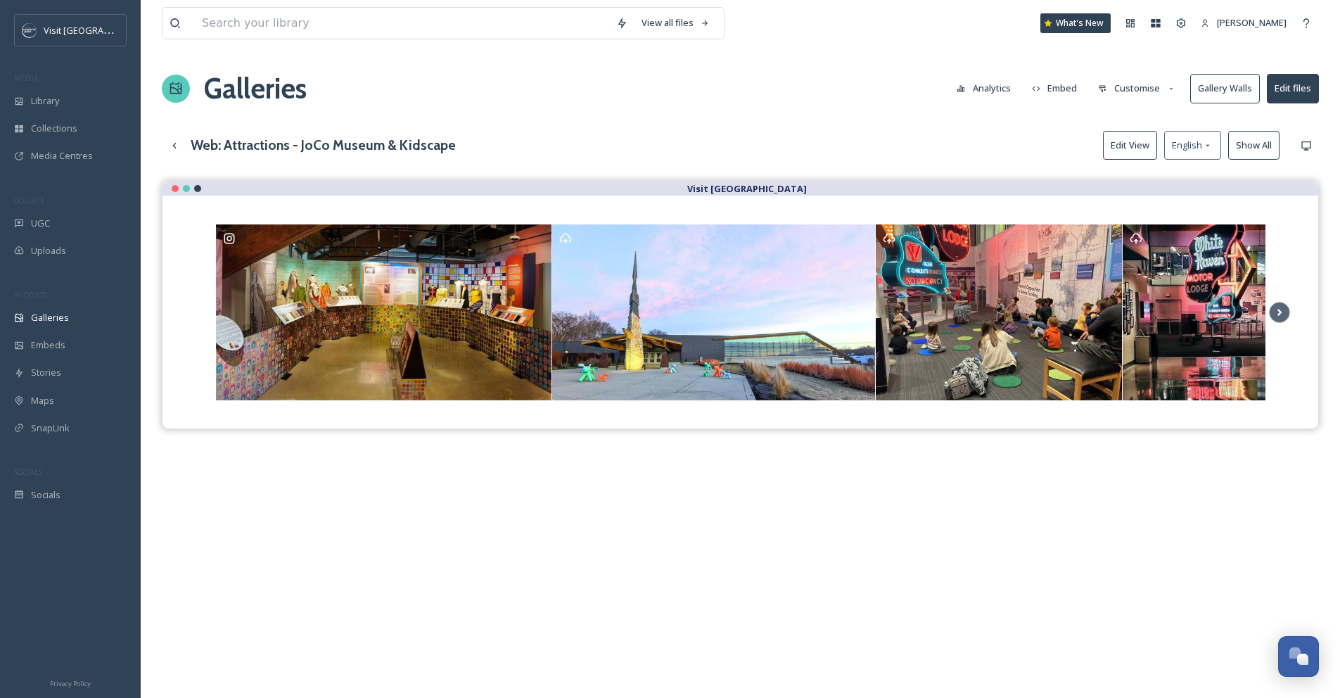
click at [1147, 91] on button "Customise" at bounding box center [1137, 88] width 92 height 27
click at [1143, 119] on div "Layout" at bounding box center [1141, 120] width 98 height 27
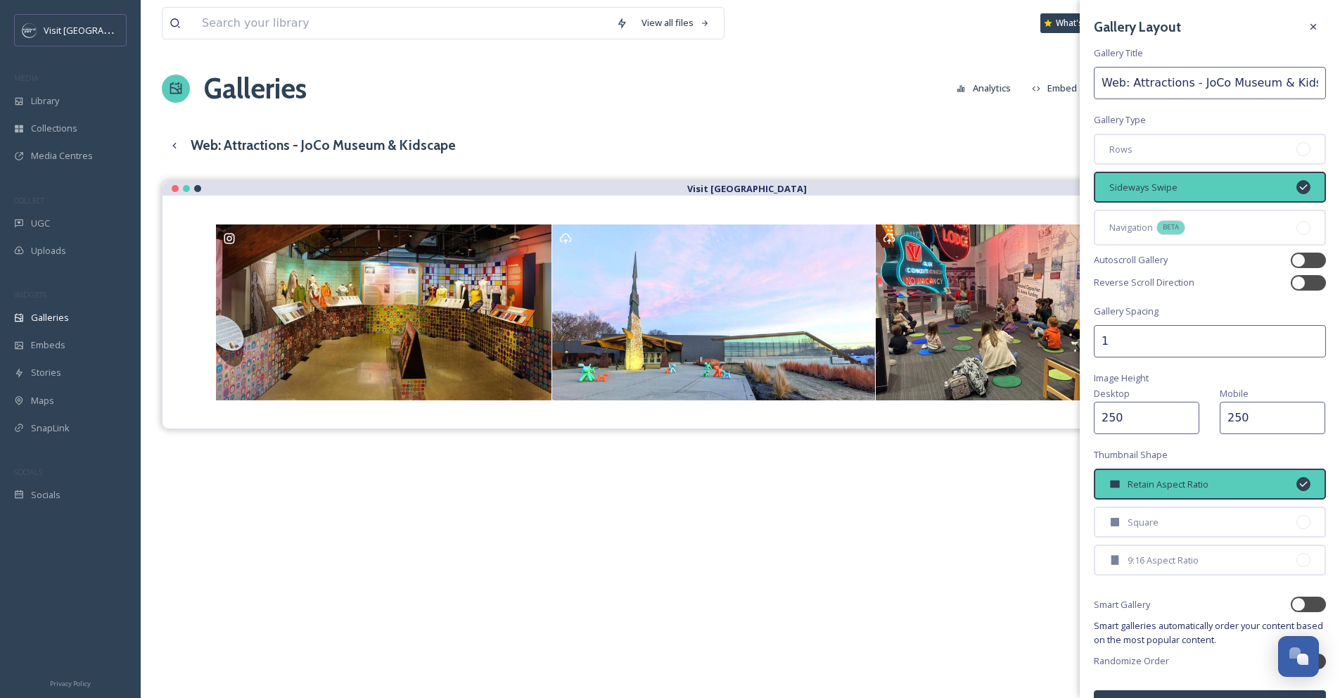
click at [926, 158] on div "Web: Attractions - JoCo Museum & Kidscape Edit View English Show All" at bounding box center [740, 145] width 1157 height 29
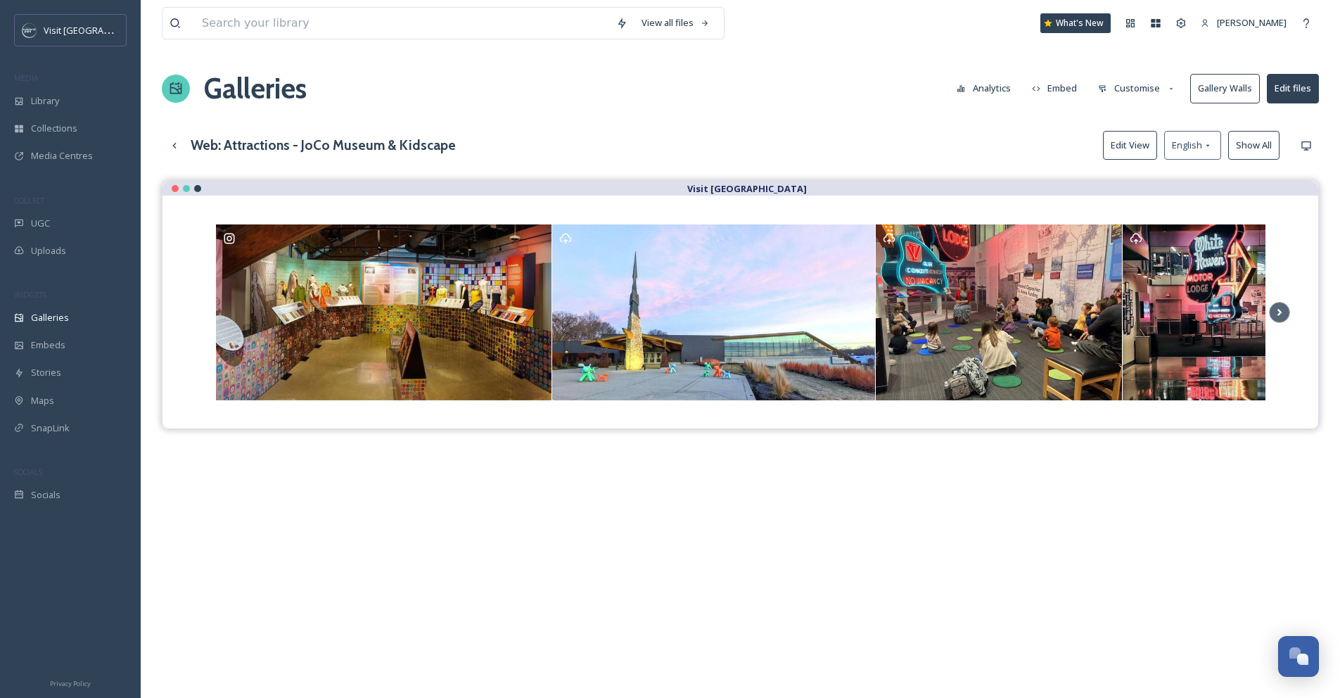
click at [1256, 153] on button "Show All" at bounding box center [1253, 145] width 51 height 29
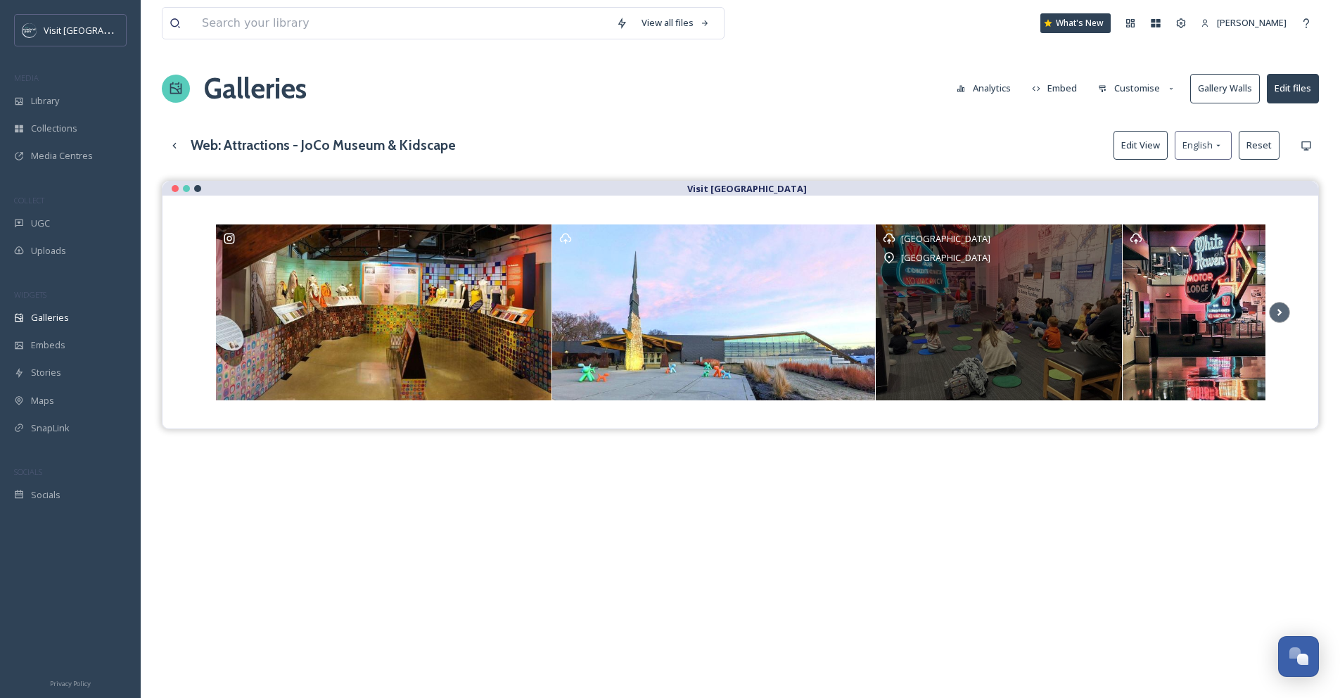
click at [1093, 257] on div "Johnson County Museum" at bounding box center [999, 257] width 232 height 17
click at [1004, 319] on div "Johnson County Museum Johnson County Museum" at bounding box center [999, 312] width 246 height 176
click at [1038, 295] on div "Johnson County Museum Johnson County Museum" at bounding box center [999, 312] width 246 height 176
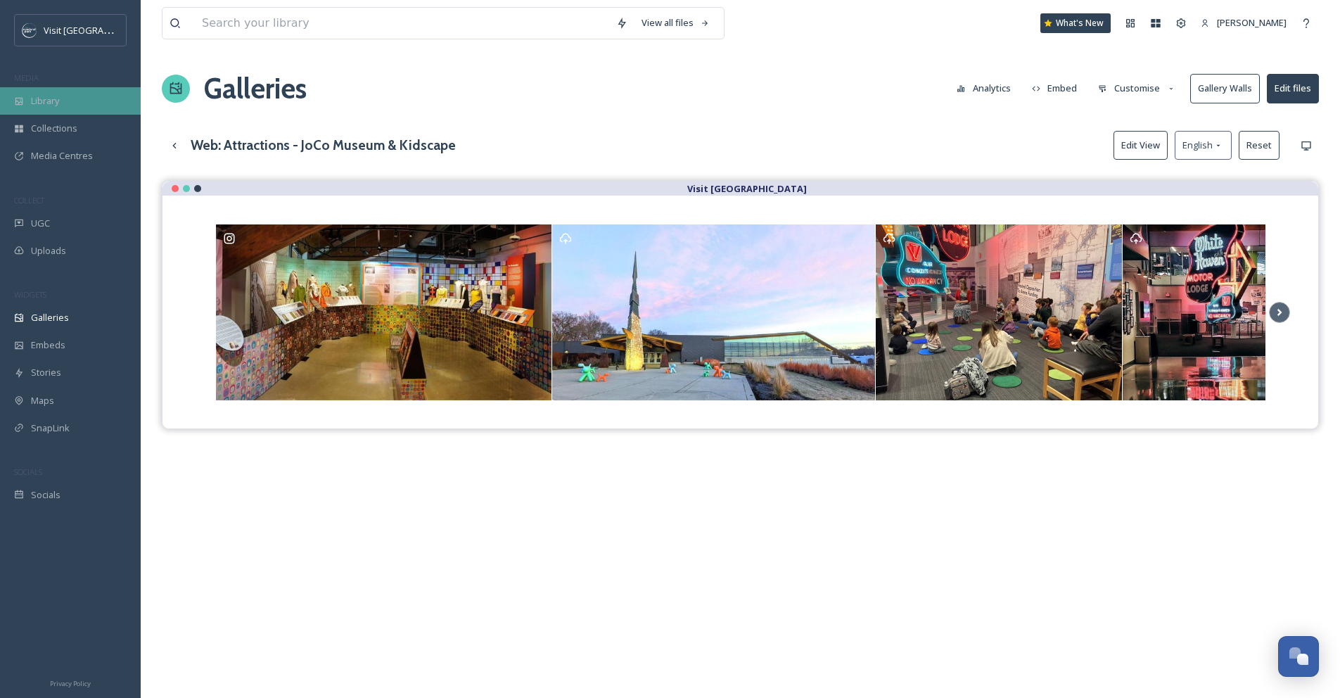
click at [61, 112] on div "Library" at bounding box center [70, 100] width 141 height 27
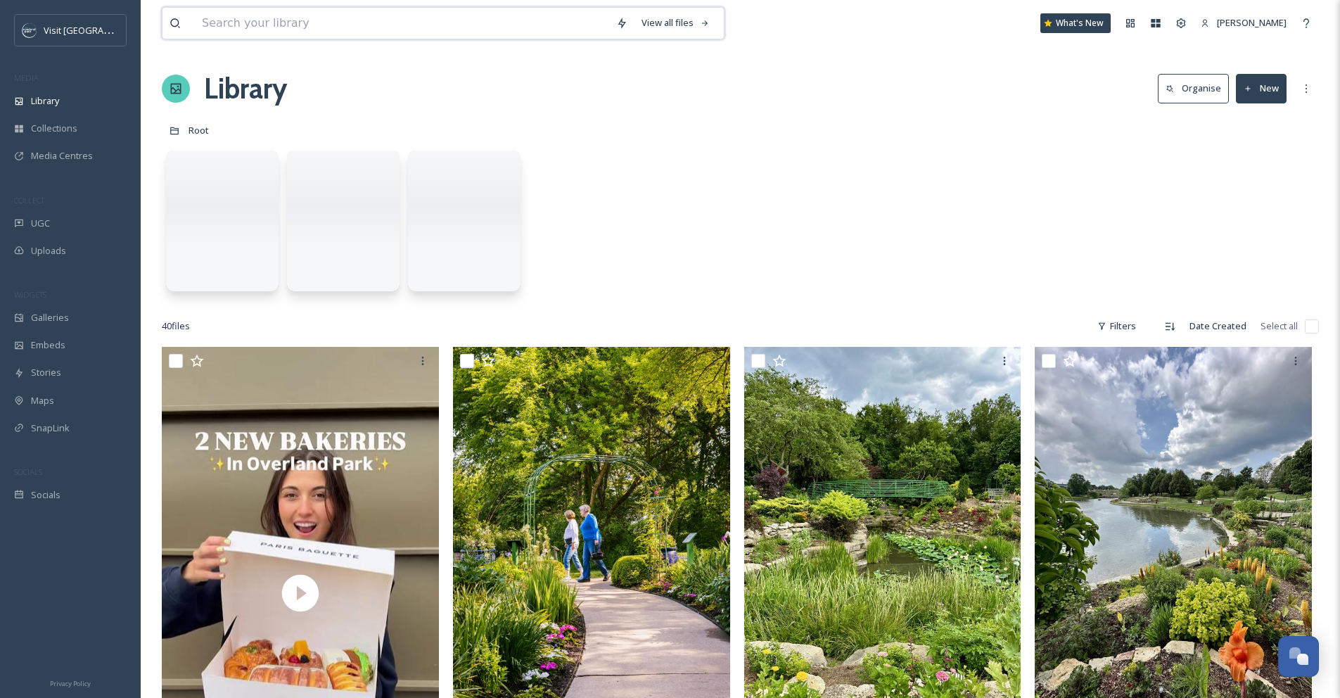
click at [206, 23] on input at bounding box center [402, 23] width 414 height 31
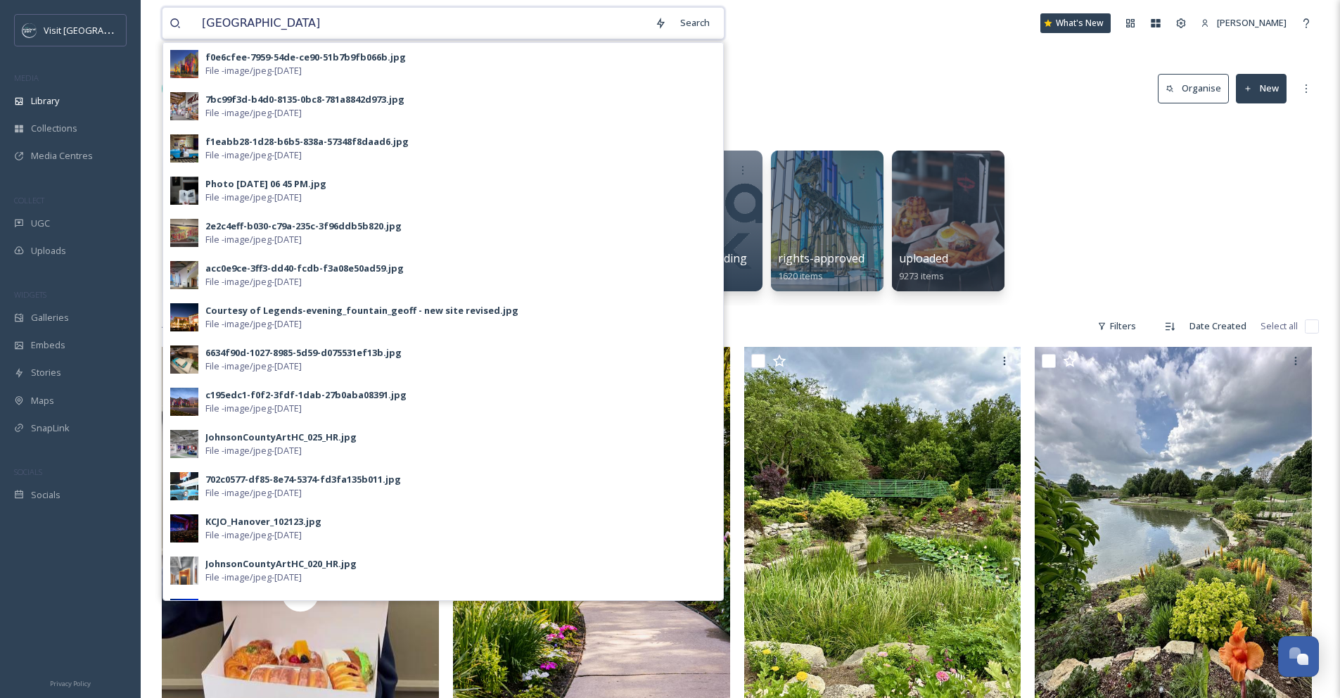
type input "johnson county museum"
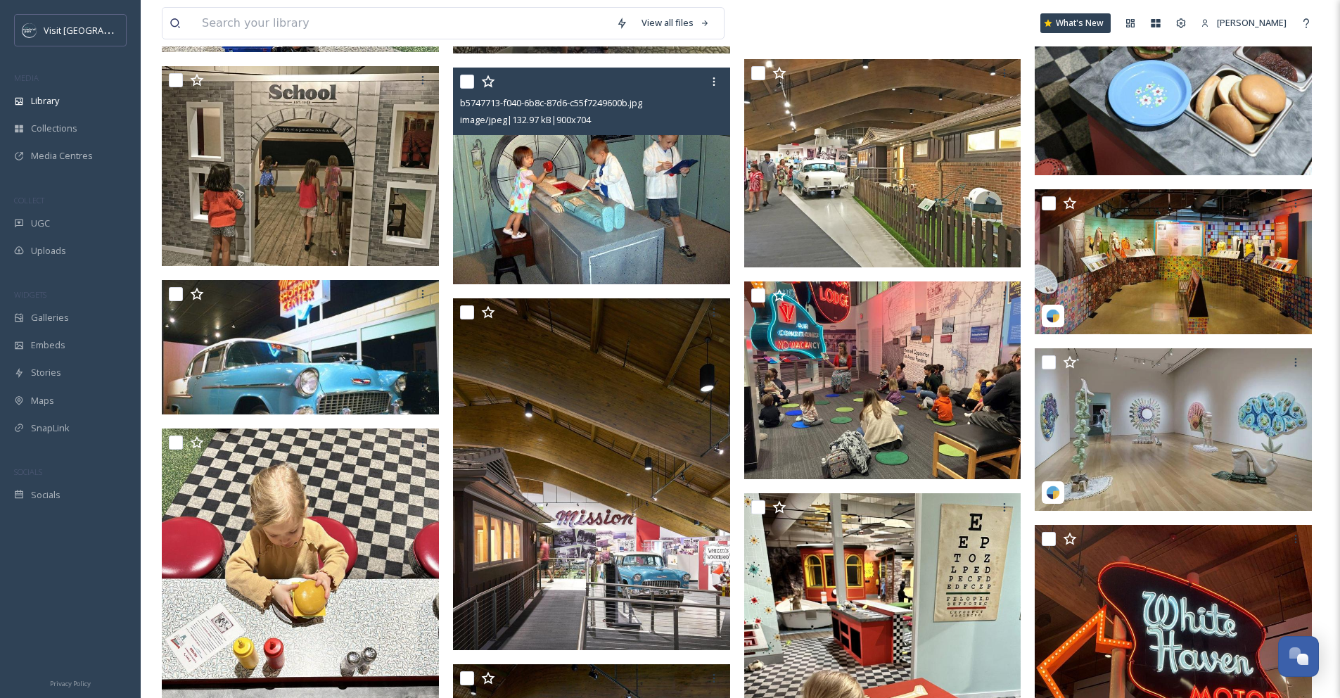
scroll to position [3220, 0]
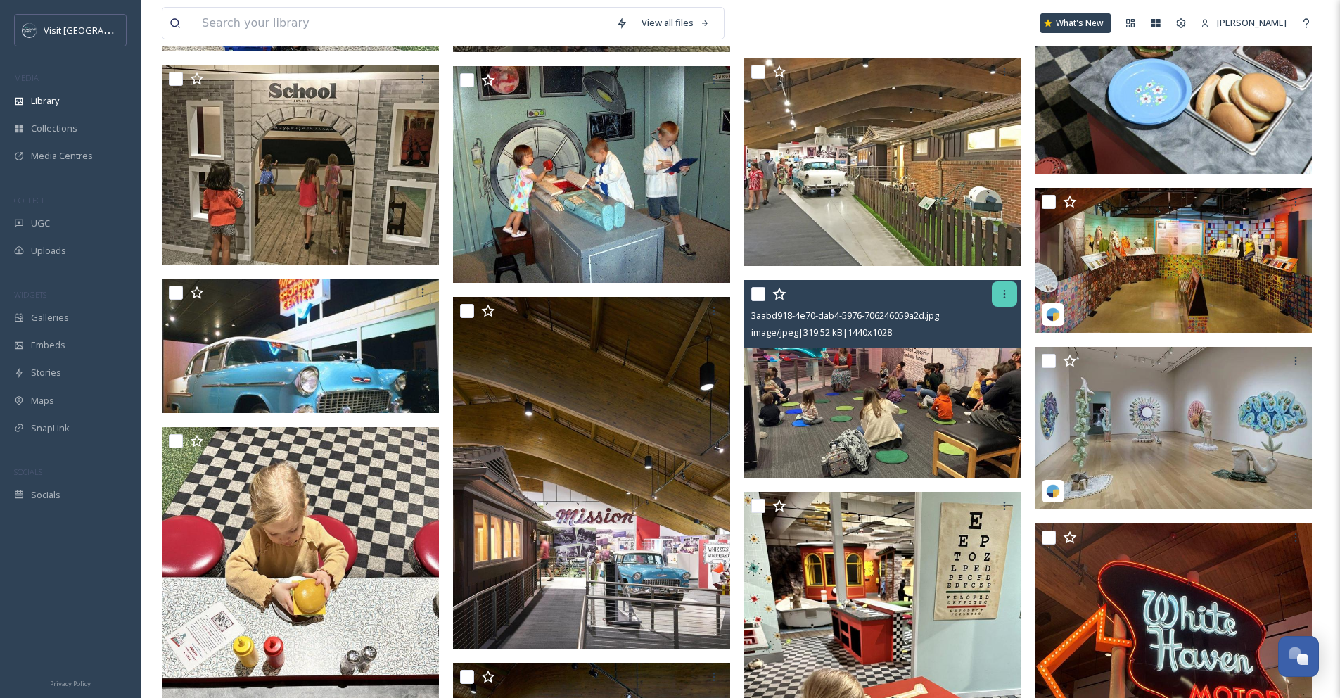
click at [1002, 299] on div at bounding box center [1004, 293] width 25 height 25
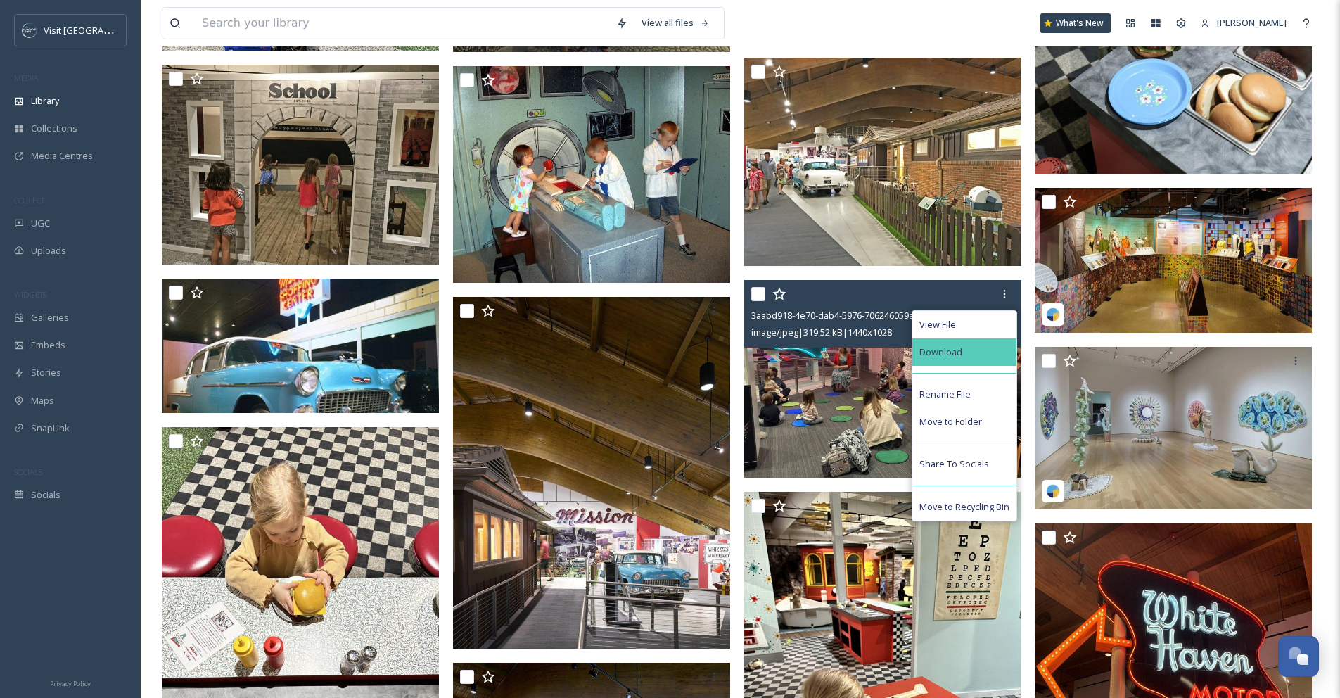
click at [989, 348] on div "Download" at bounding box center [964, 351] width 104 height 27
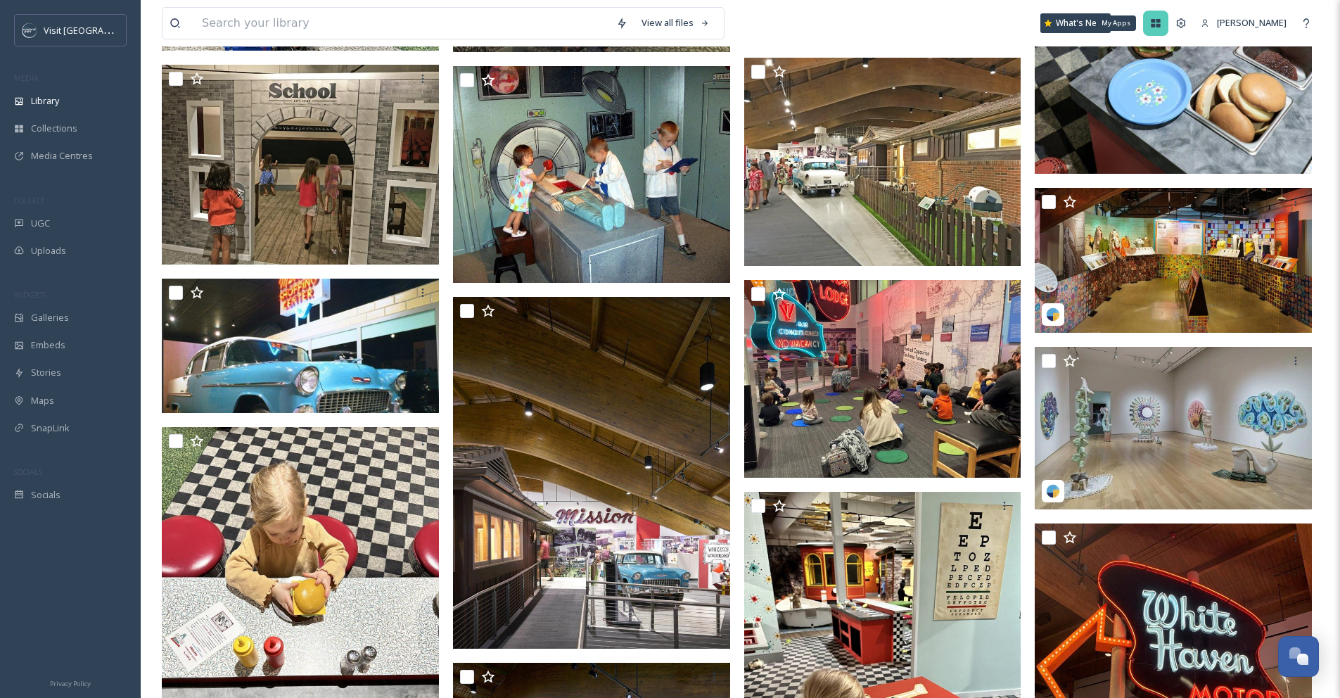
click at [1161, 25] on icon at bounding box center [1156, 23] width 9 height 8
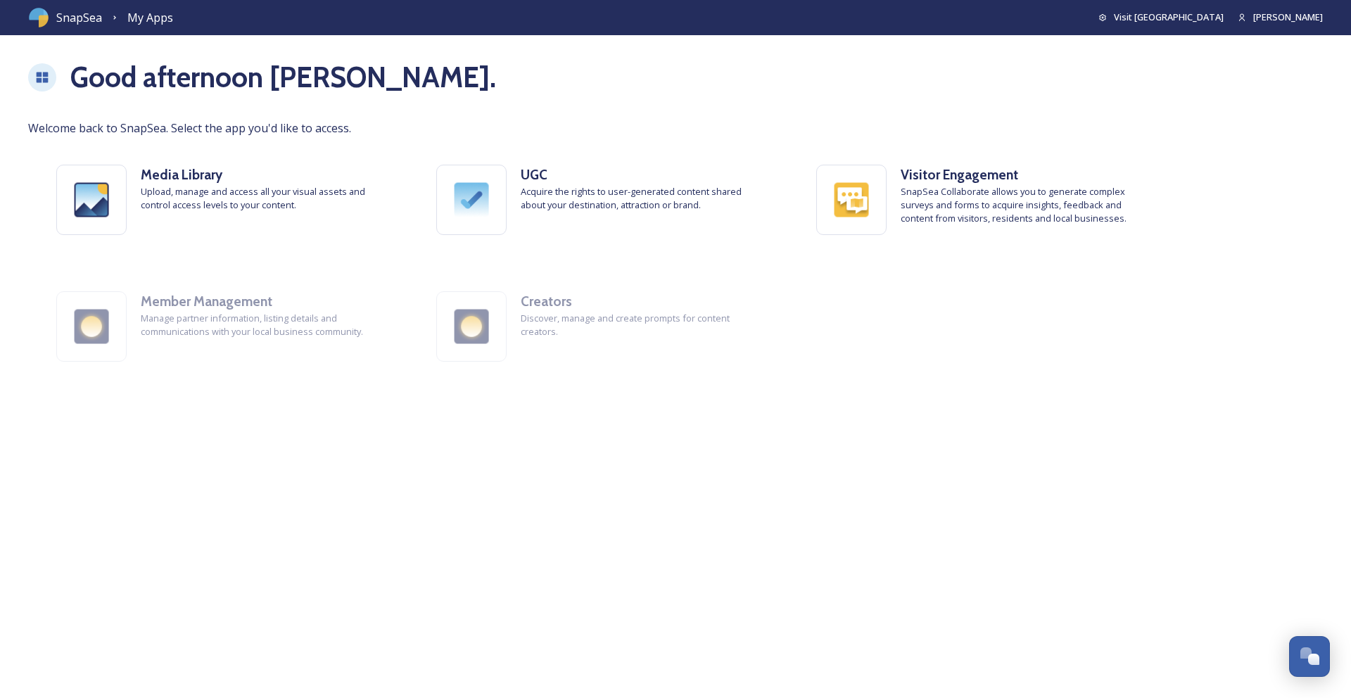
click at [63, 18] on span "SnapSea" at bounding box center [79, 17] width 46 height 17
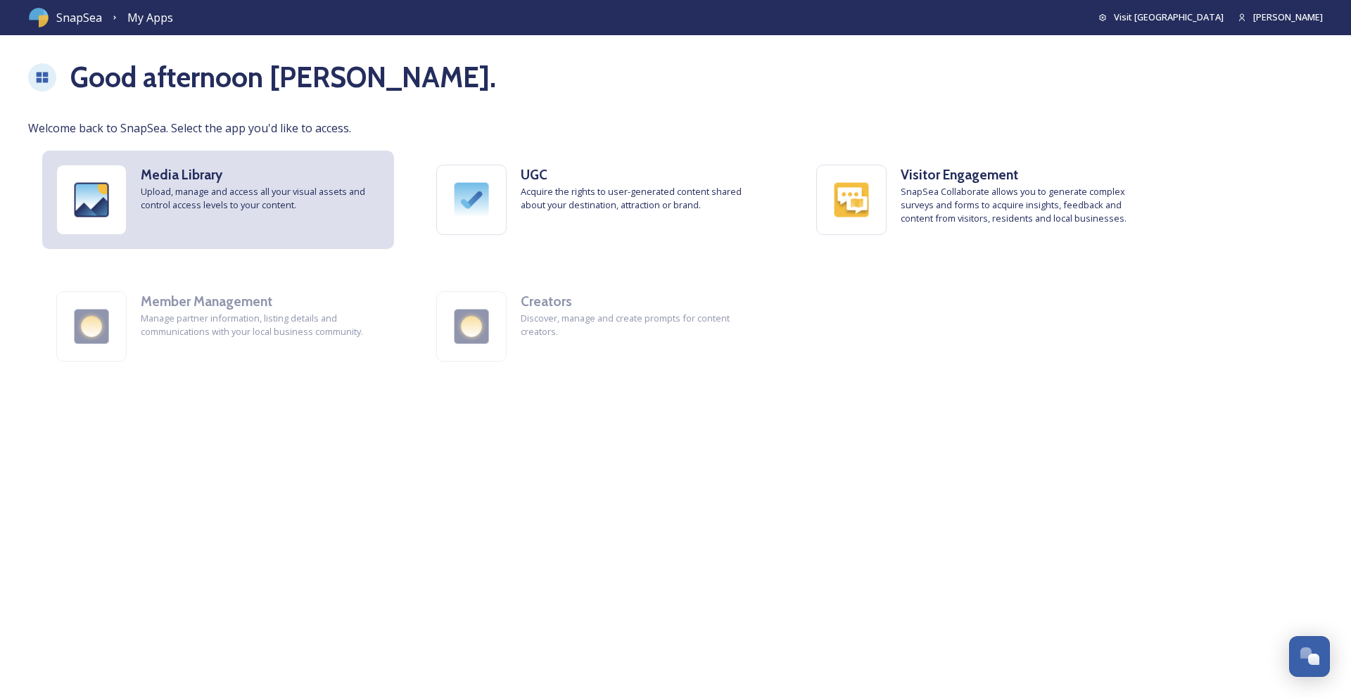
click at [139, 179] on div "Media Library Upload, manage and access all your visual assets and control acce…" at bounding box center [218, 200] width 352 height 98
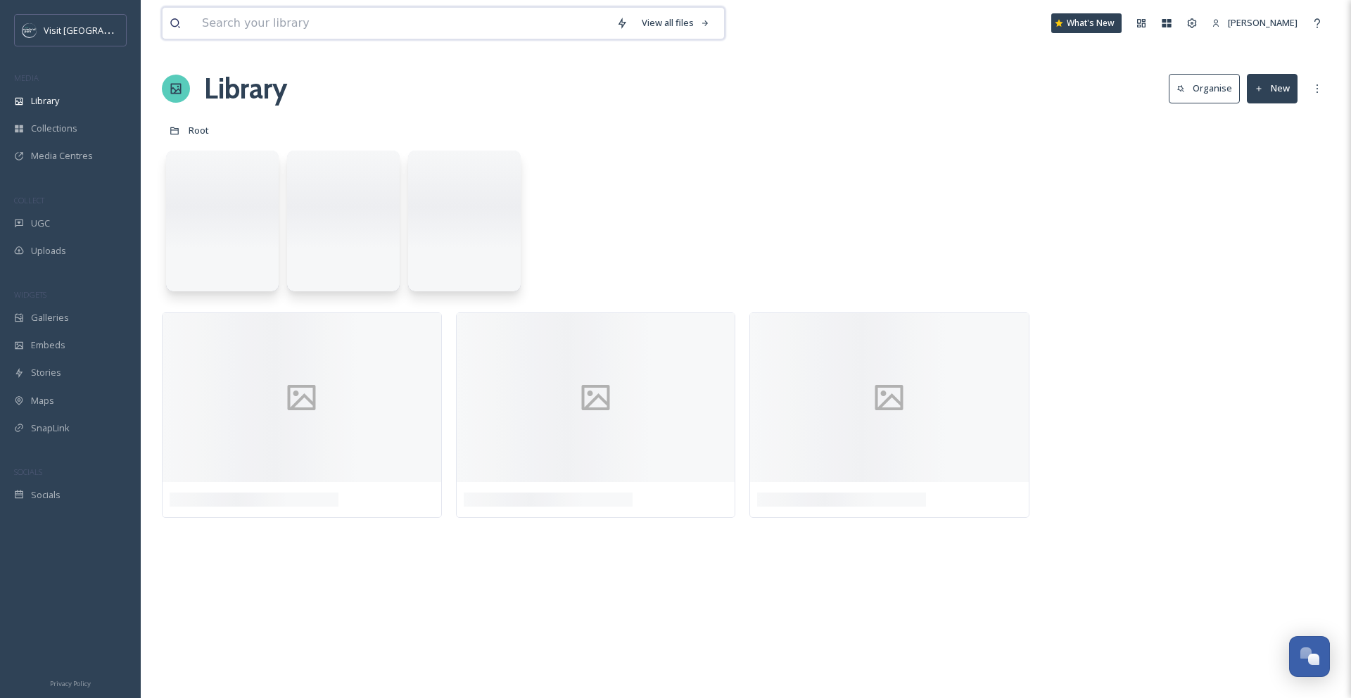
click at [323, 20] on input at bounding box center [402, 23] width 414 height 31
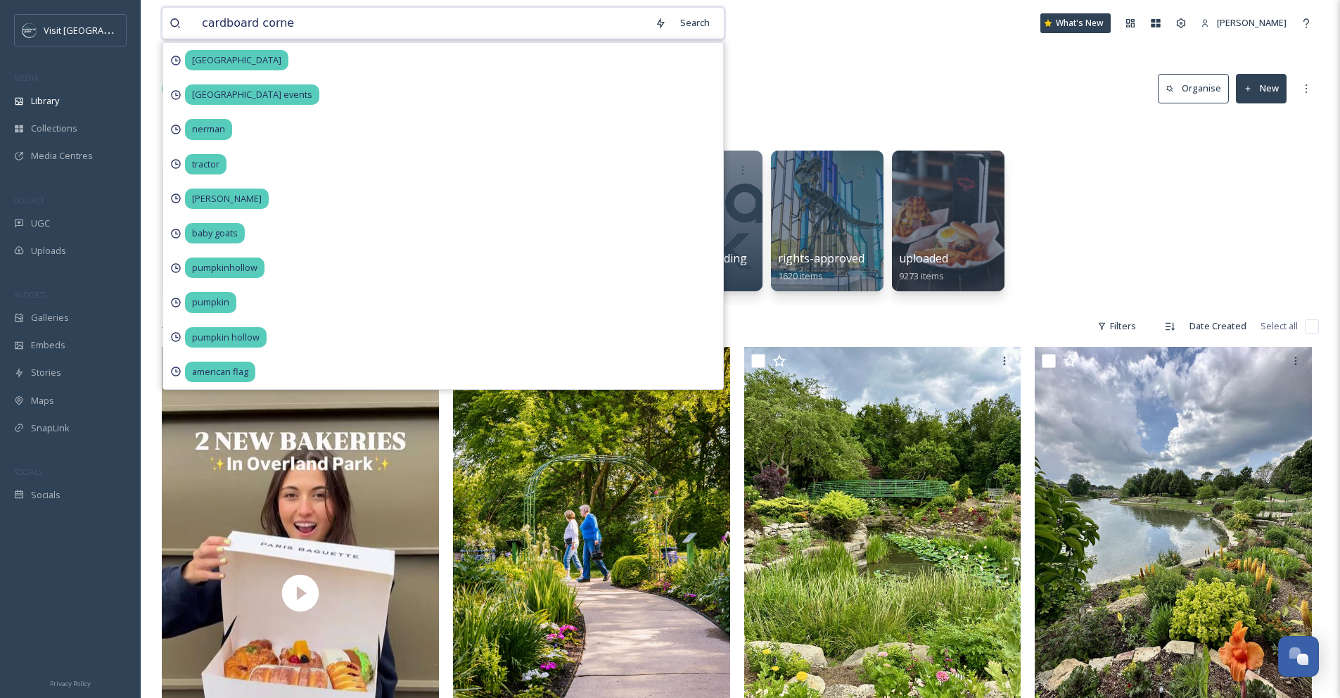
type input "cardboard corner"
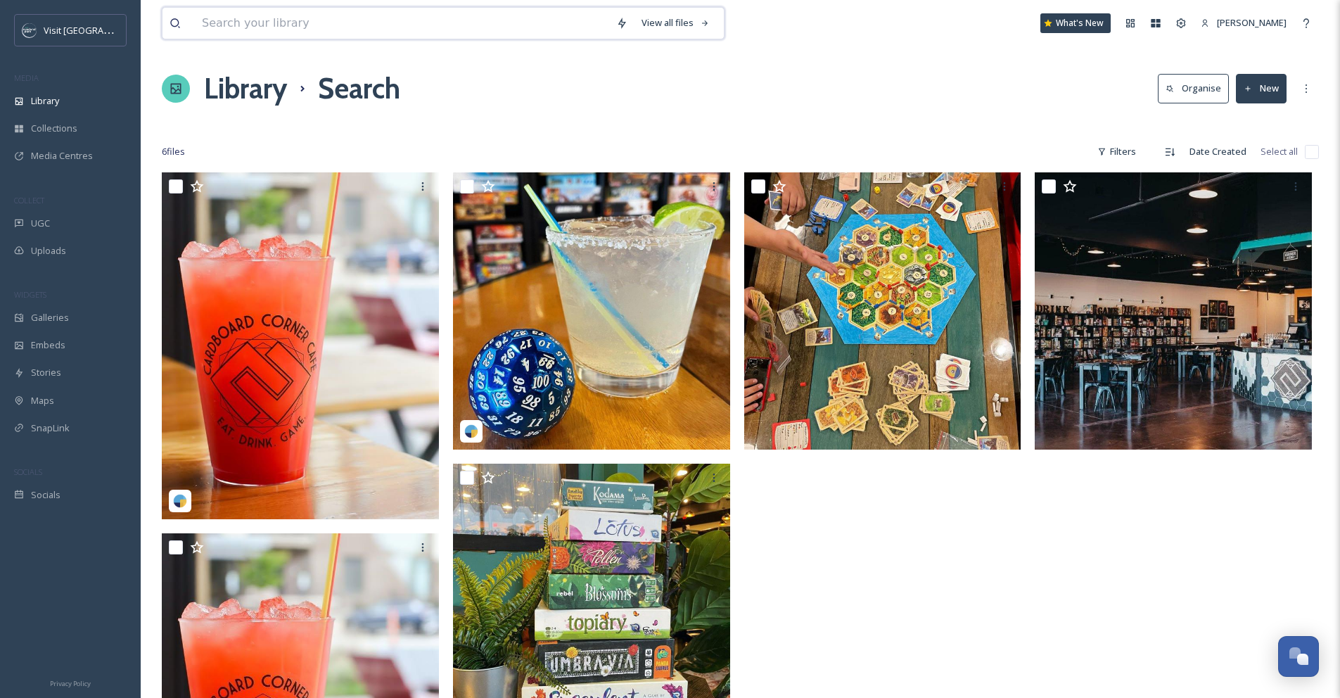
click at [322, 15] on input at bounding box center [402, 23] width 414 height 31
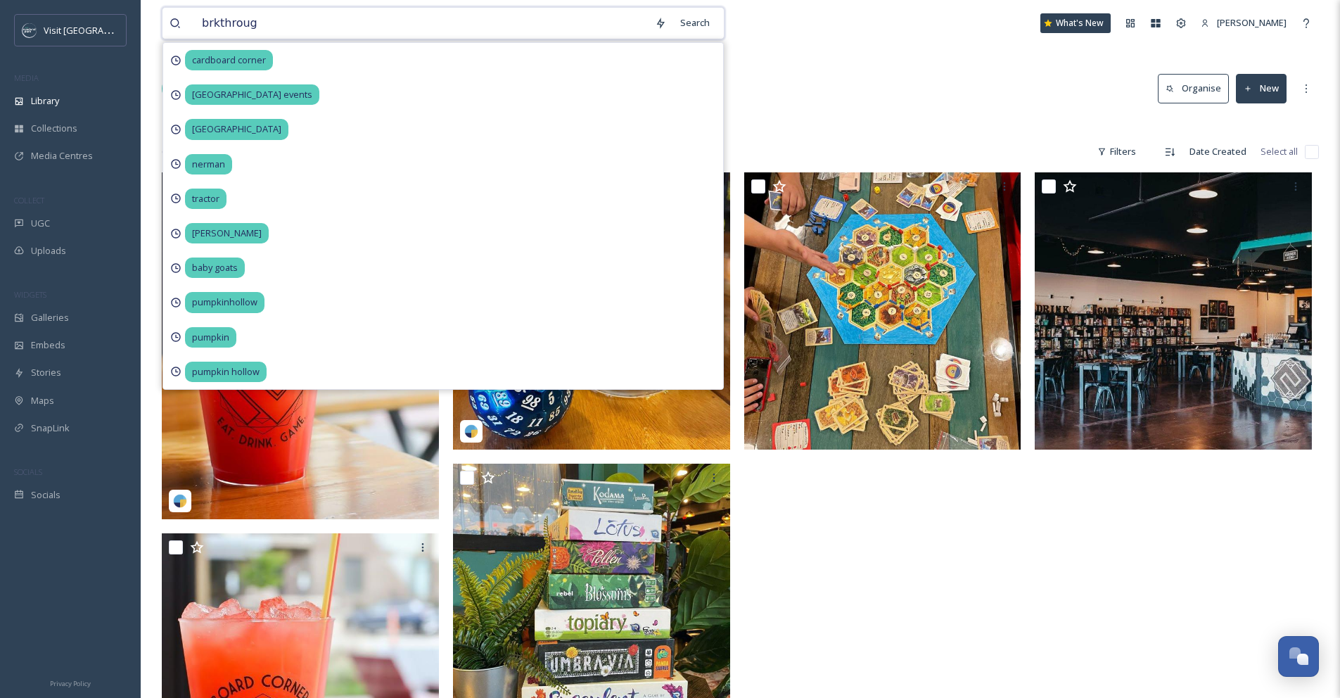
type input "brkthrough"
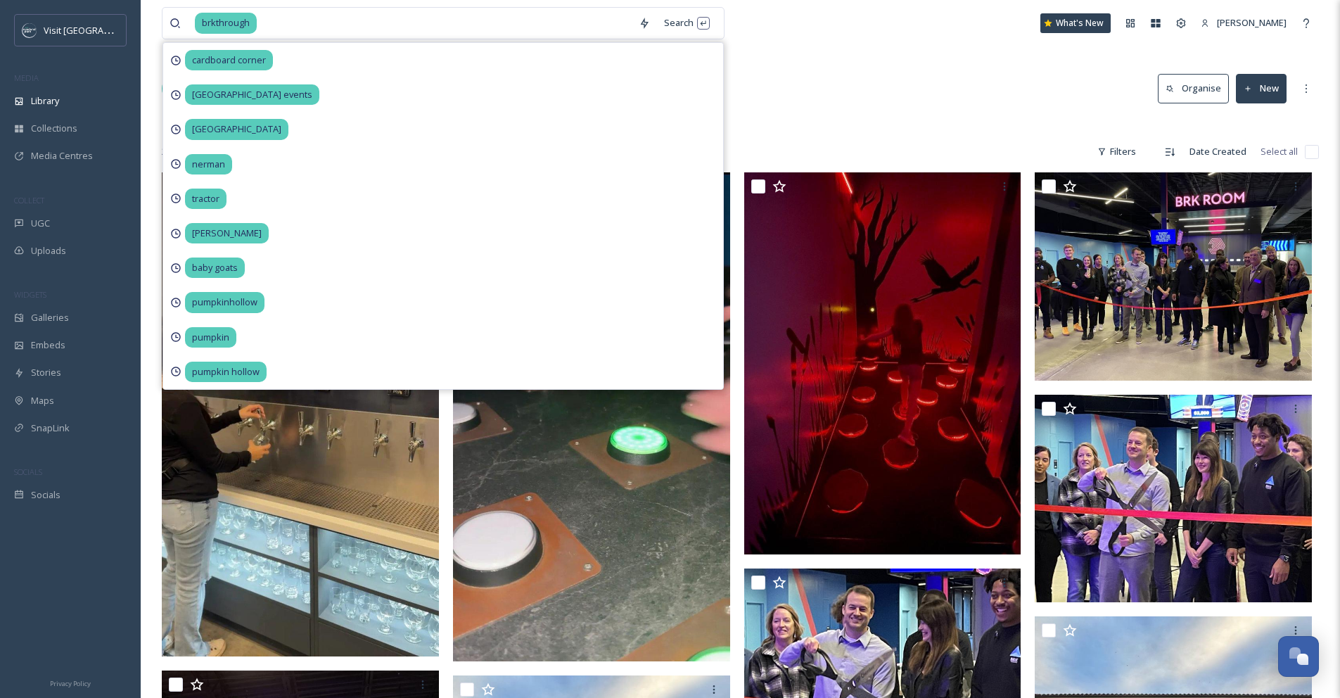
click at [851, 75] on div "Library Search Organise New" at bounding box center [740, 89] width 1157 height 42
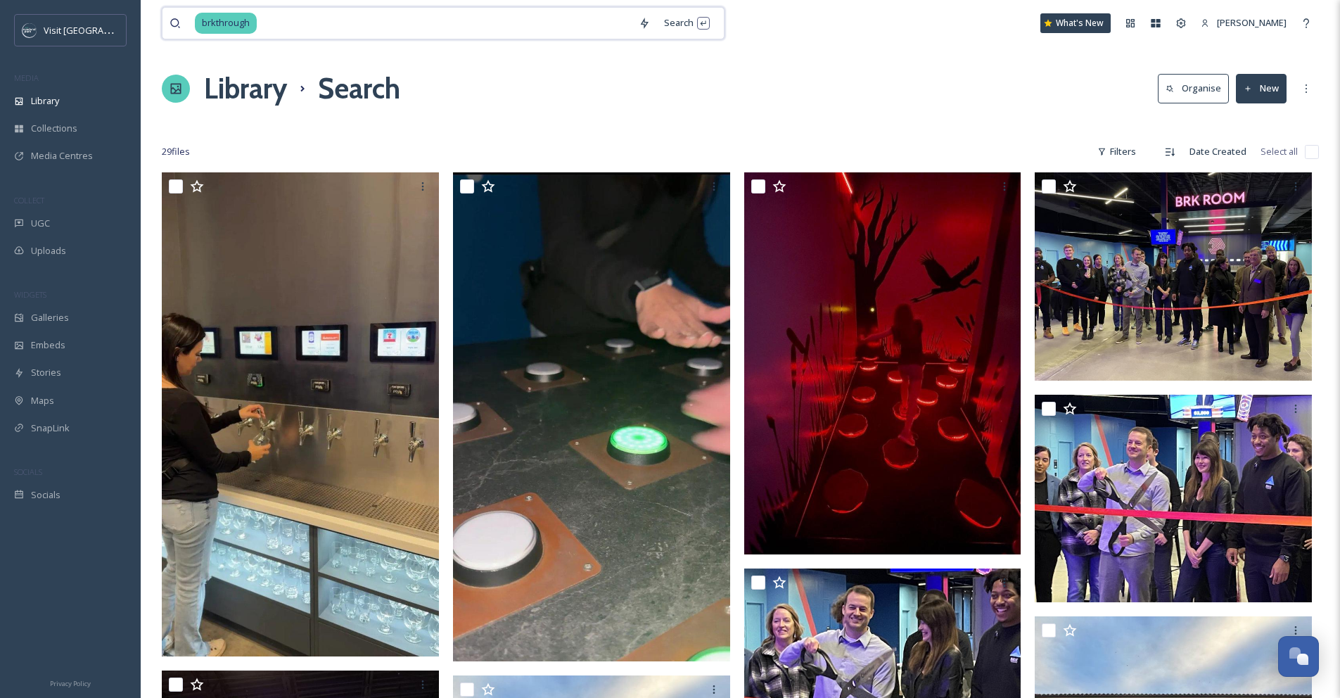
click at [322, 18] on input at bounding box center [445, 23] width 374 height 31
type input "b"
type input "pickleball"
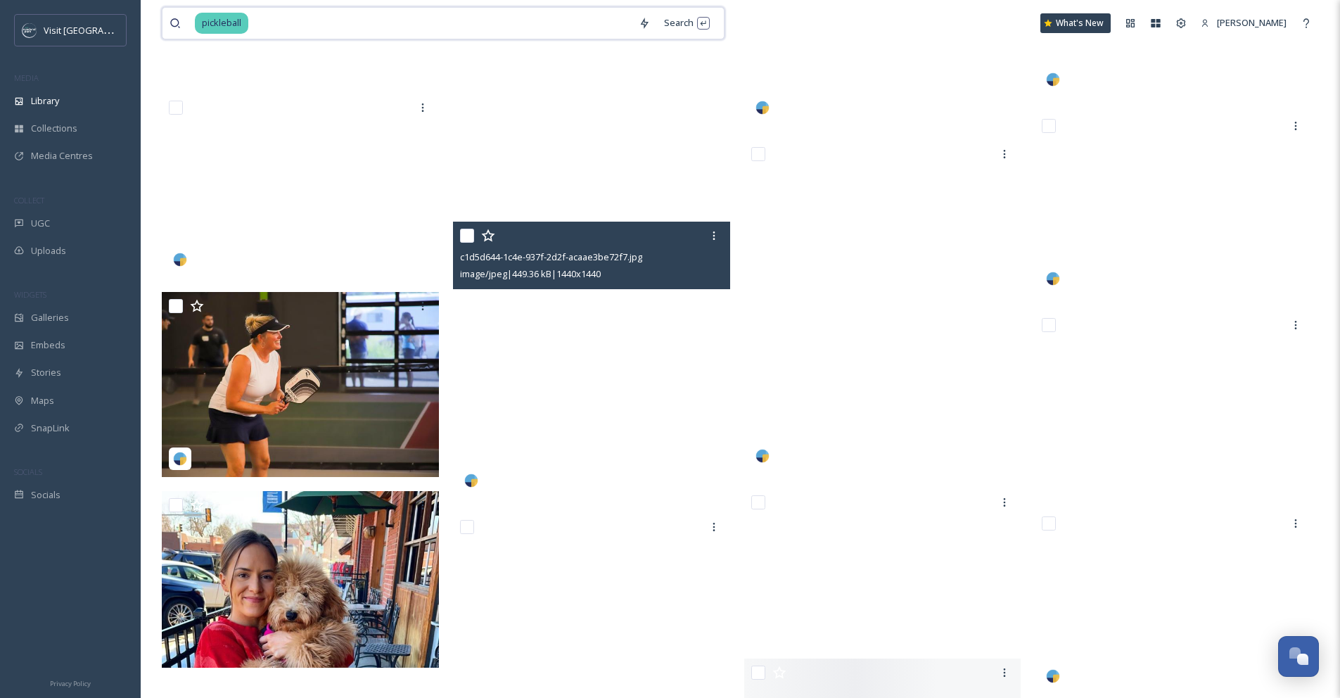
scroll to position [10668, 0]
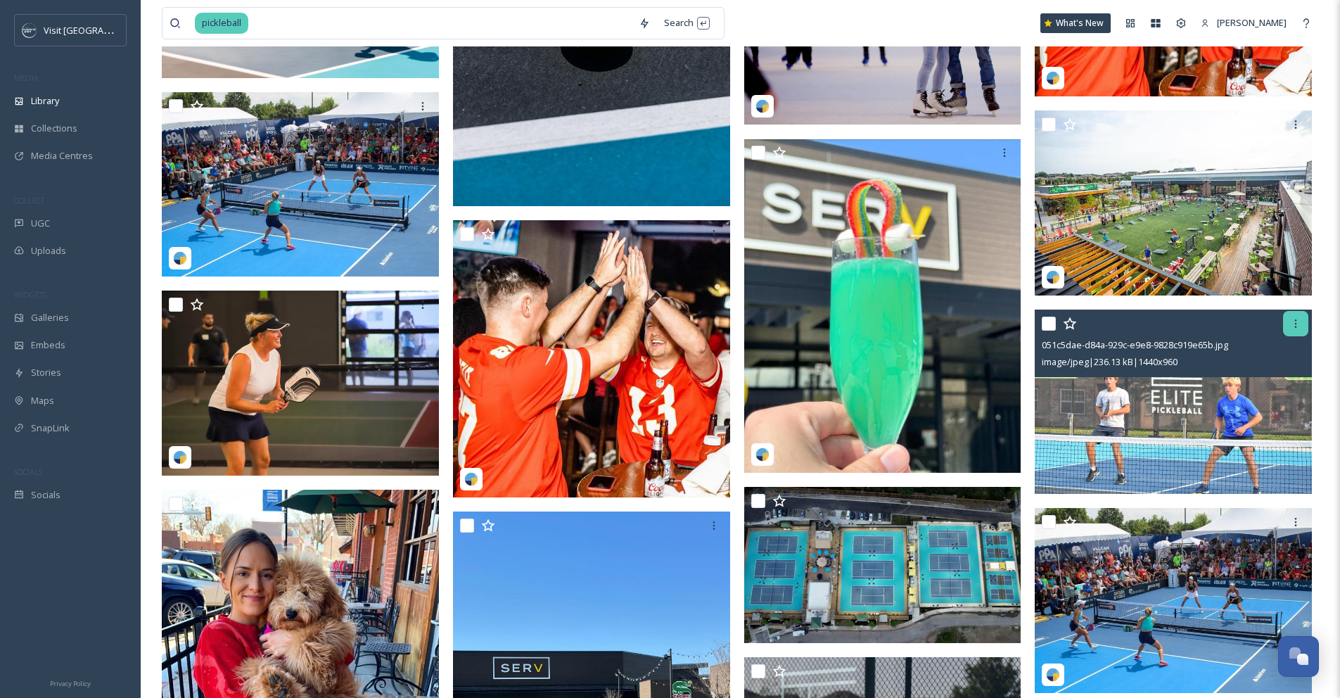
click at [1295, 329] on icon at bounding box center [1295, 323] width 11 height 11
click at [1140, 425] on img at bounding box center [1173, 402] width 277 height 185
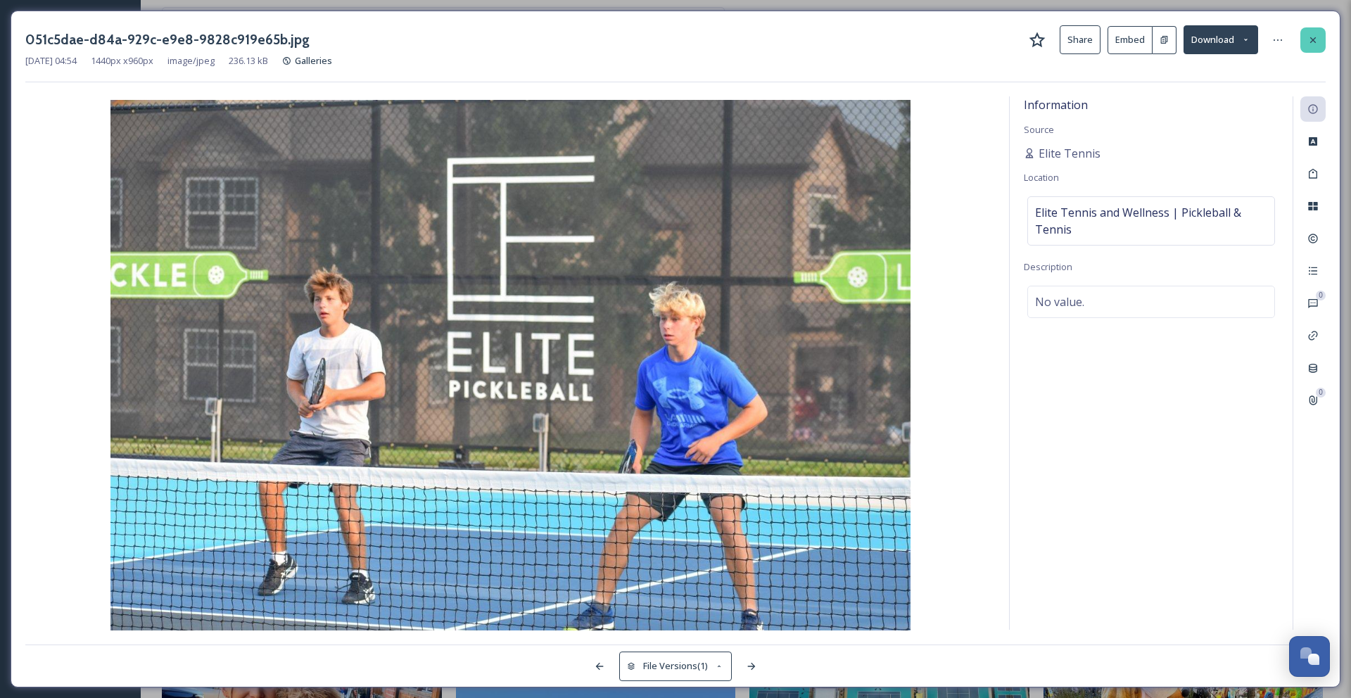
click at [1314, 39] on icon at bounding box center [1312, 39] width 11 height 11
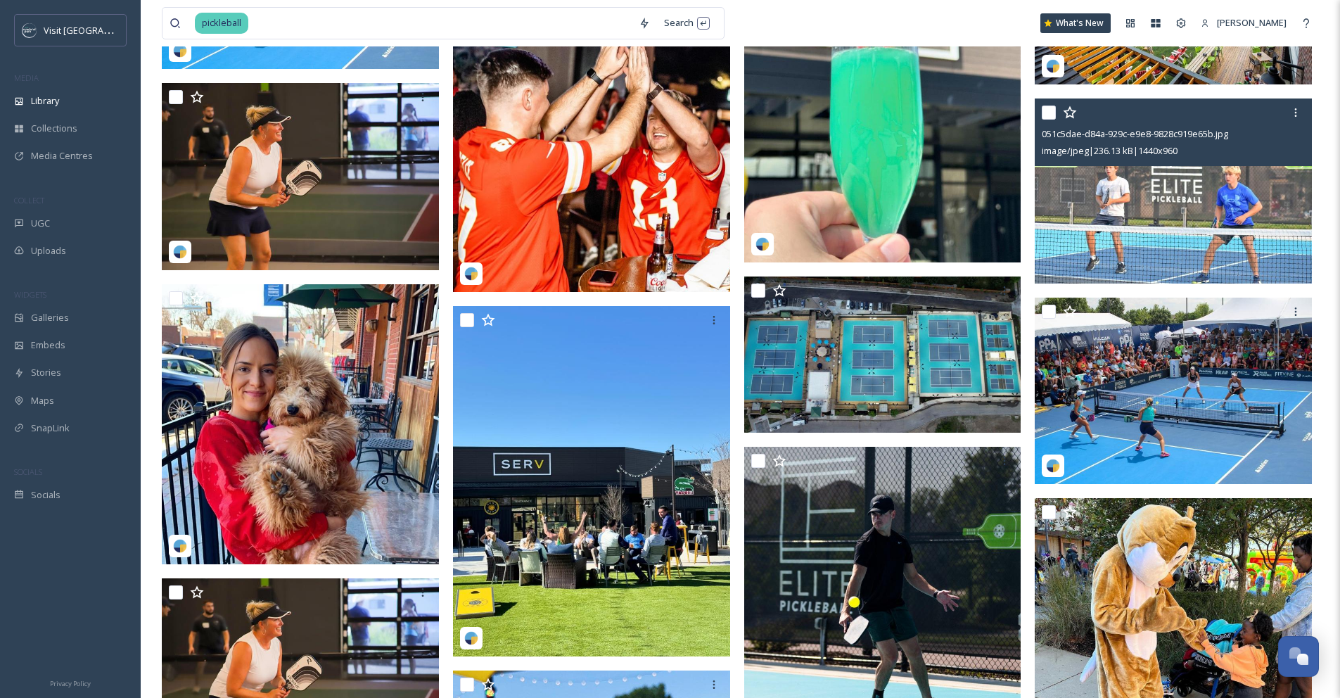
scroll to position [10831, 0]
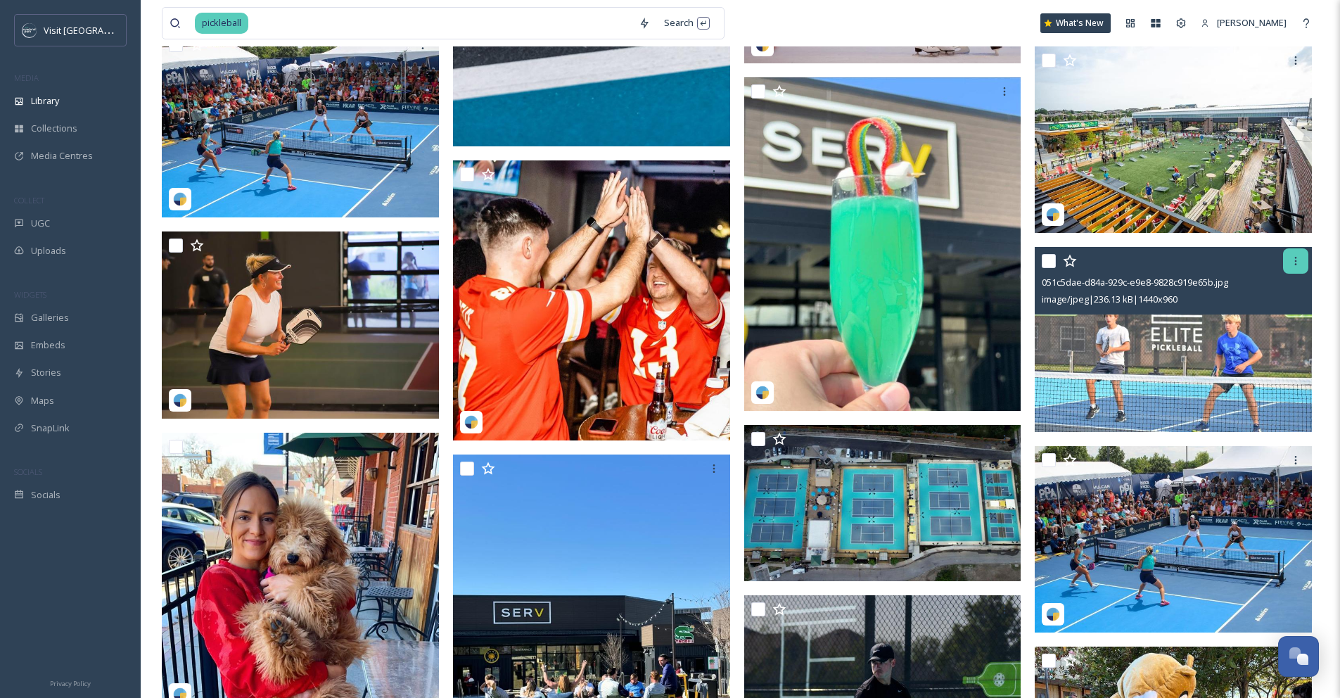
click at [1297, 265] on icon at bounding box center [1295, 260] width 11 height 11
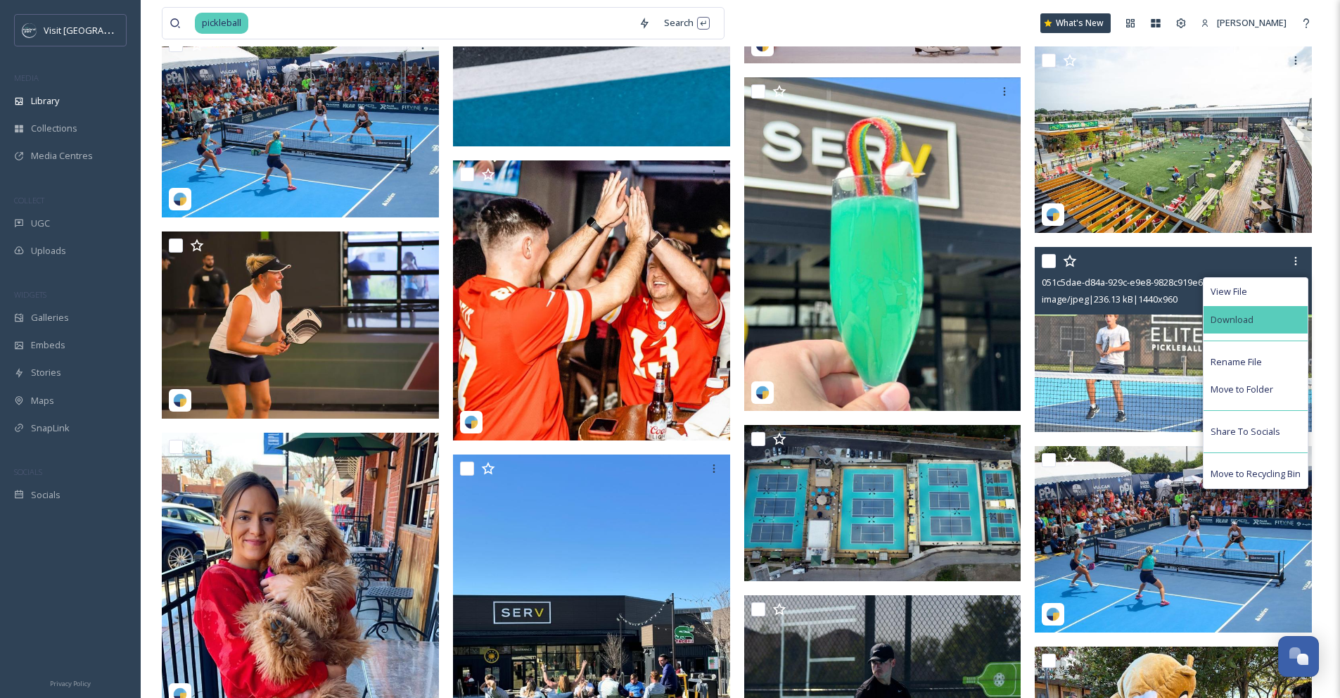
click at [1276, 323] on div "Download" at bounding box center [1256, 319] width 104 height 27
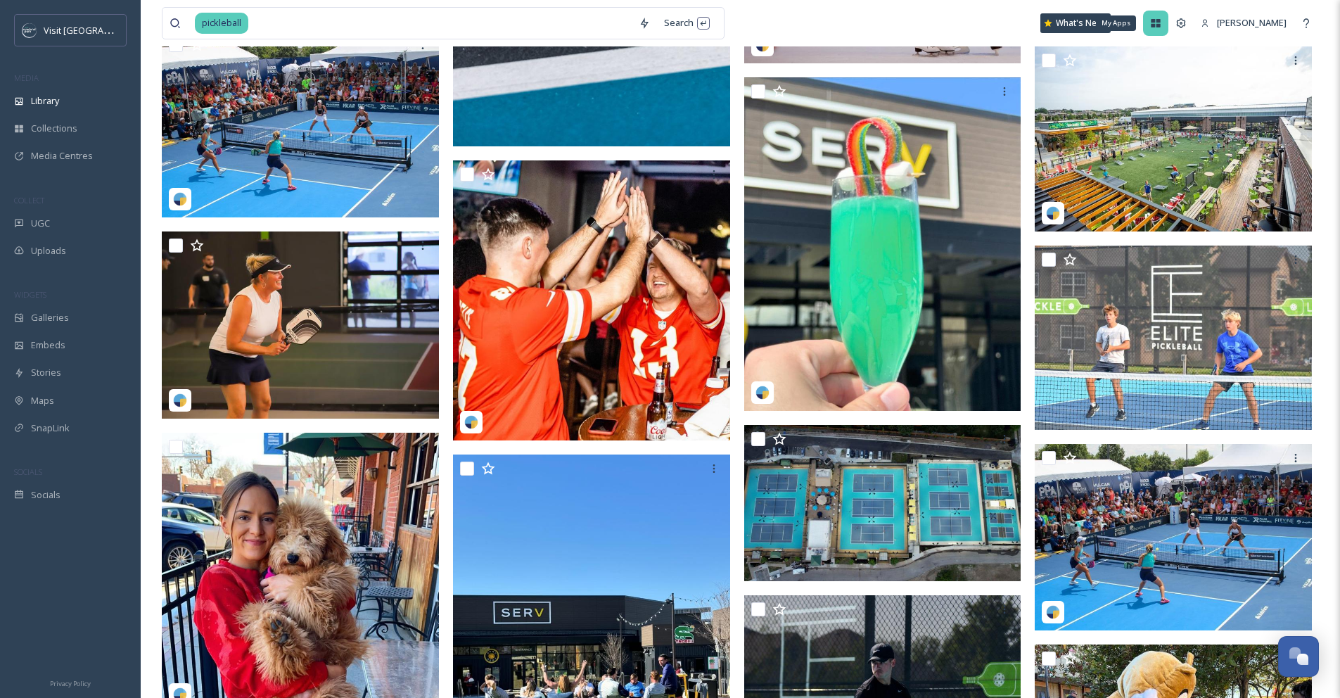
click at [1152, 21] on div "My Apps" at bounding box center [1155, 23] width 25 height 25
